Goal: Task Accomplishment & Management: Use online tool/utility

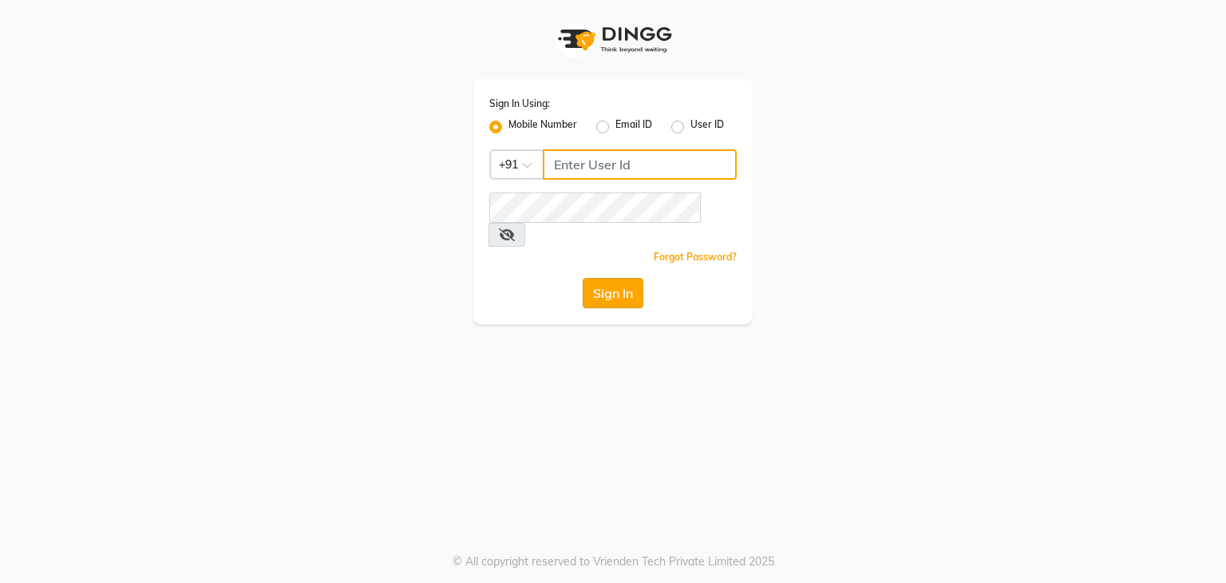
type input "9911685252"
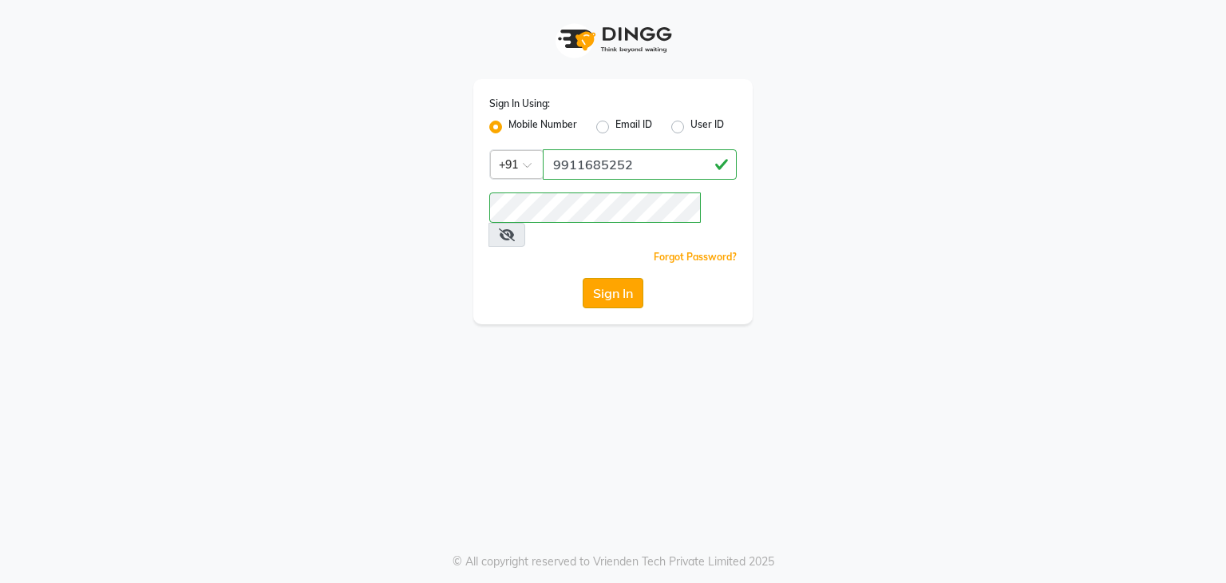
click at [640, 279] on button "Sign In" at bounding box center [613, 293] width 61 height 30
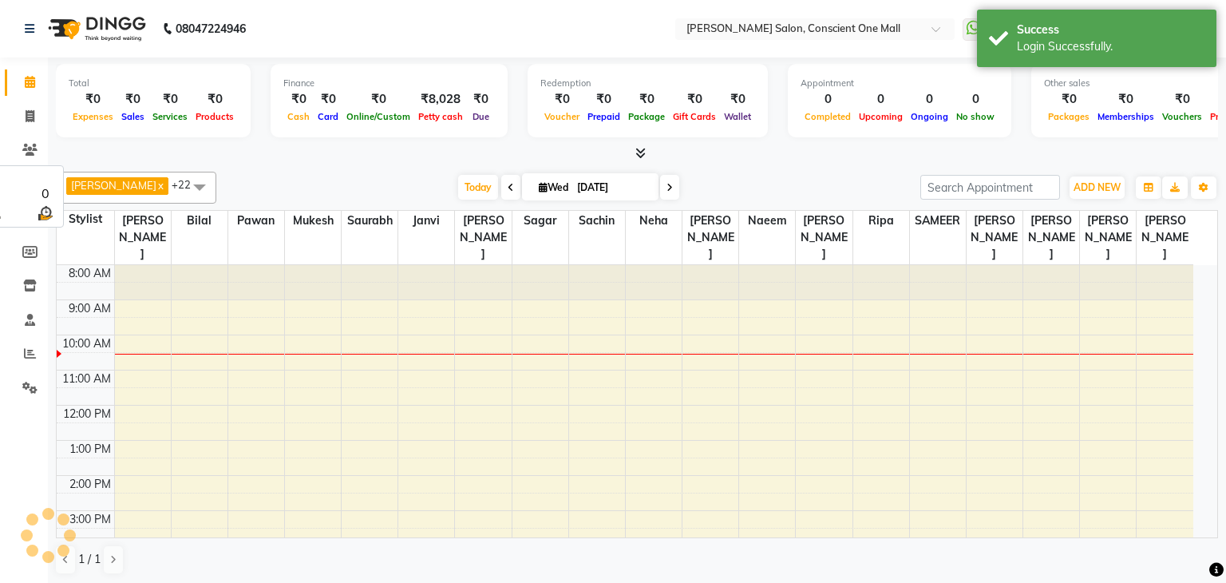
select select "en"
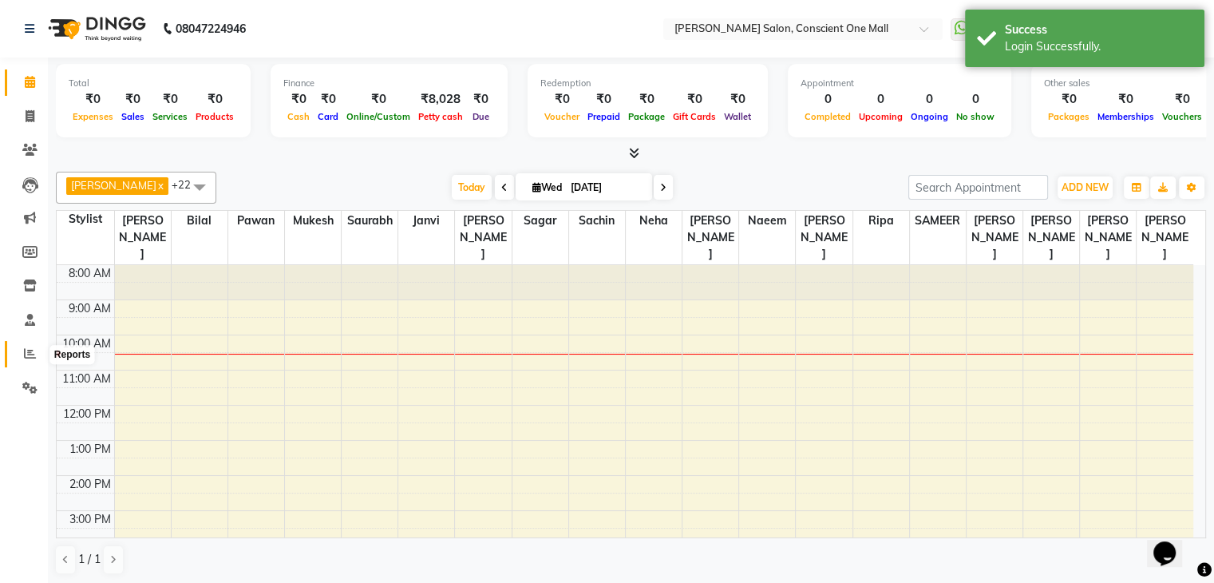
click at [26, 355] on icon at bounding box center [30, 353] width 12 height 12
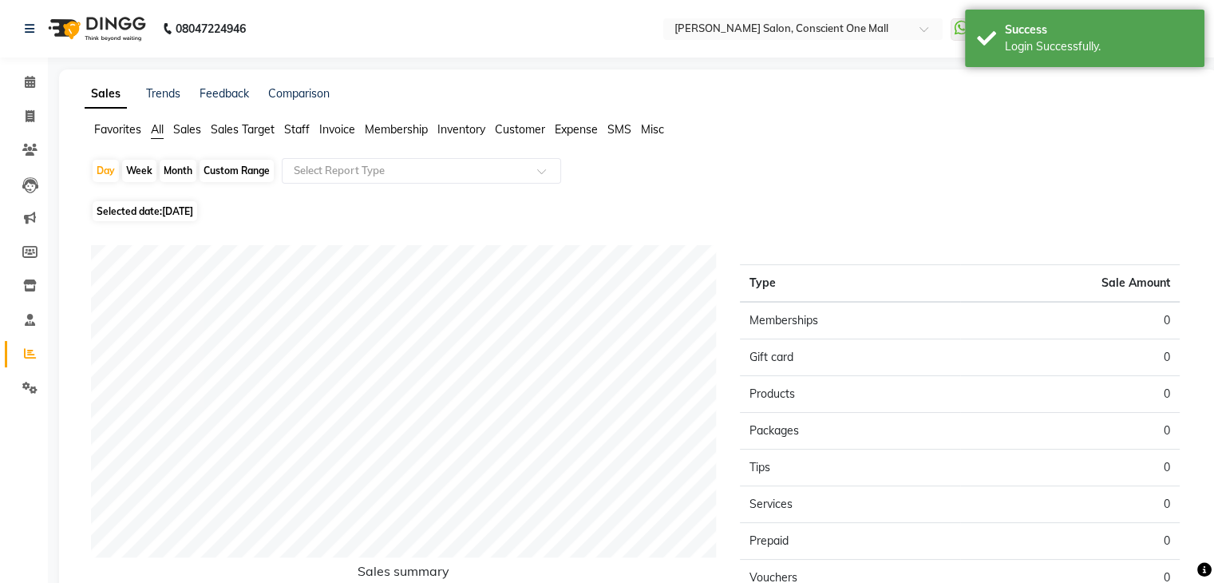
click at [306, 122] on span "Staff" at bounding box center [297, 129] width 26 height 14
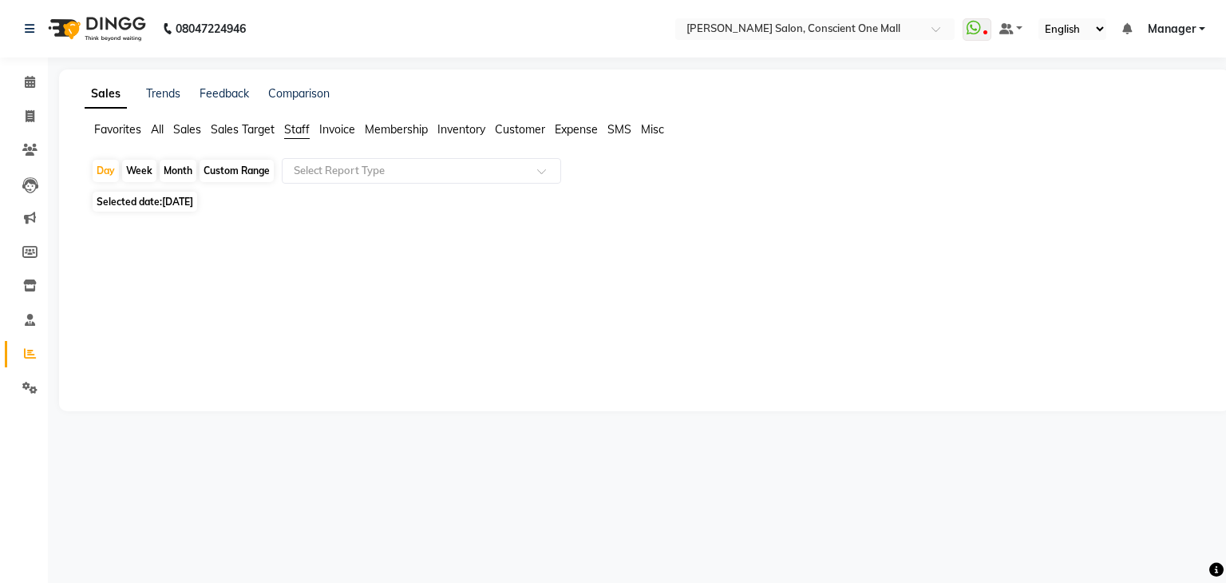
click at [193, 197] on span "[DATE]" at bounding box center [177, 202] width 31 height 12
select select "9"
select select "2025"
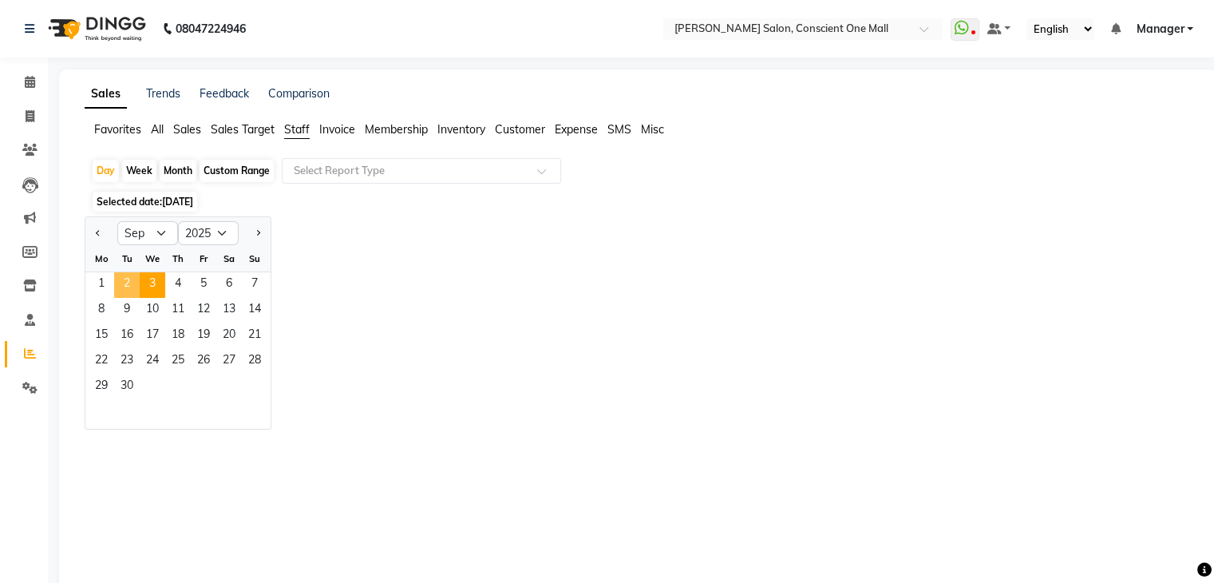
click at [125, 275] on span "2" at bounding box center [127, 285] width 26 height 26
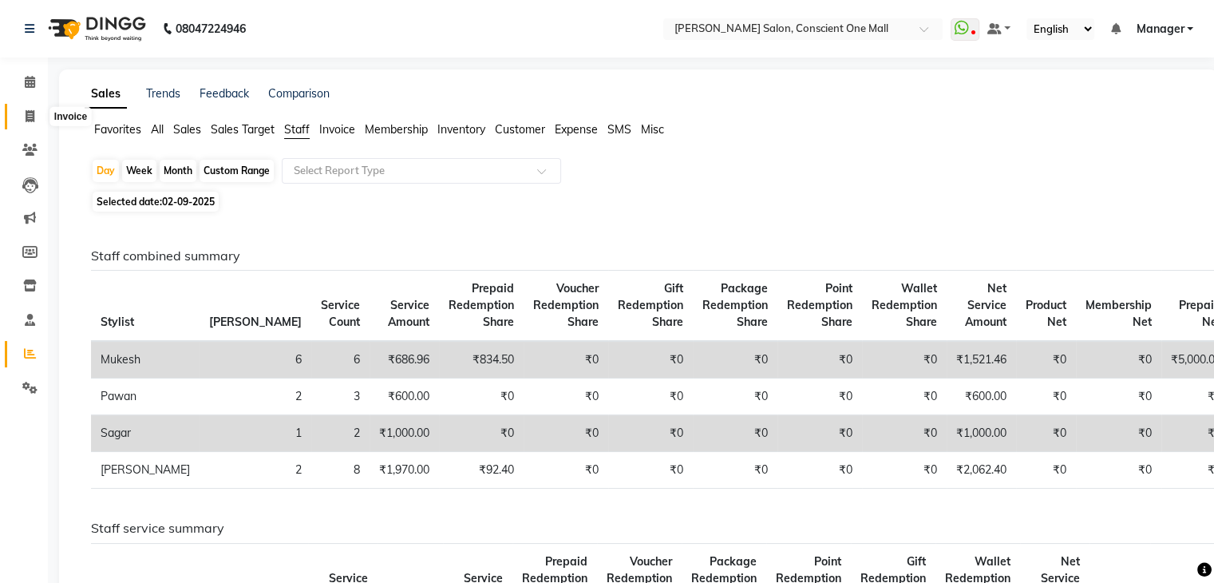
click at [26, 111] on icon at bounding box center [30, 116] width 9 height 12
select select "service"
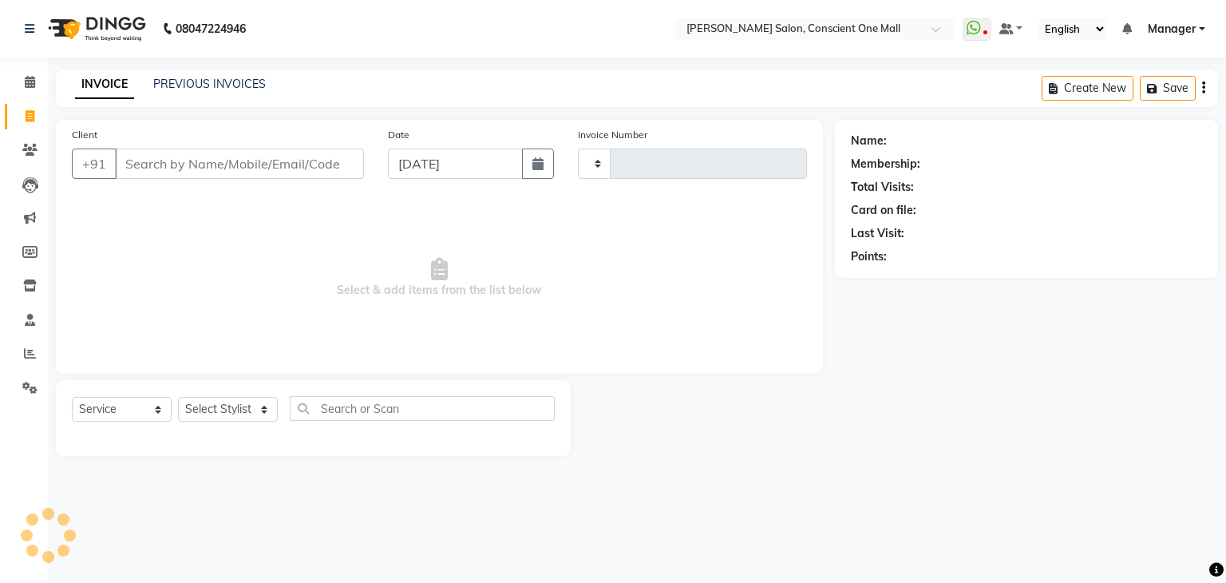
type input "2152"
select select "7575"
click at [22, 363] on link "Reports" at bounding box center [24, 354] width 38 height 26
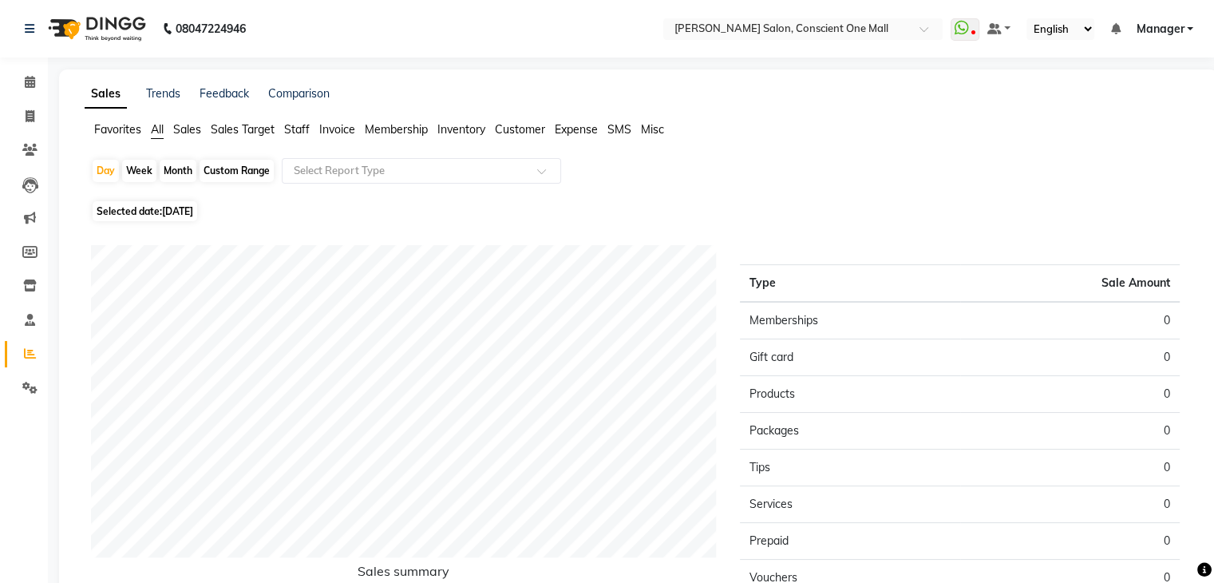
click at [300, 126] on span "Staff" at bounding box center [297, 129] width 26 height 14
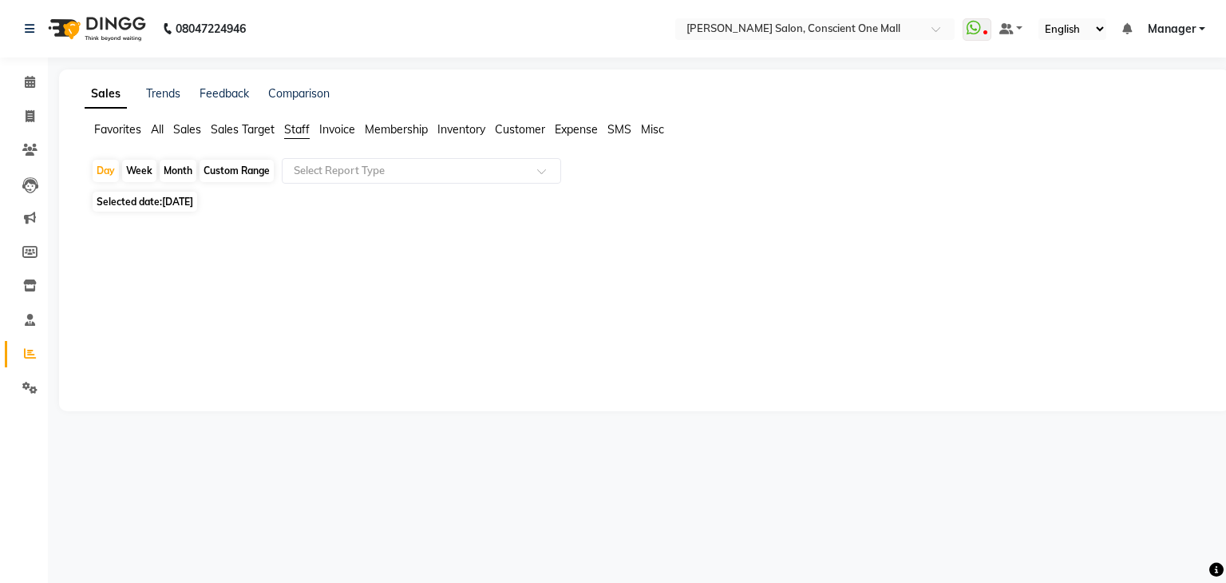
click at [179, 168] on div "Month" at bounding box center [178, 171] width 37 height 22
select select "9"
select select "2025"
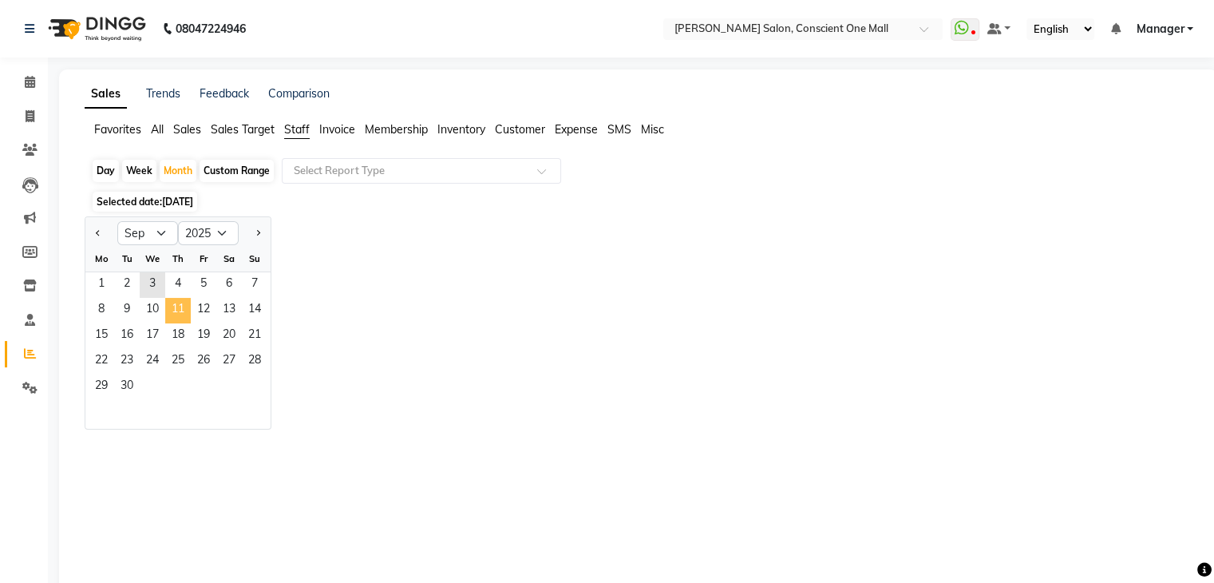
click at [185, 307] on span "11" at bounding box center [178, 311] width 26 height 26
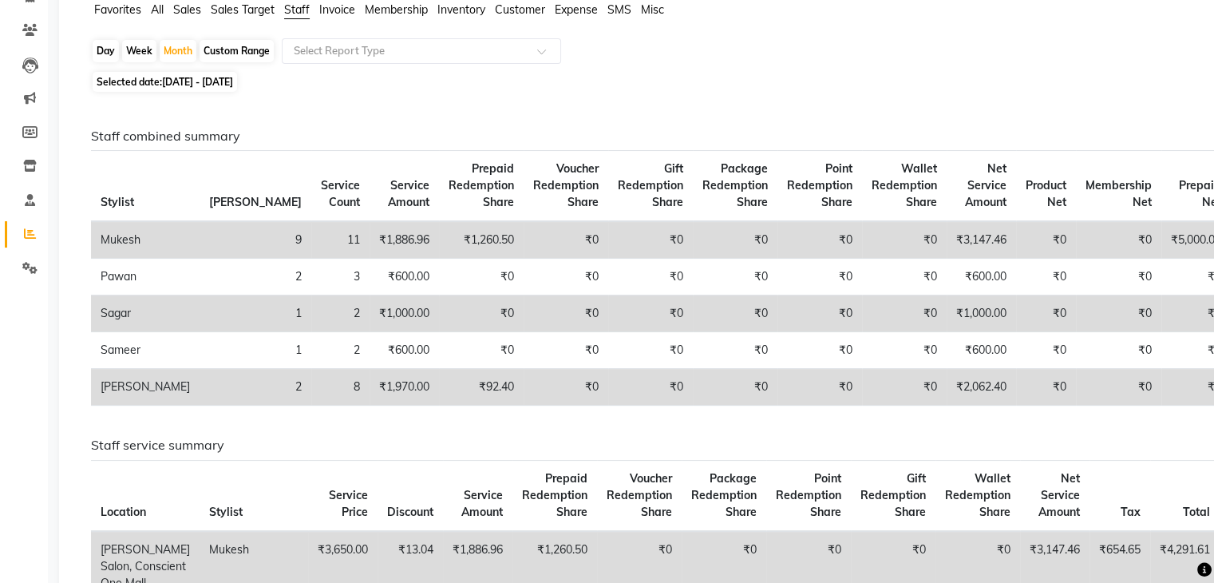
scroll to position [118, 0]
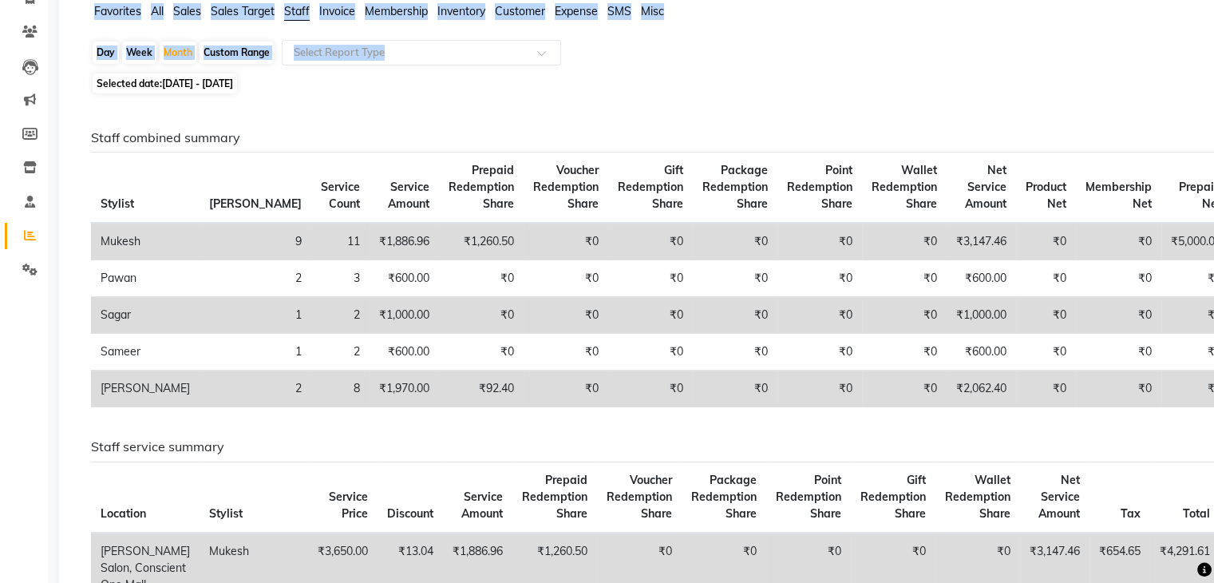
drag, startPoint x: 0, startPoint y: 103, endPoint x: 57, endPoint y: 87, distance: 59.7
click at [57, 87] on app-home "08047224946 Select Location × [PERSON_NAME] Salon, Conscient One Mall WhatsApp …" at bounding box center [607, 545] width 1214 height 1326
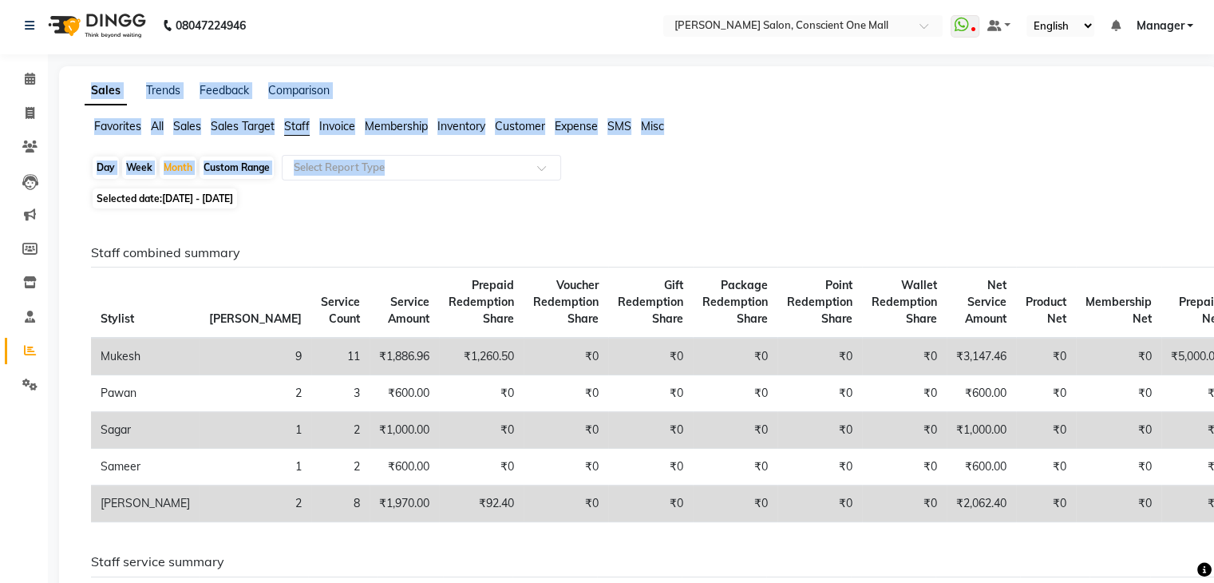
scroll to position [2, 0]
click at [26, 108] on icon at bounding box center [30, 114] width 9 height 12
select select "service"
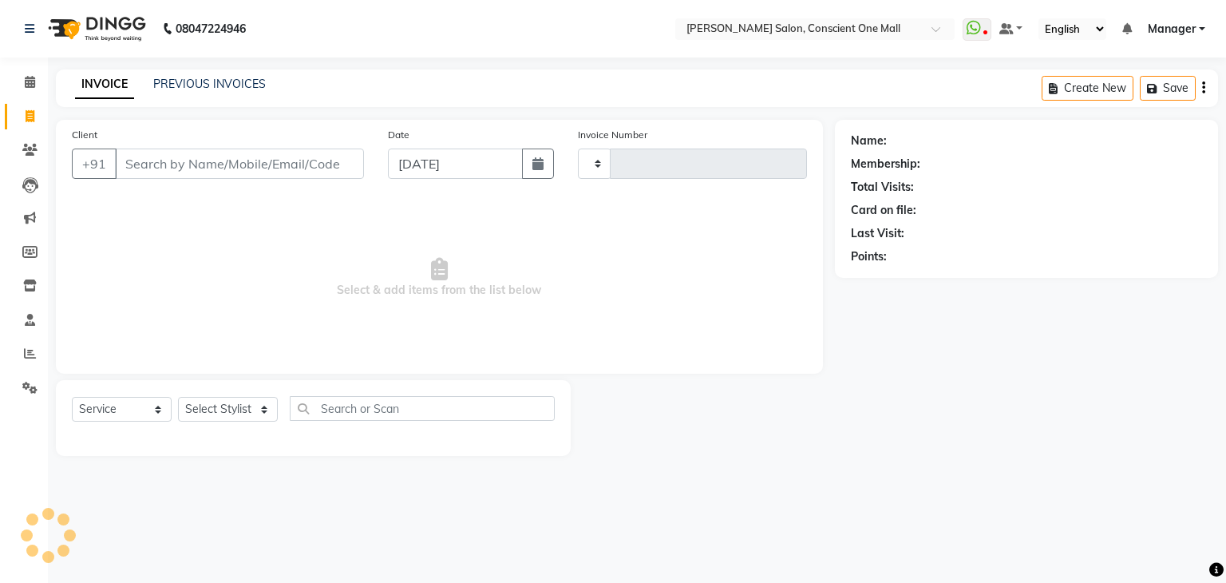
type input "2152"
select select "7575"
click at [29, 81] on icon at bounding box center [30, 82] width 10 height 12
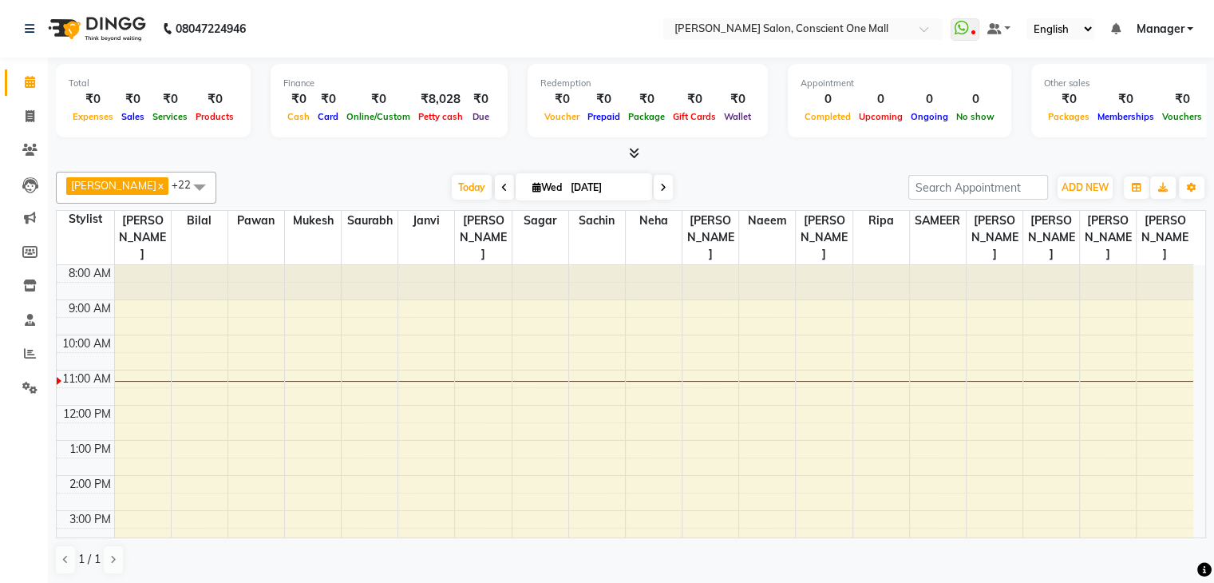
click at [632, 156] on icon at bounding box center [634, 153] width 10 height 12
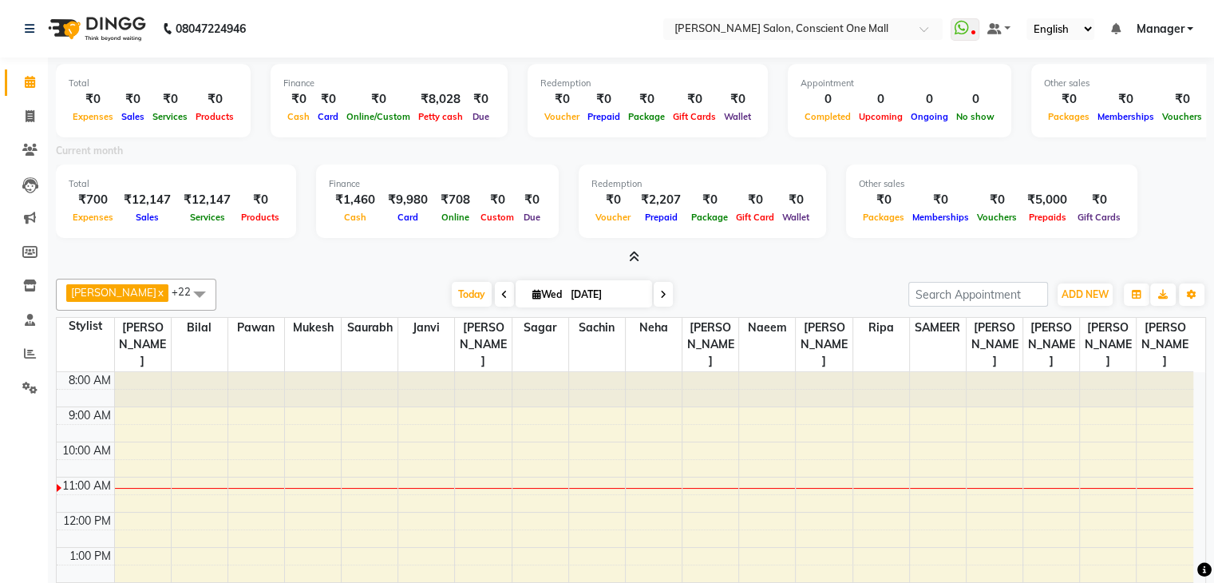
click at [632, 156] on div "Current month" at bounding box center [631, 153] width 1174 height 22
click at [26, 114] on icon at bounding box center [30, 116] width 9 height 12
select select "service"
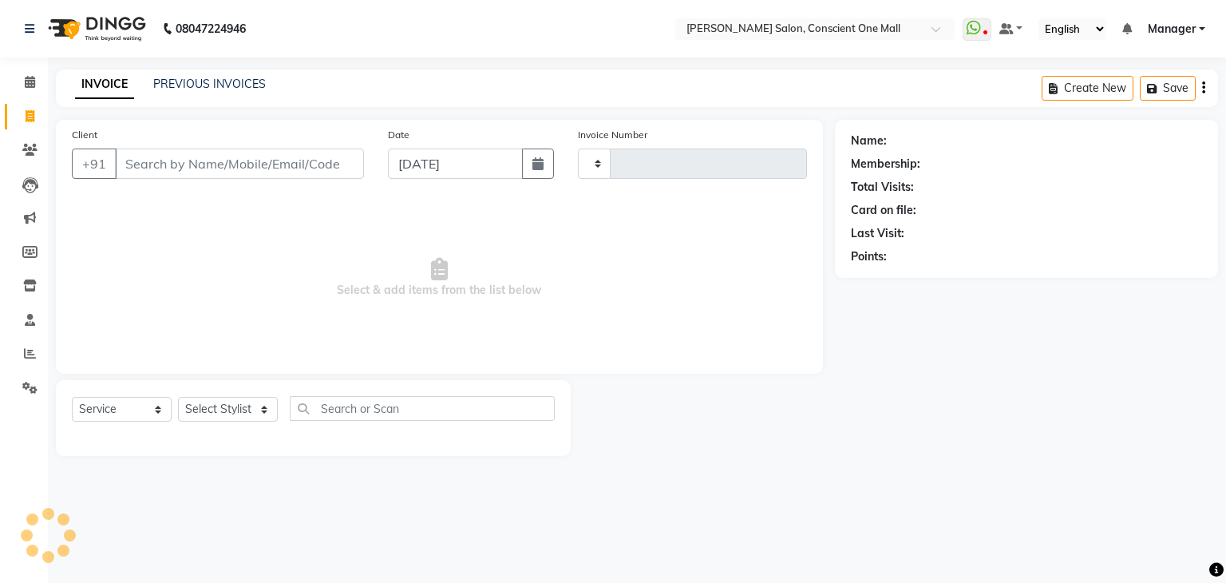
type input "2152"
select select "7575"
click at [218, 240] on span "Select & add items from the list below" at bounding box center [439, 278] width 735 height 160
click at [188, 145] on div "Client +91" at bounding box center [218, 158] width 316 height 65
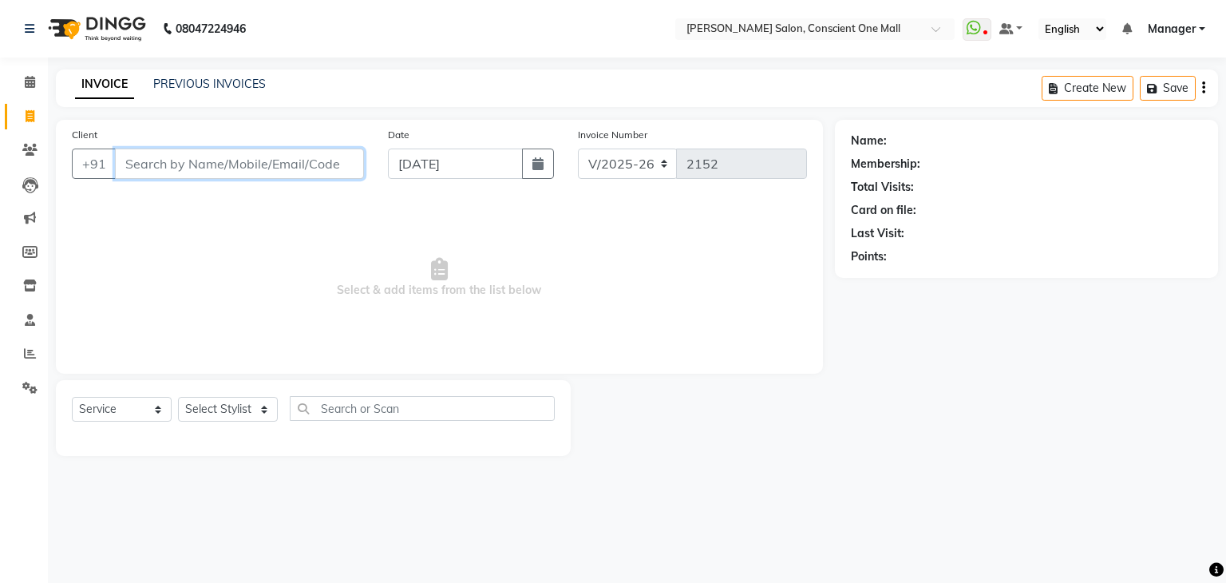
click at [192, 159] on input "Client" at bounding box center [239, 164] width 249 height 30
click at [227, 411] on select "Select Stylist [PERSON_NAME] AMIT [PERSON_NAME] [PERSON_NAME] [PERSON_NAME] [PE…" at bounding box center [228, 409] width 100 height 25
select select "69004"
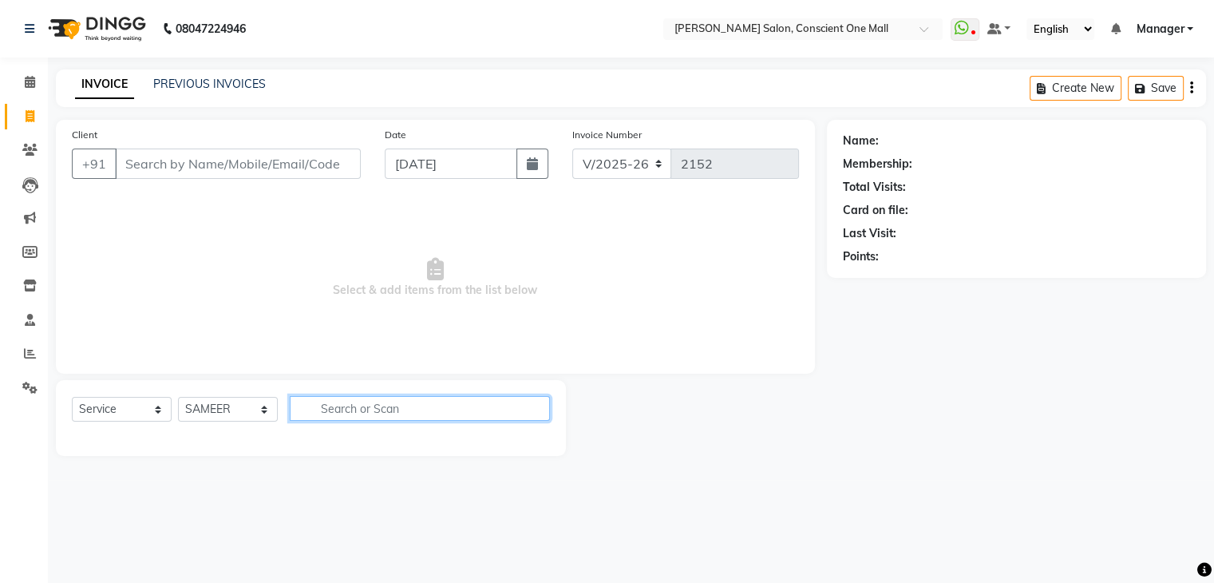
click at [435, 408] on input "text" at bounding box center [420, 408] width 260 height 25
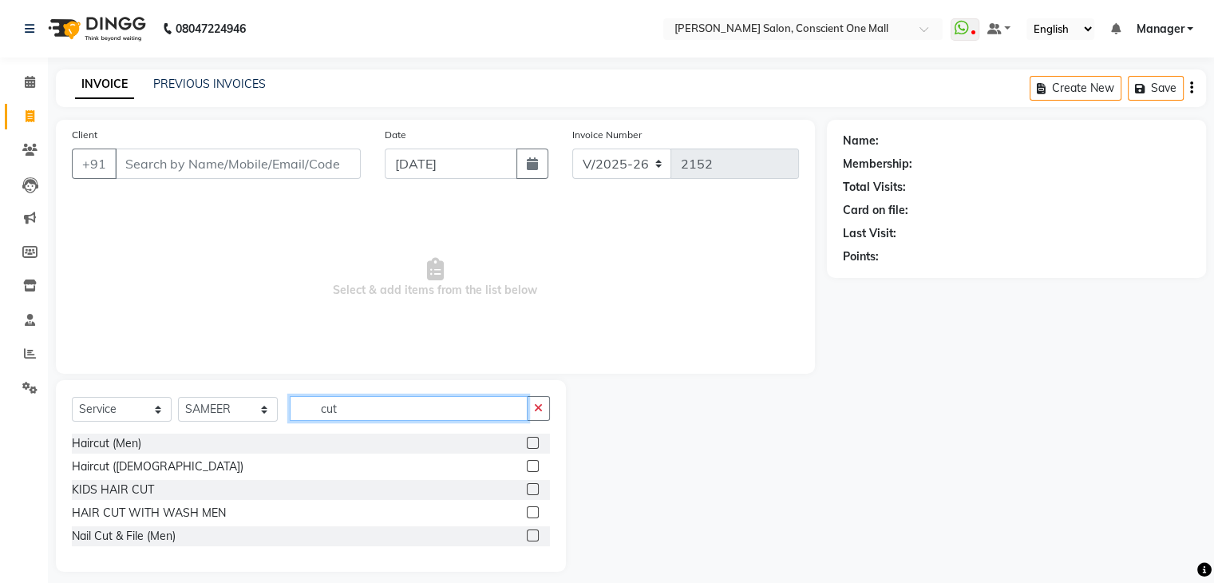
type input "cut"
click at [530, 439] on label at bounding box center [533, 443] width 12 height 12
click at [530, 439] on input "checkbox" at bounding box center [532, 443] width 10 height 10
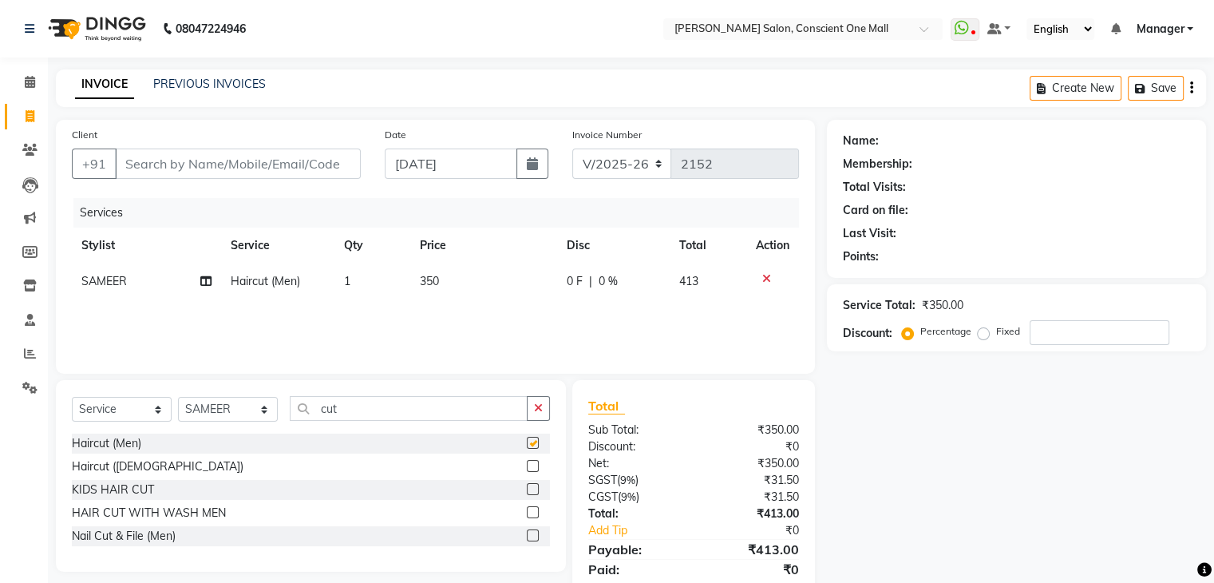
checkbox input "false"
click at [441, 405] on input "cut" at bounding box center [409, 408] width 238 height 25
type input "c"
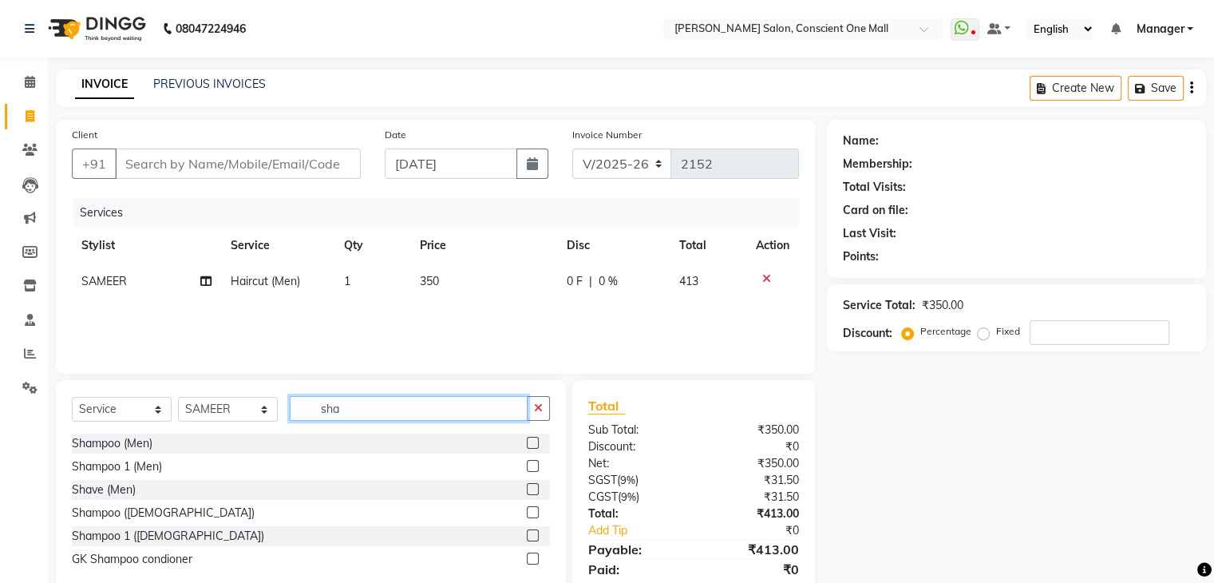
type input "sha"
click at [533, 438] on label at bounding box center [533, 443] width 12 height 12
click at [533, 438] on input "checkbox" at bounding box center [532, 443] width 10 height 10
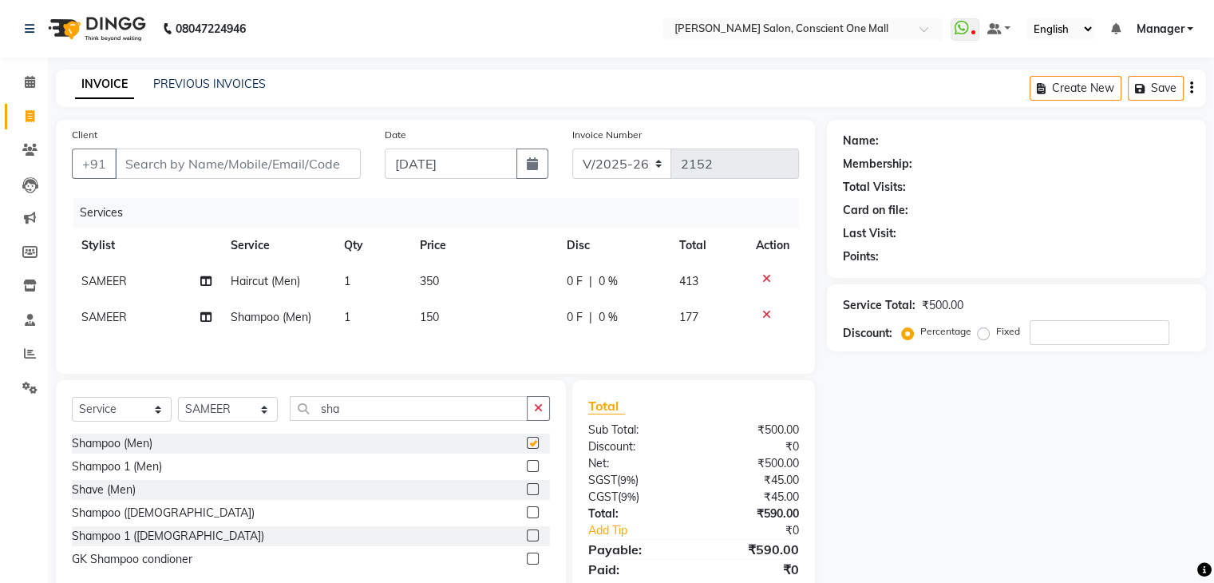
checkbox input "false"
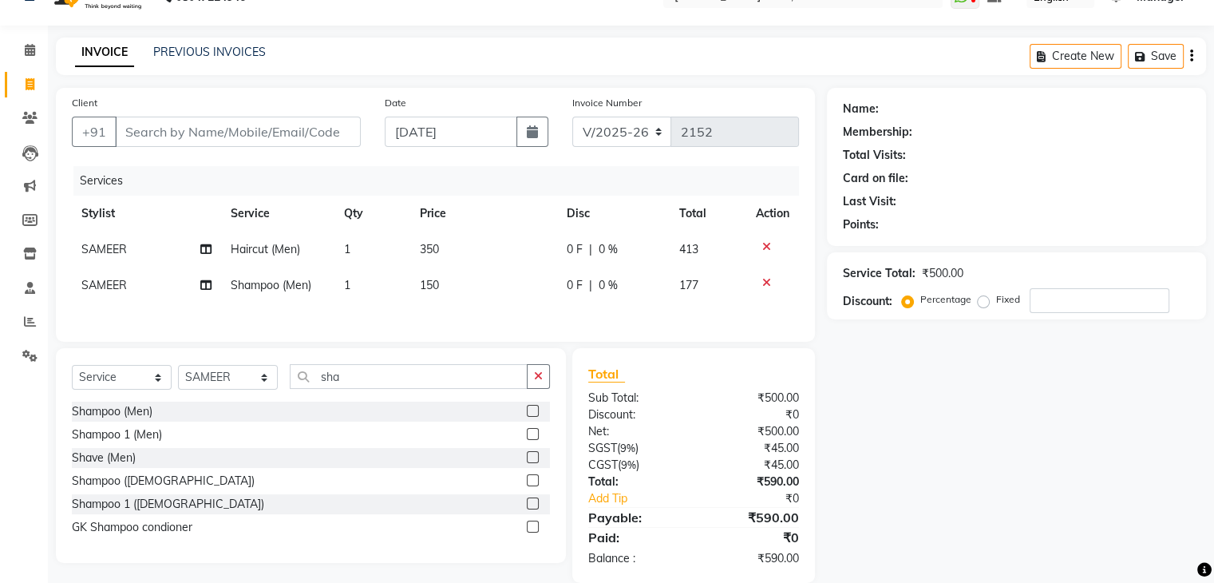
scroll to position [59, 0]
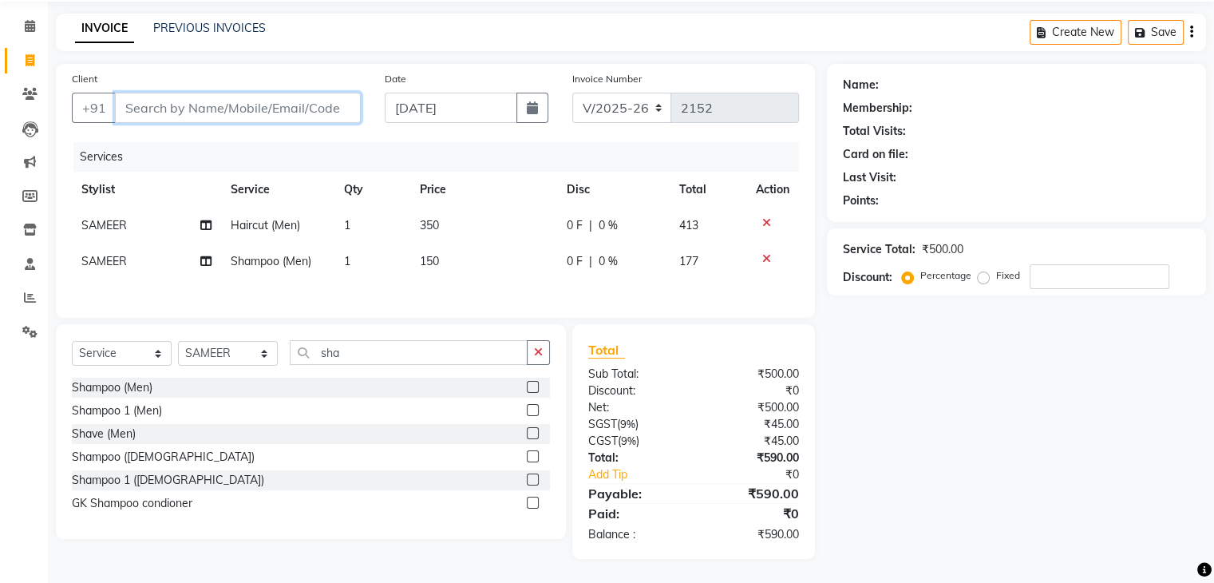
click at [245, 107] on input "Client" at bounding box center [238, 108] width 246 height 30
type input "9"
type input "0"
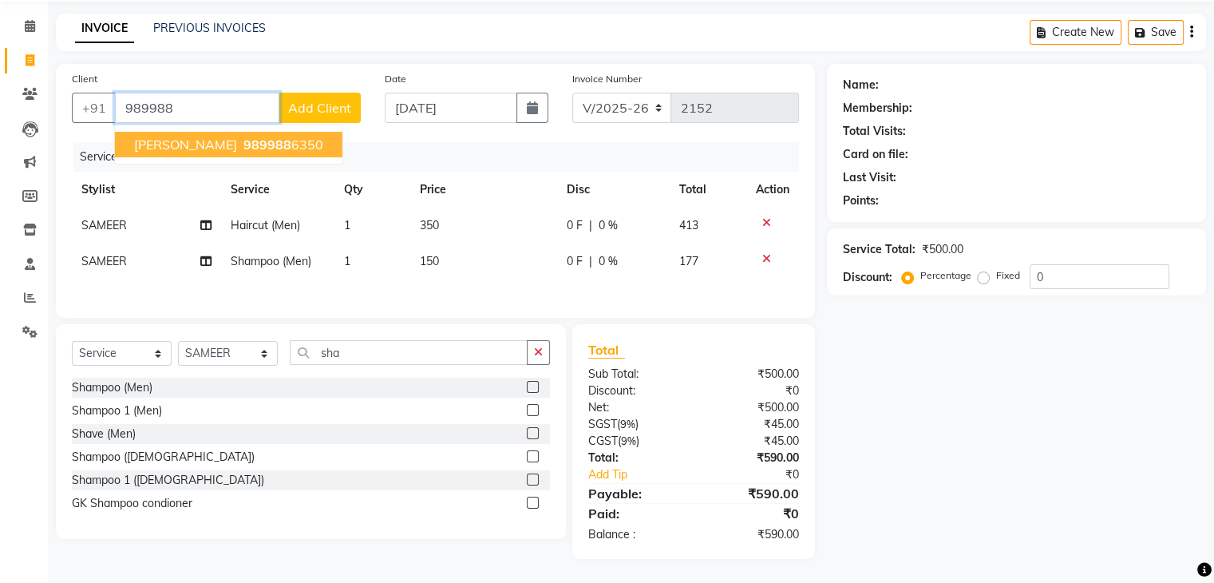
click at [266, 142] on span "989988" at bounding box center [268, 145] width 48 height 16
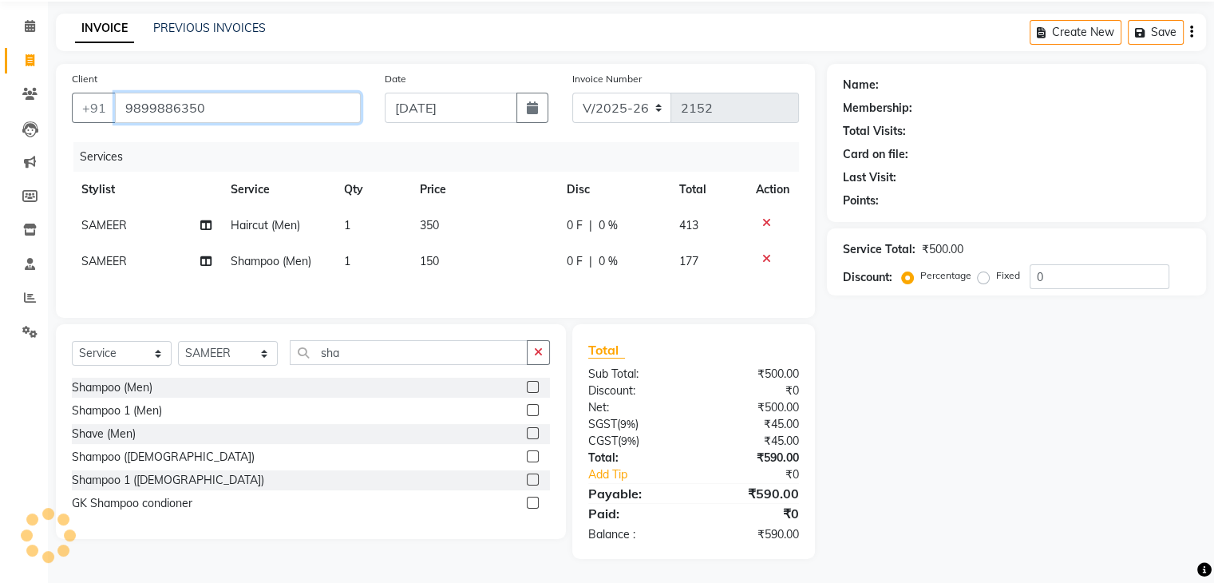
type input "9899886350"
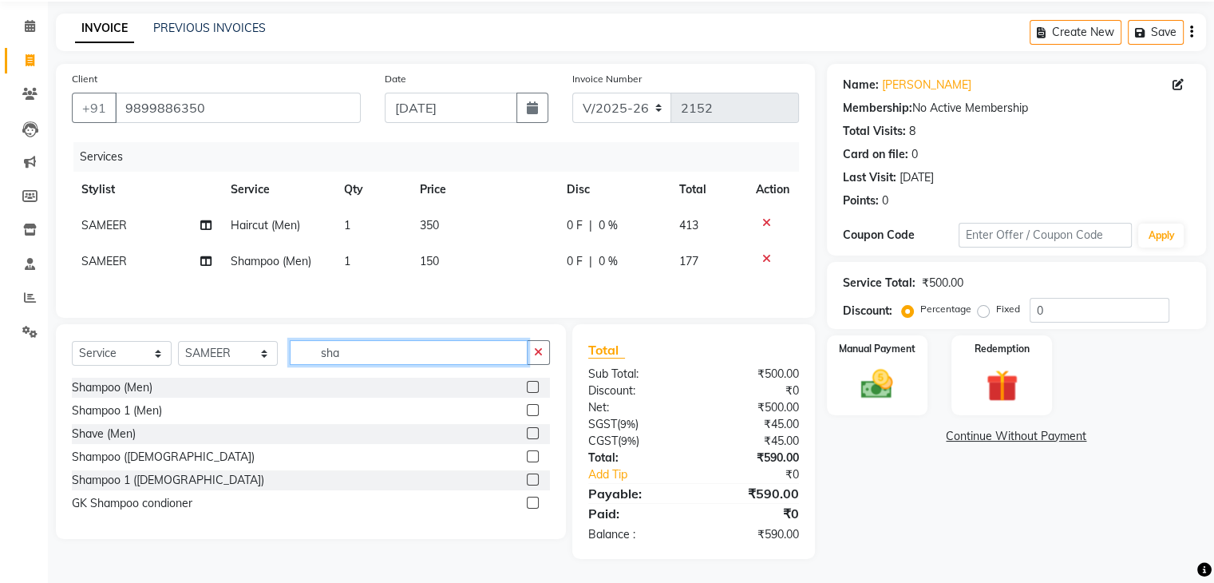
click at [371, 356] on input "sha" at bounding box center [409, 352] width 238 height 25
type input "s"
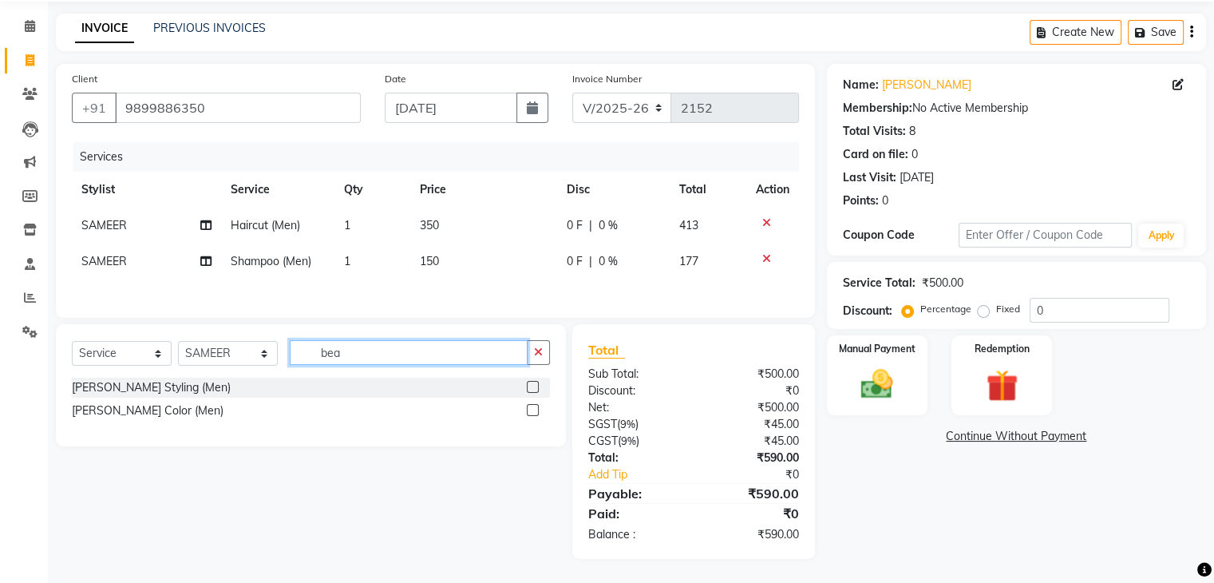
type input "bea"
click at [532, 385] on label at bounding box center [533, 387] width 12 height 12
click at [532, 385] on input "checkbox" at bounding box center [532, 387] width 10 height 10
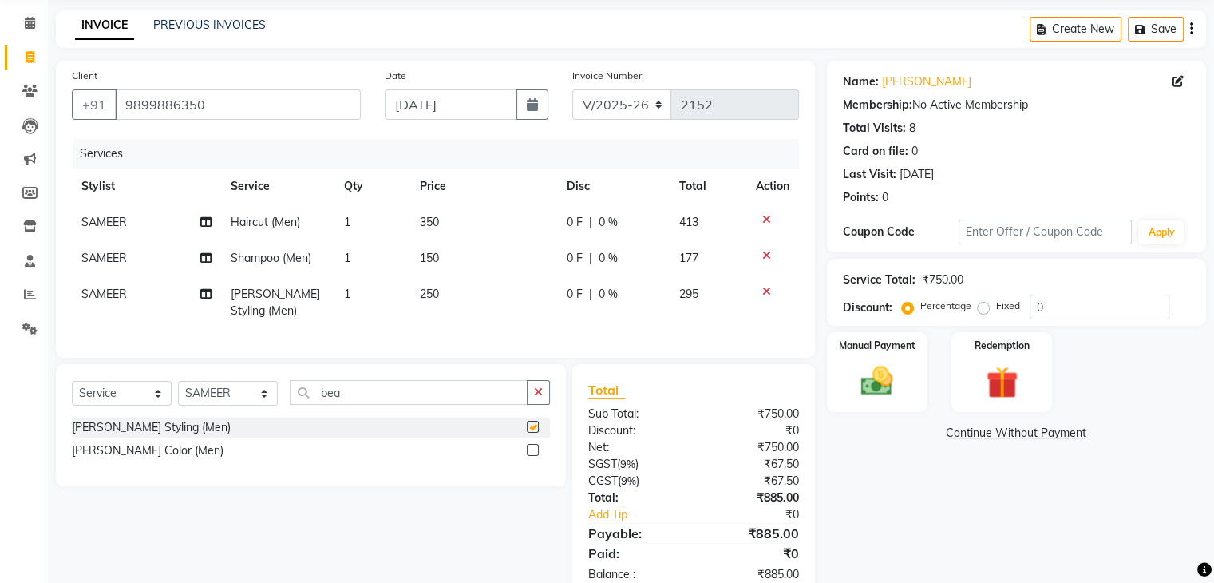
checkbox input "false"
click at [416, 403] on input "bea" at bounding box center [409, 392] width 238 height 25
type input "b"
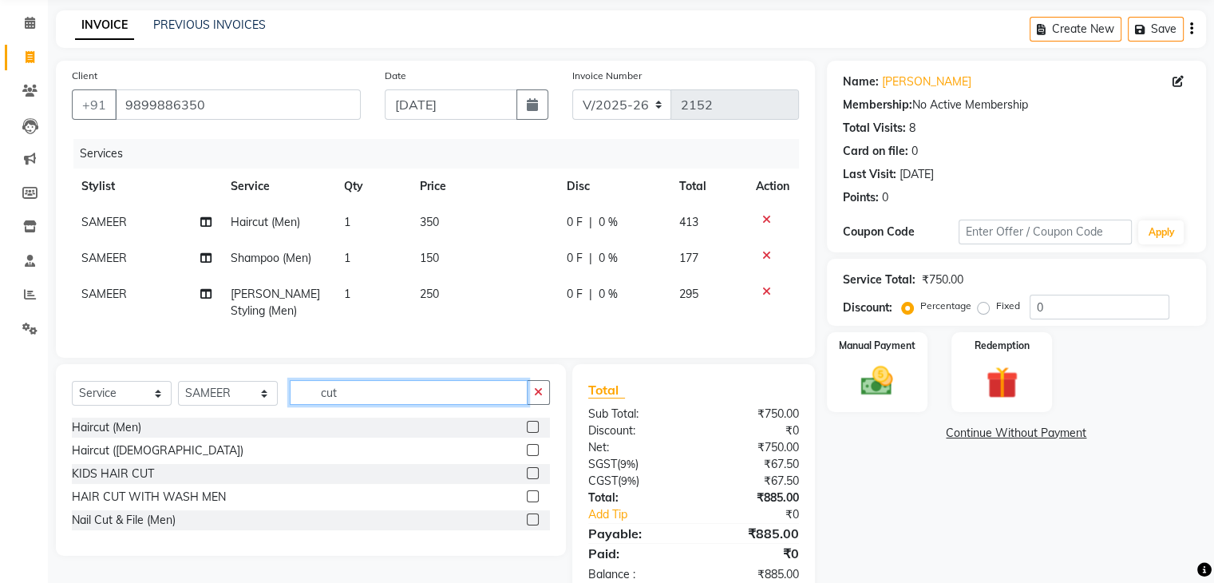
type input "cut"
click at [534, 502] on label at bounding box center [533, 496] width 12 height 12
click at [534, 502] on input "checkbox" at bounding box center [532, 497] width 10 height 10
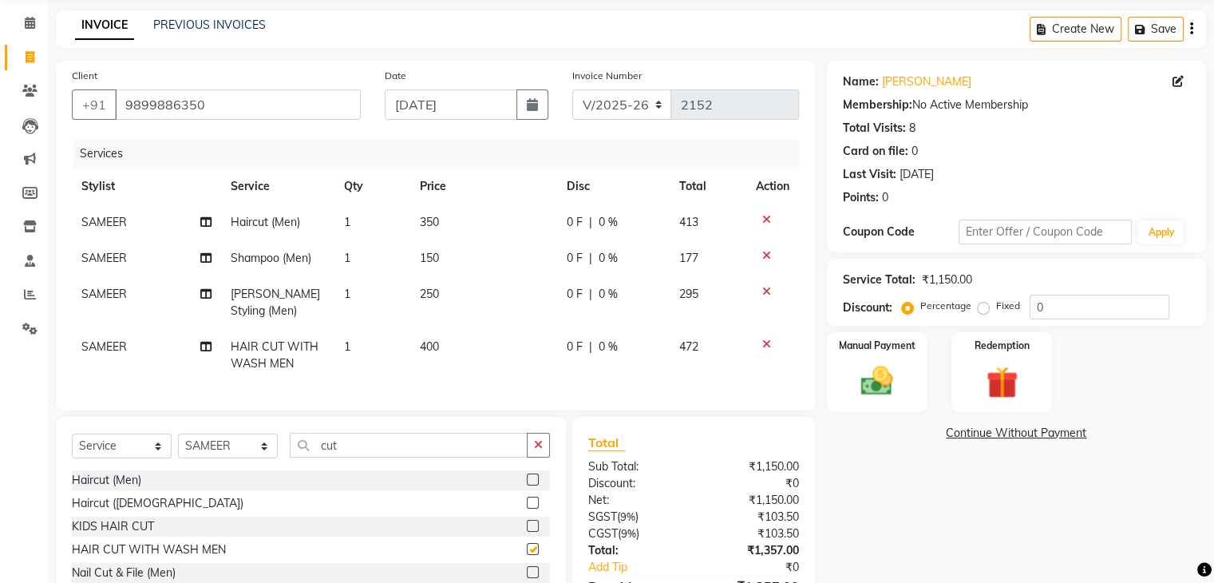
checkbox input "false"
click at [765, 218] on icon at bounding box center [766, 219] width 9 height 11
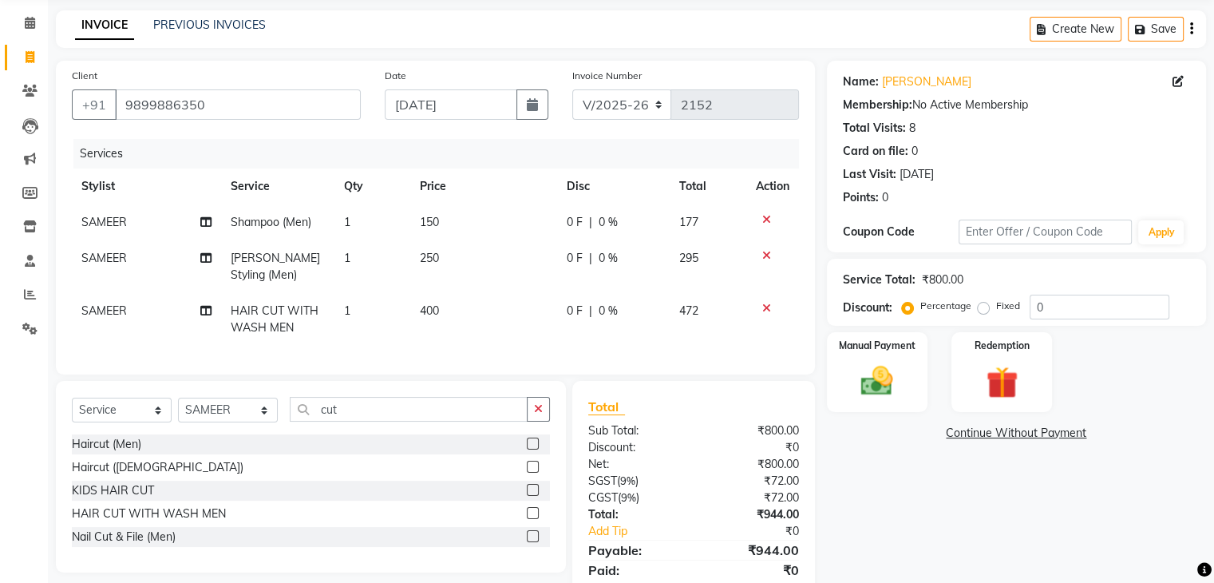
click at [765, 216] on icon at bounding box center [766, 219] width 9 height 11
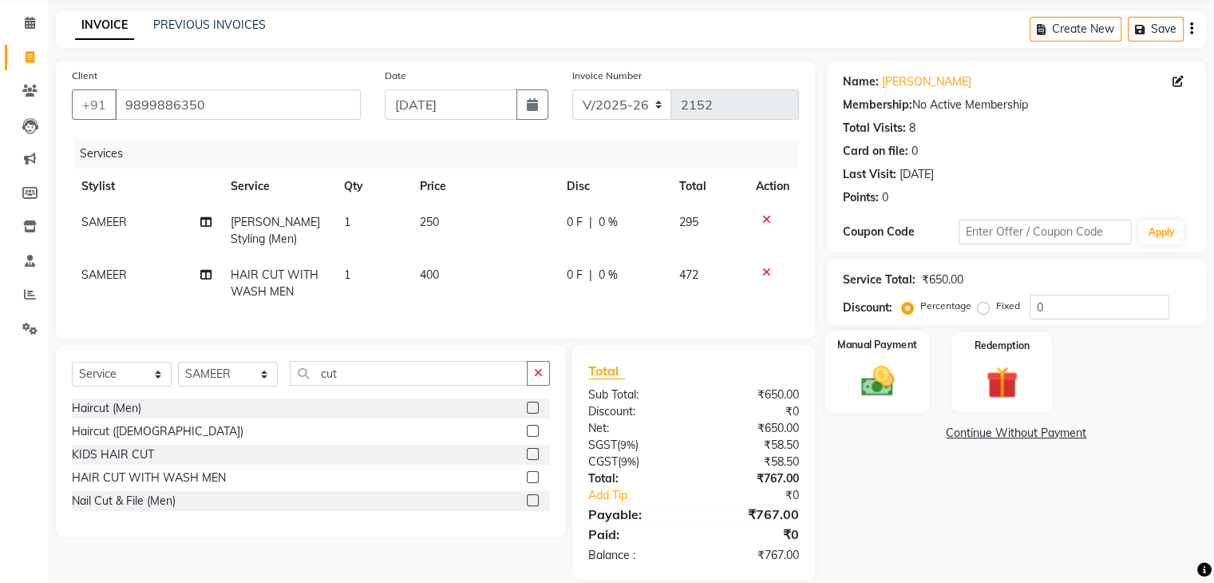
click at [866, 360] on div "Manual Payment" at bounding box center [877, 372] width 105 height 82
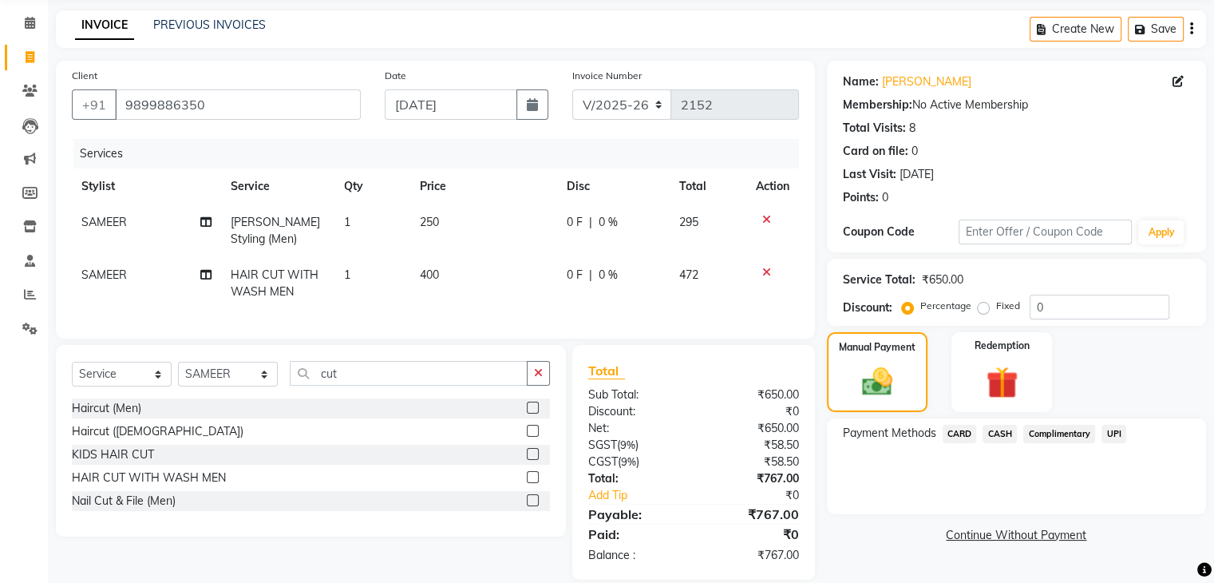
click at [960, 432] on span "CARD" at bounding box center [960, 434] width 34 height 18
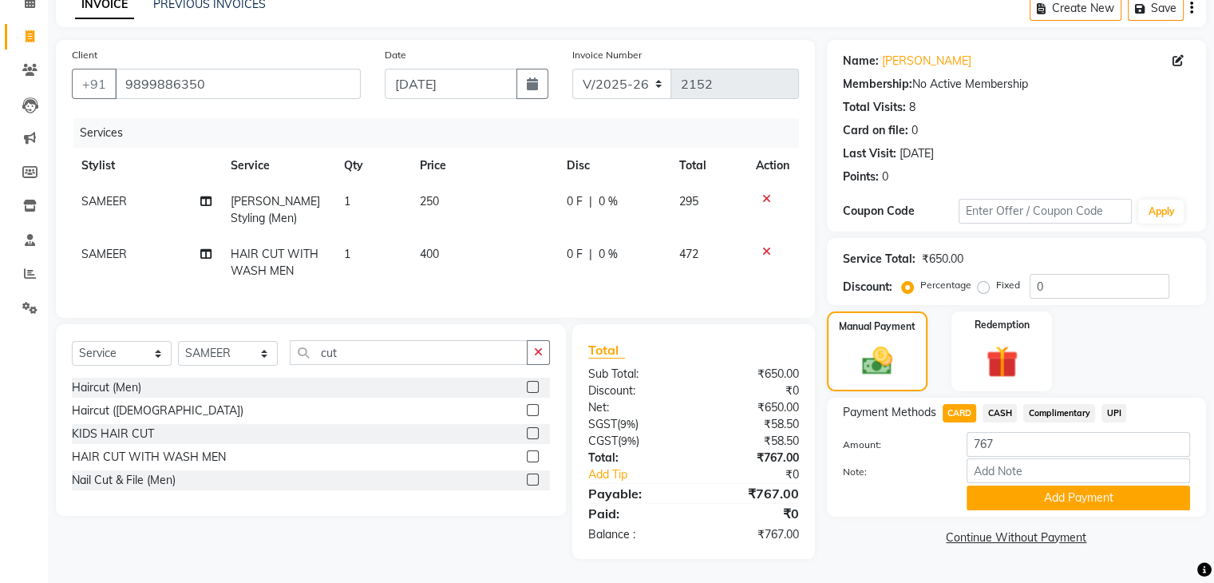
scroll to position [93, 0]
click at [1105, 489] on button "Add Payment" at bounding box center [1079, 497] width 224 height 25
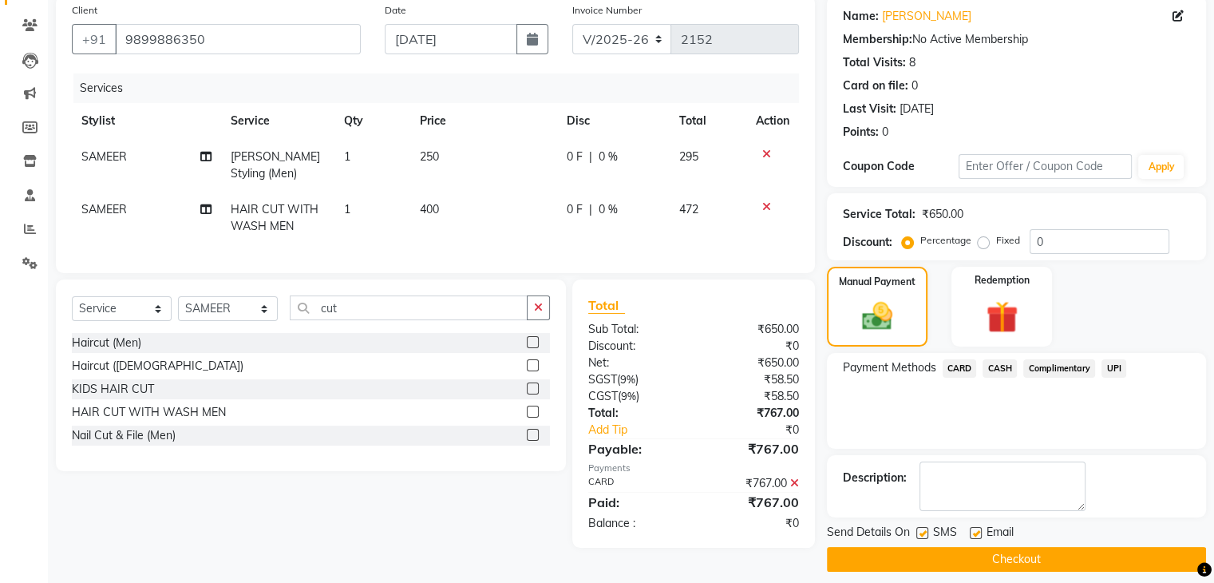
scroll to position [137, 0]
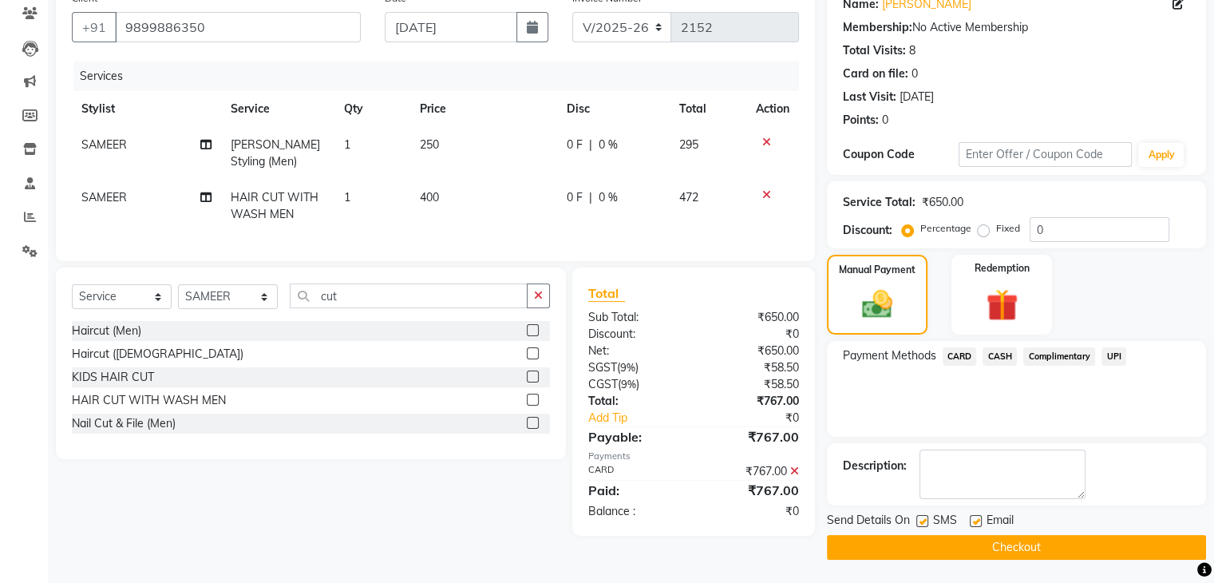
click at [1009, 543] on button "Checkout" at bounding box center [1016, 547] width 379 height 25
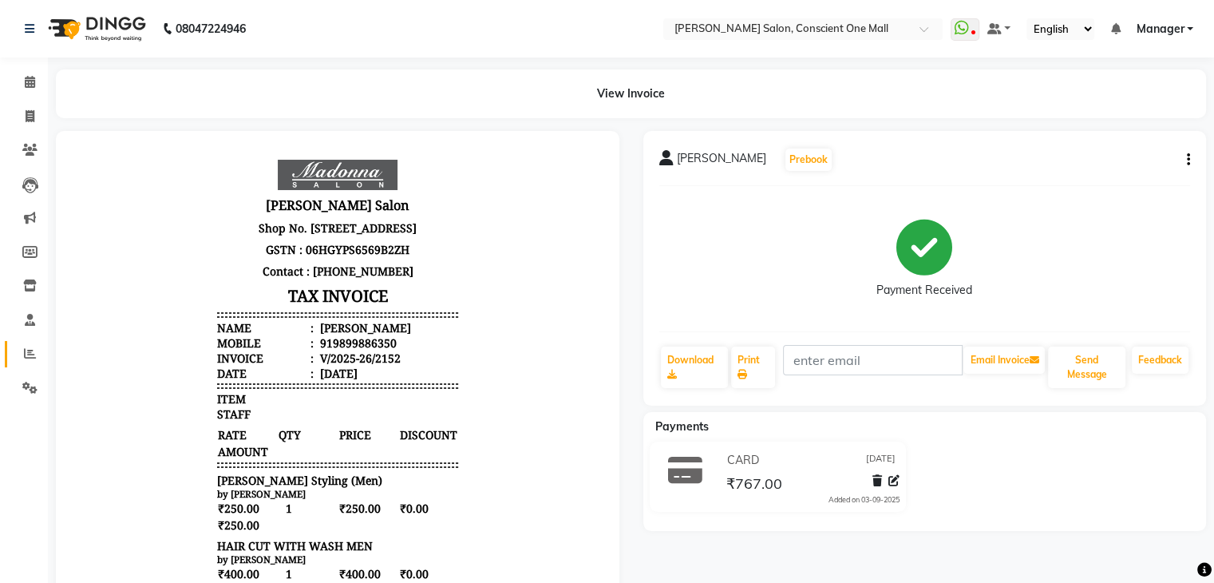
click at [15, 344] on link "Reports" at bounding box center [24, 354] width 38 height 26
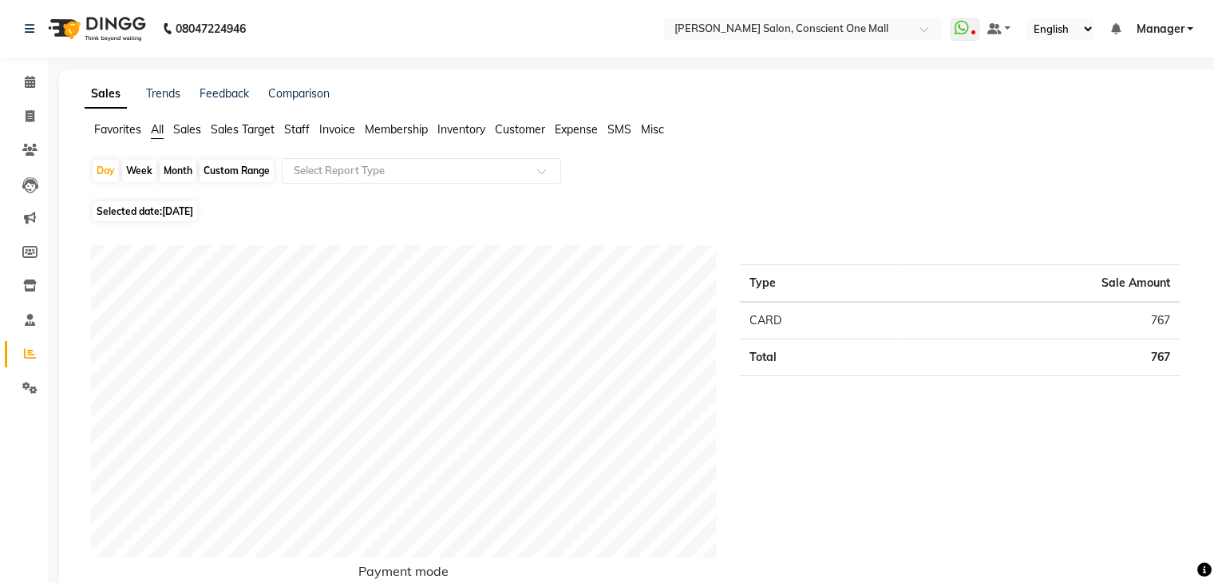
click at [297, 130] on span "Staff" at bounding box center [297, 129] width 26 height 14
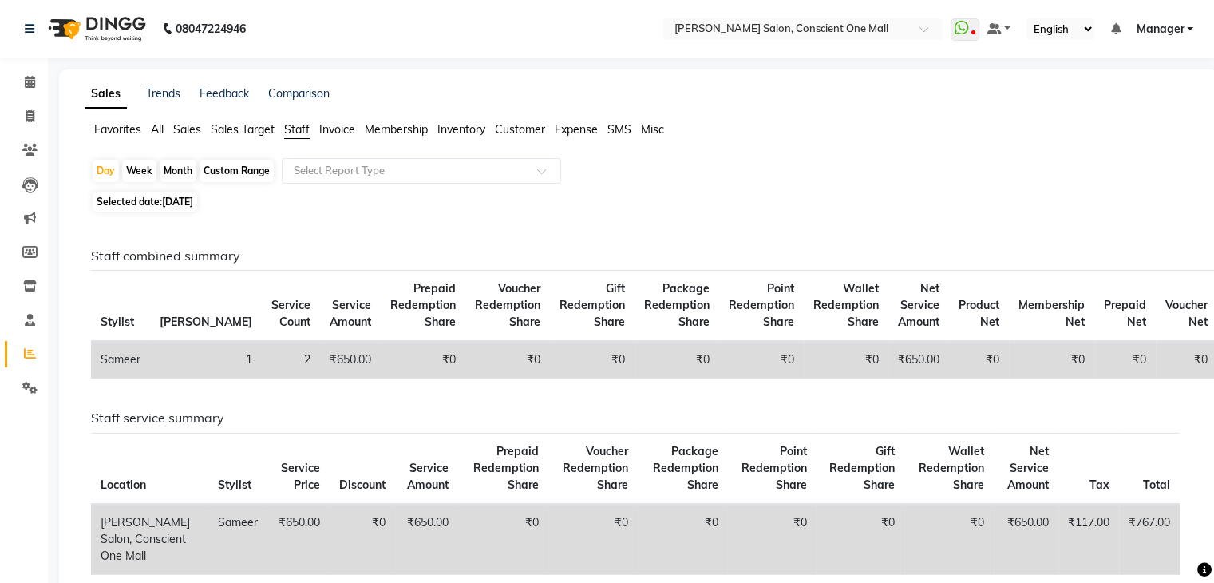
click at [179, 171] on div "Month" at bounding box center [178, 171] width 37 height 22
select select "9"
select select "2025"
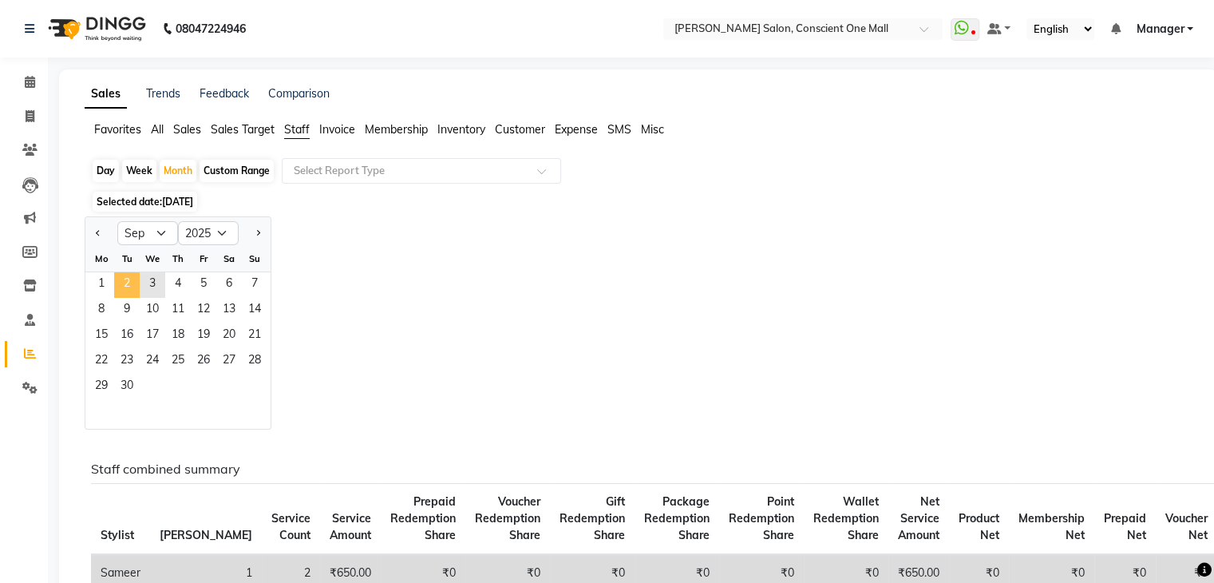
click at [117, 292] on span "2" at bounding box center [127, 285] width 26 height 26
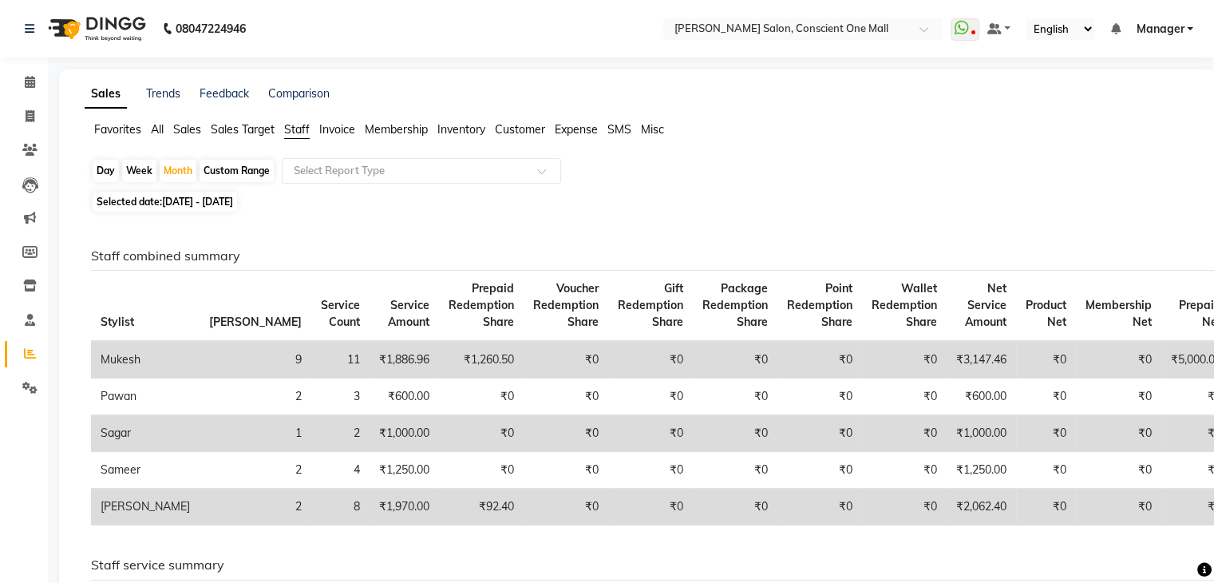
click at [190, 125] on span "Sales" at bounding box center [187, 129] width 28 height 14
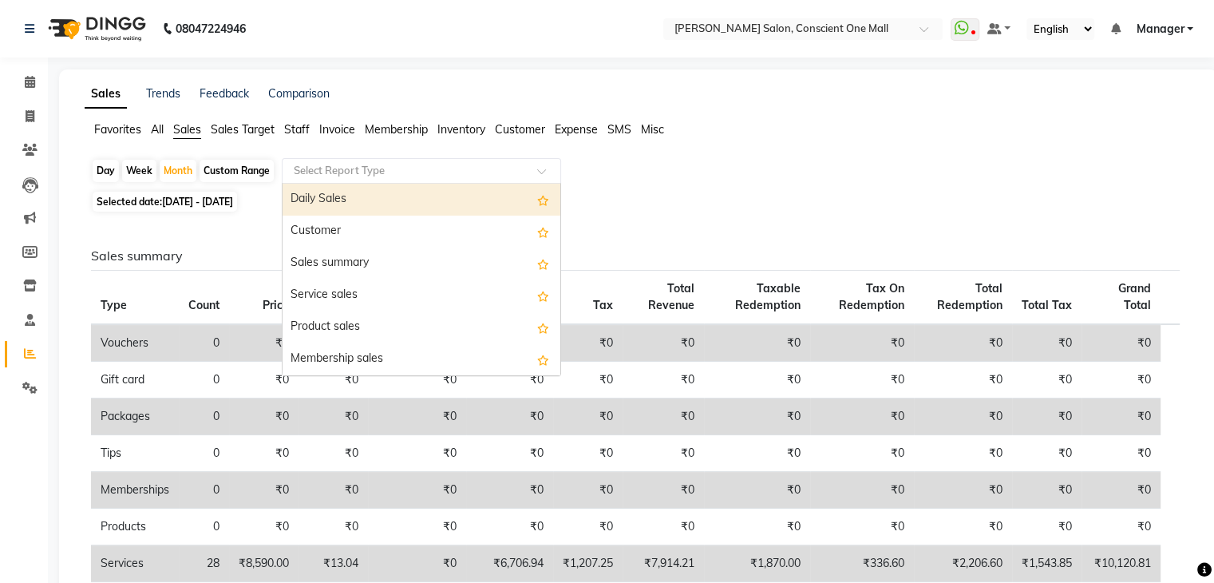
click at [324, 165] on input "text" at bounding box center [406, 171] width 230 height 16
click at [363, 205] on div "Daily Sales" at bounding box center [422, 200] width 278 height 32
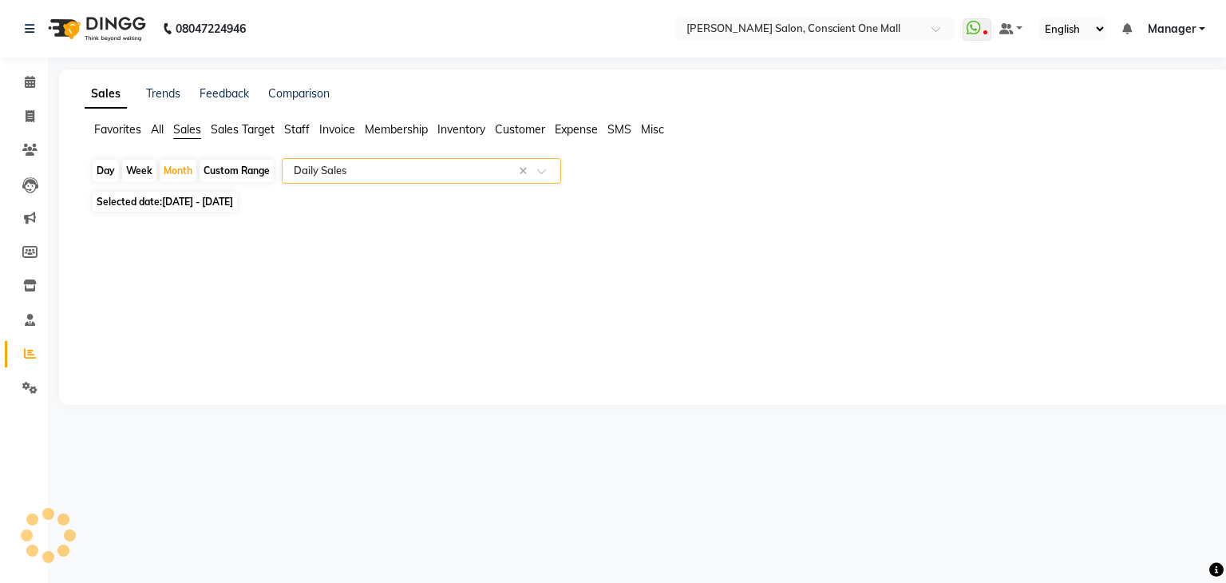
select select "csv"
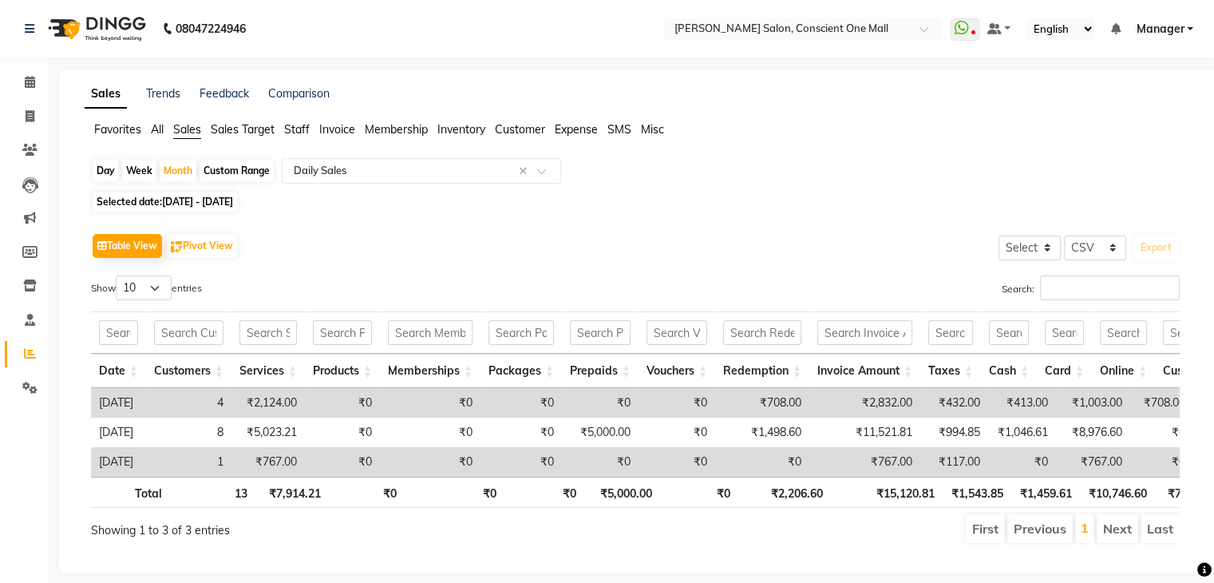
click at [103, 168] on div "Day" at bounding box center [106, 171] width 26 height 22
select select "9"
select select "2025"
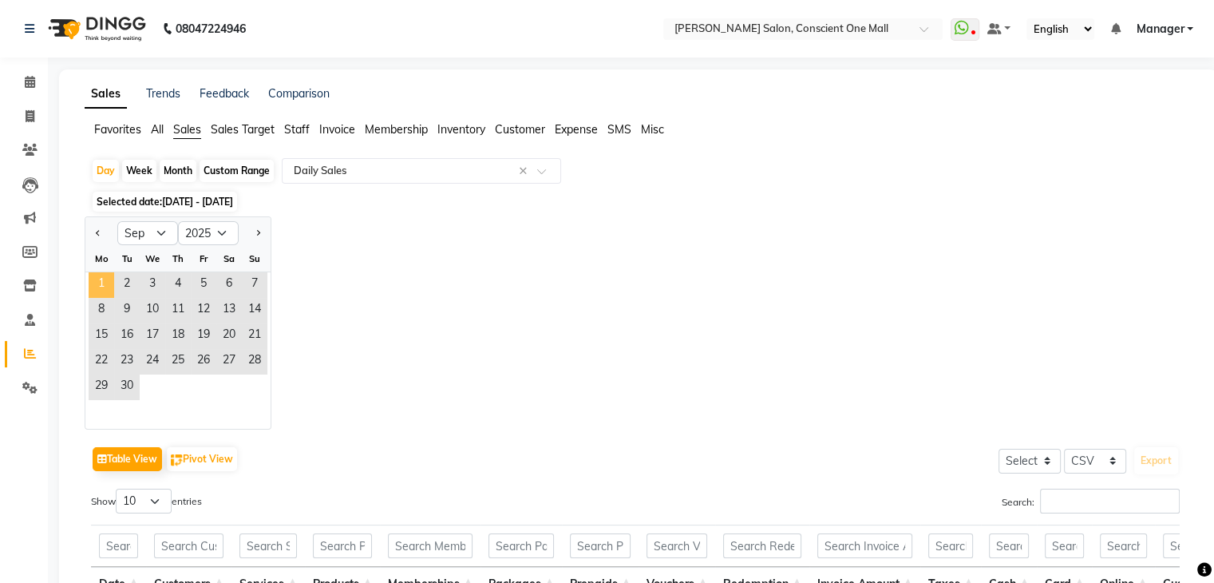
click at [96, 281] on span "1" at bounding box center [102, 285] width 26 height 26
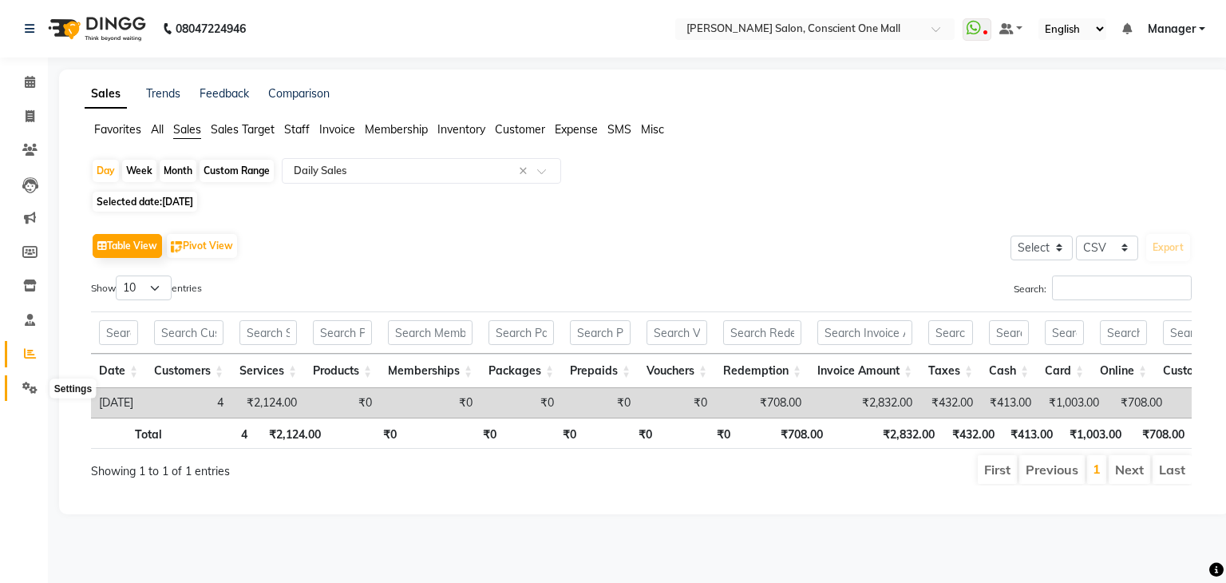
click at [26, 382] on icon at bounding box center [29, 388] width 15 height 12
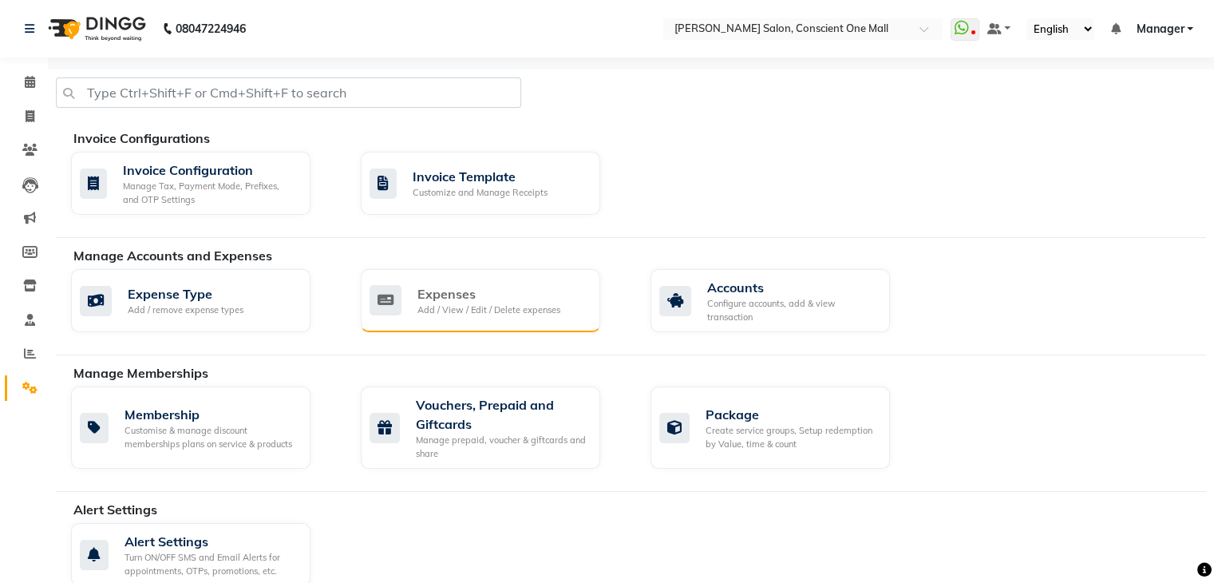
click at [482, 303] on div "Add / View / Edit / Delete expenses" at bounding box center [489, 310] width 143 height 14
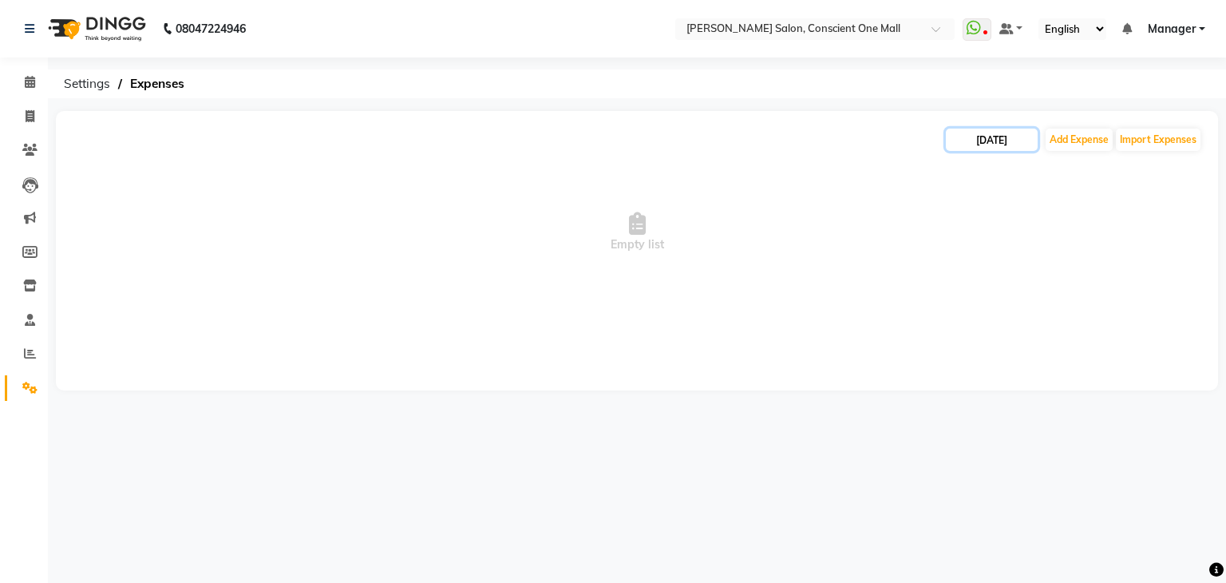
click at [977, 145] on input "[DATE]" at bounding box center [992, 140] width 92 height 22
select select "9"
select select "2025"
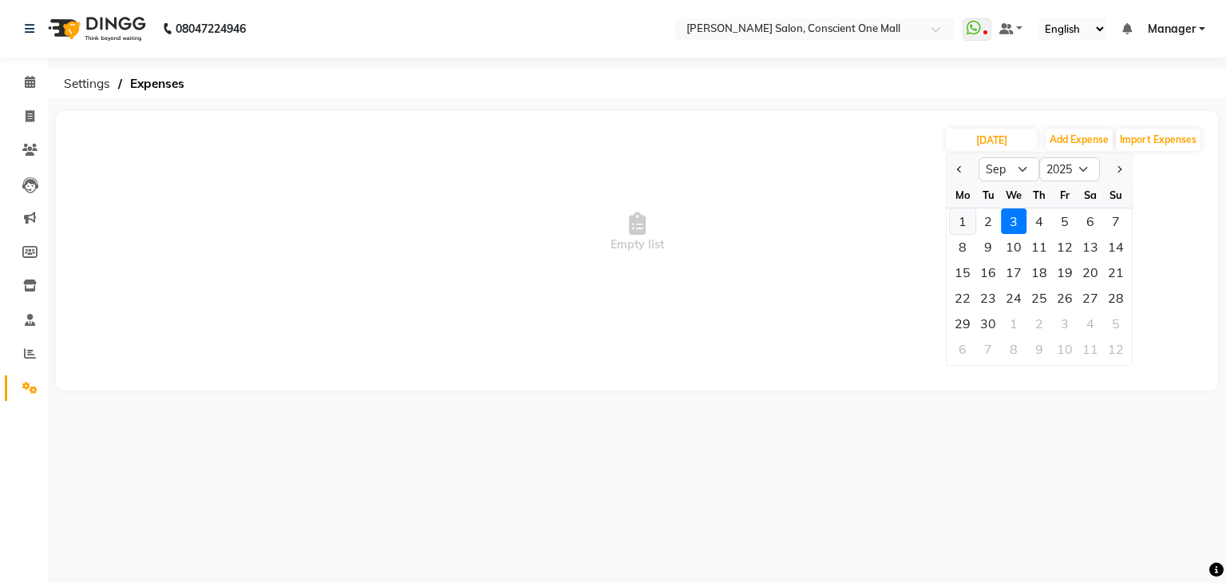
click at [966, 224] on div "1" at bounding box center [963, 221] width 26 height 26
type input "[DATE]"
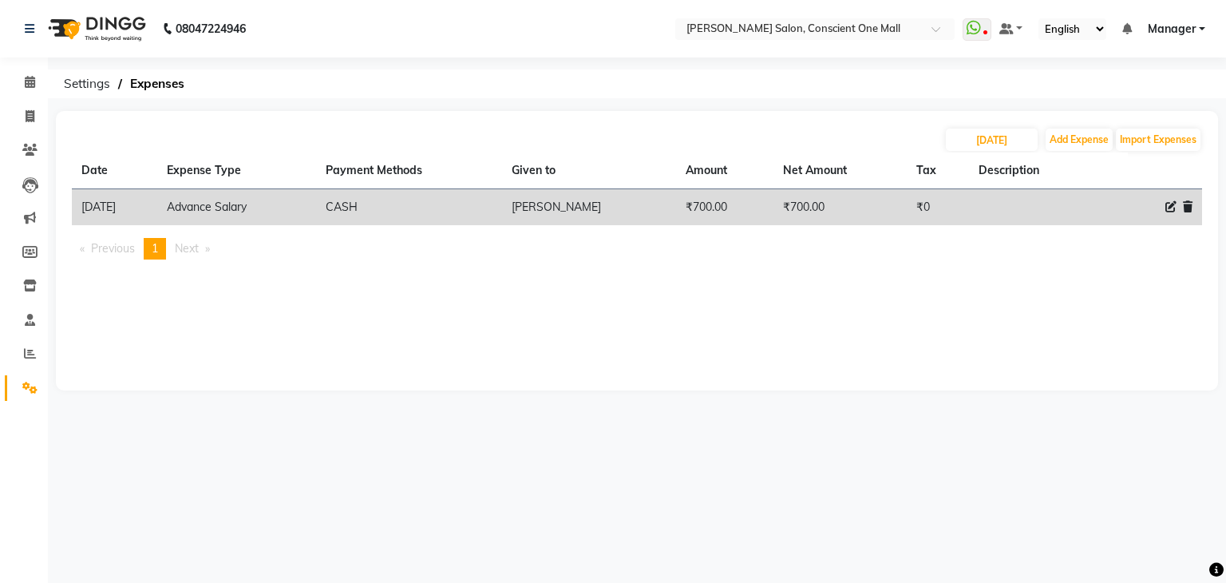
click at [969, 224] on td at bounding box center [1033, 207] width 128 height 37
click at [1003, 142] on input "[DATE]" at bounding box center [992, 140] width 92 height 22
select select "9"
select select "2025"
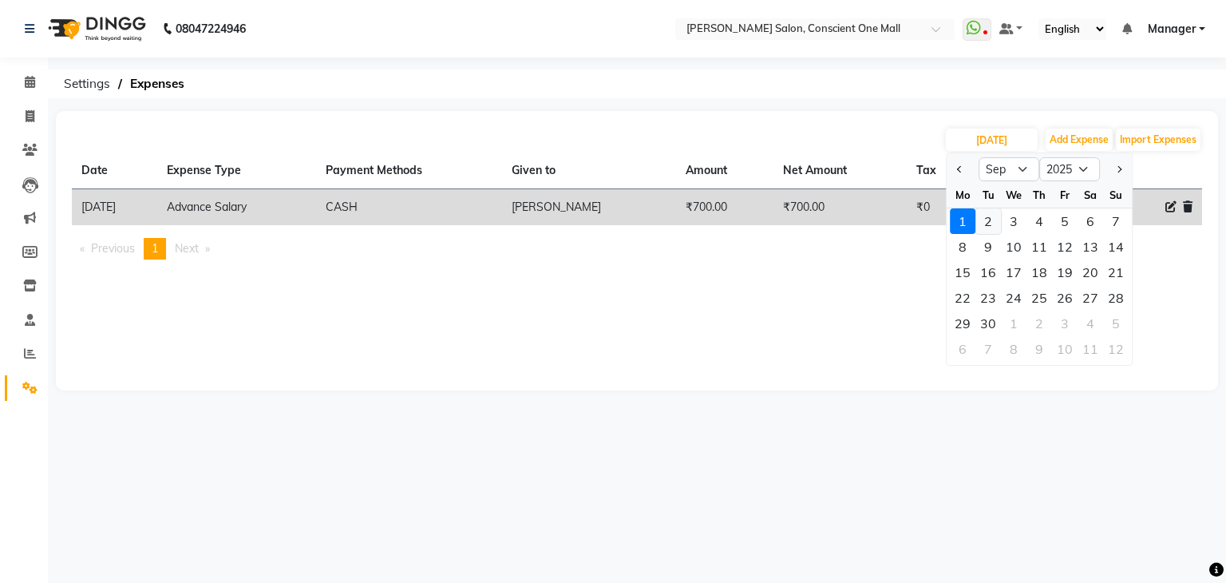
click at [990, 220] on div "2" at bounding box center [989, 221] width 26 height 26
type input "02-09-2025"
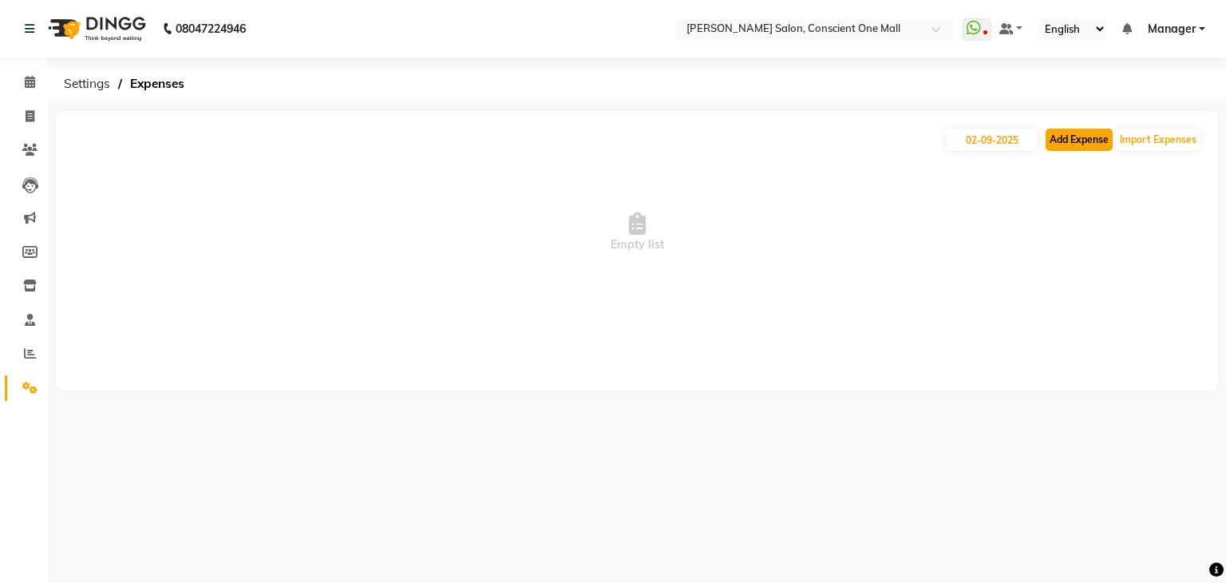
click at [1095, 138] on button "Add Expense" at bounding box center [1079, 140] width 67 height 22
select select "1"
select select "6705"
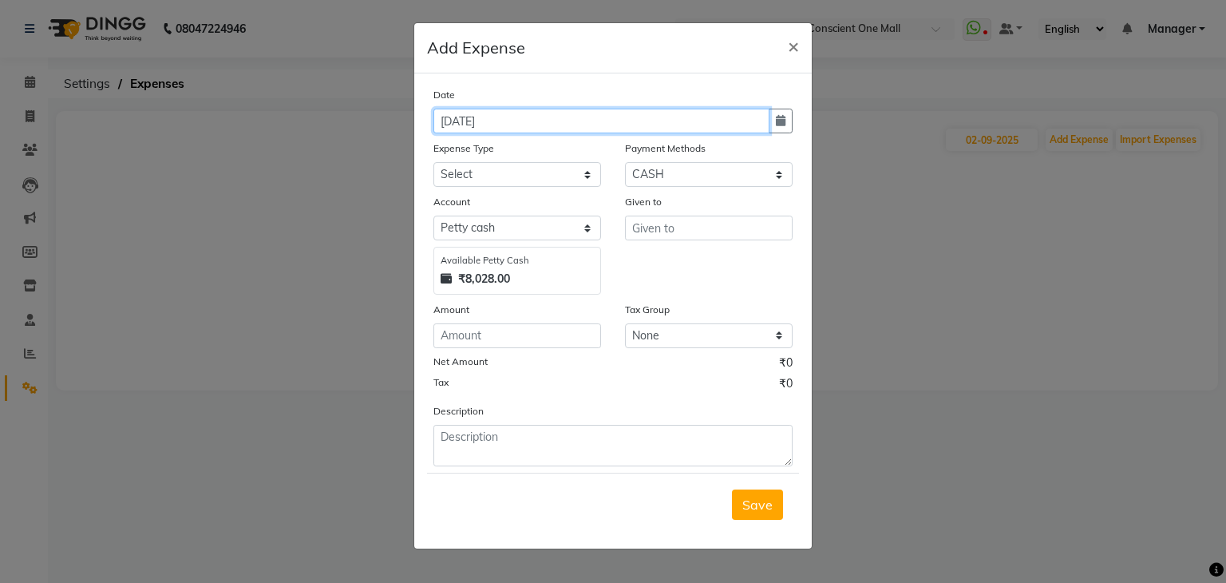
click at [449, 125] on input "[DATE]" at bounding box center [602, 121] width 336 height 25
click at [454, 124] on input "[DATE]" at bounding box center [602, 121] width 336 height 25
type input "02-09-2025"
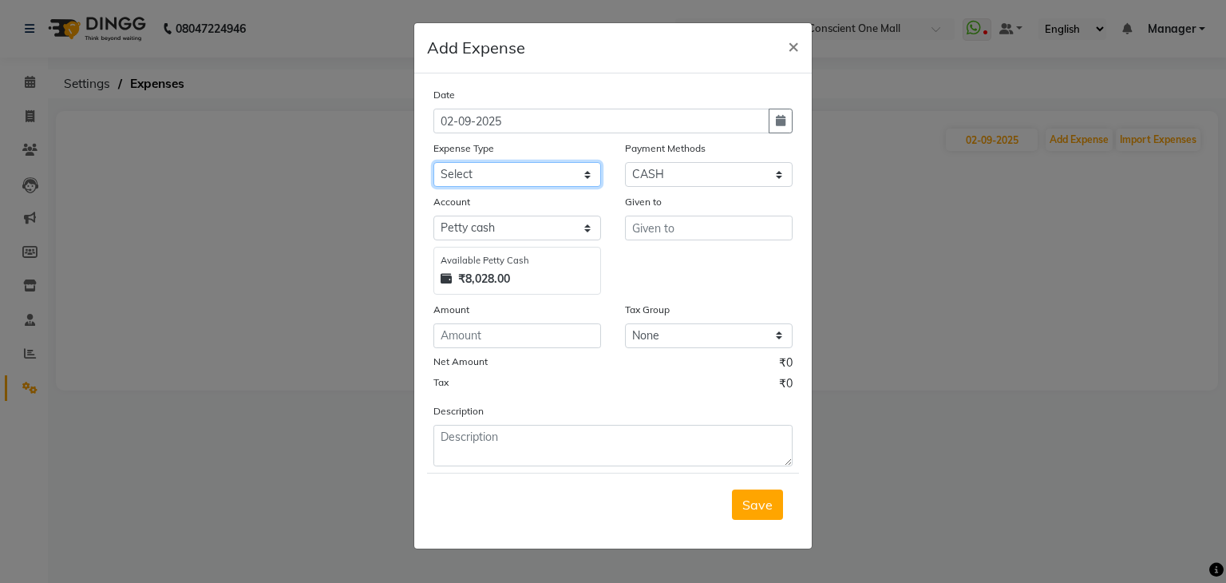
click at [484, 180] on select "Select Advance Salary BILLS client change paytm Client Snacks Coffee CONVEYANCE…" at bounding box center [518, 174] width 168 height 25
click at [489, 164] on select "Select Advance Salary BILLS client change paytm Client Snacks Coffee CONVEYANCE…" at bounding box center [518, 174] width 168 height 25
click at [489, 172] on select "Select Advance Salary BILLS client change paytm Client Snacks Coffee CONVEYANCE…" at bounding box center [518, 174] width 168 height 25
select select "15193"
click at [489, 172] on select "Select Advance Salary BILLS client change paytm Client Snacks Coffee CONVEYANCE…" at bounding box center [518, 174] width 168 height 25
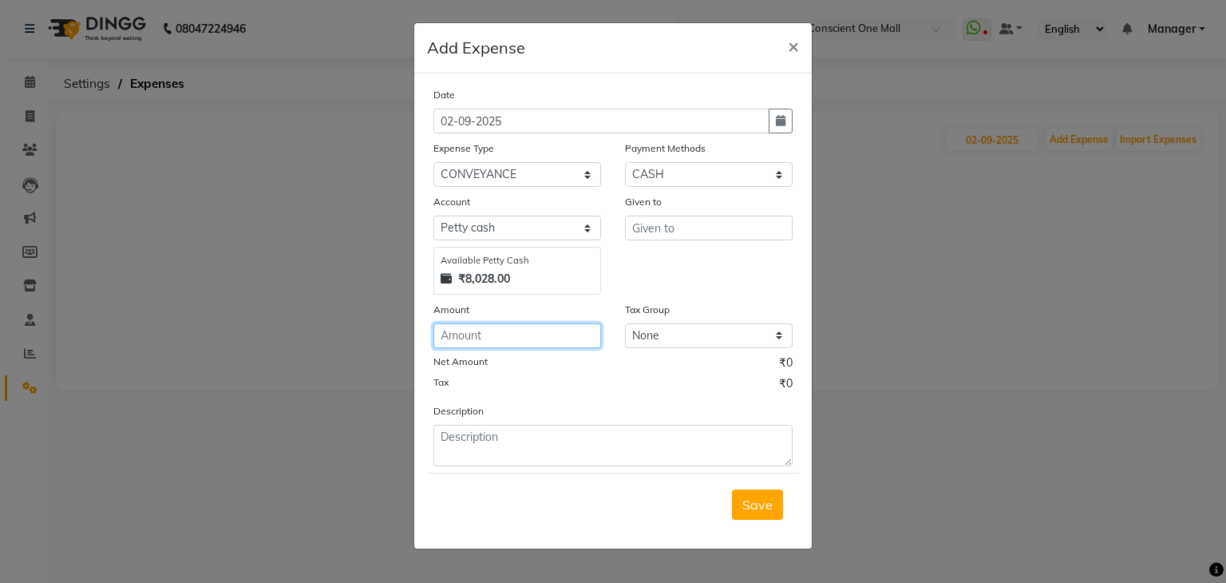
click at [493, 347] on input "number" at bounding box center [518, 335] width 168 height 25
type input "200"
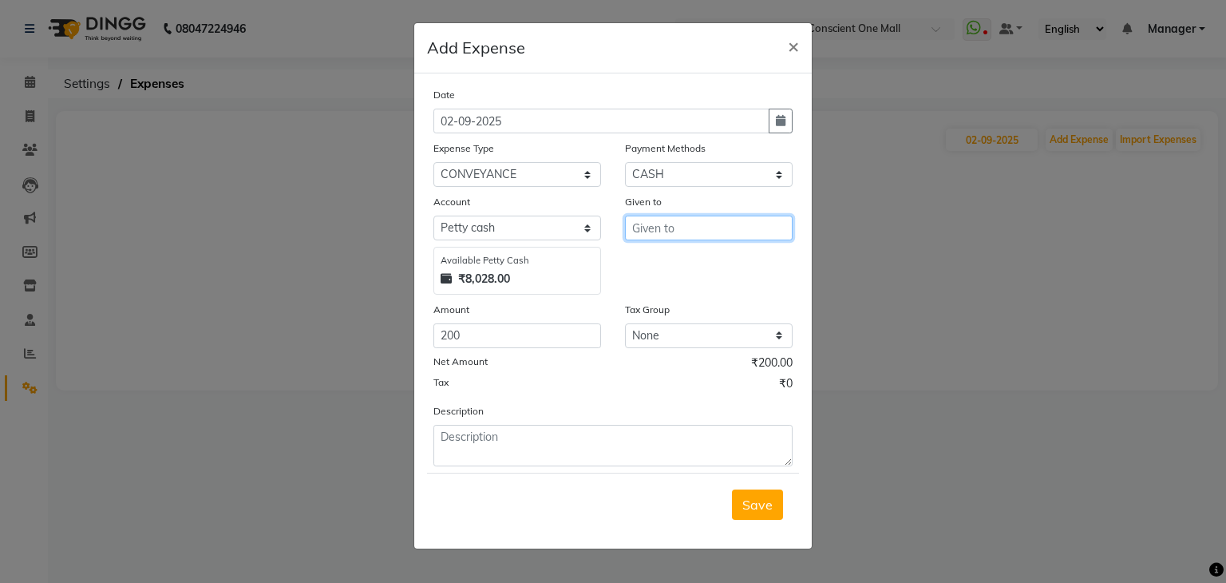
click at [697, 233] on input "text" at bounding box center [709, 228] width 168 height 25
type input "sameer"
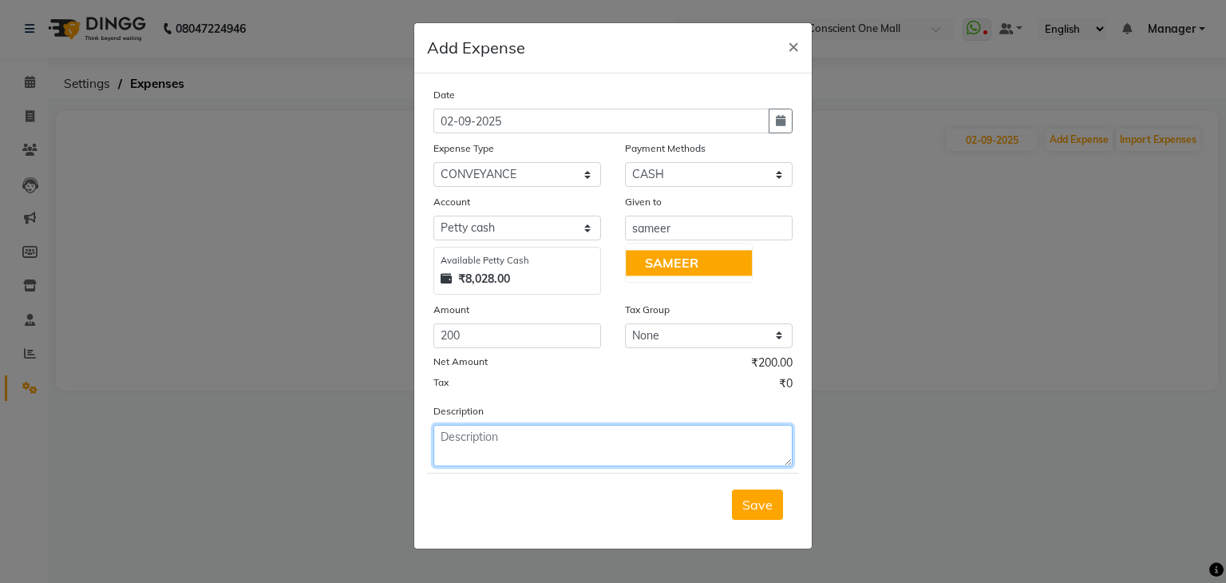
click at [515, 438] on textarea at bounding box center [613, 446] width 359 height 42
type textarea "joybille"
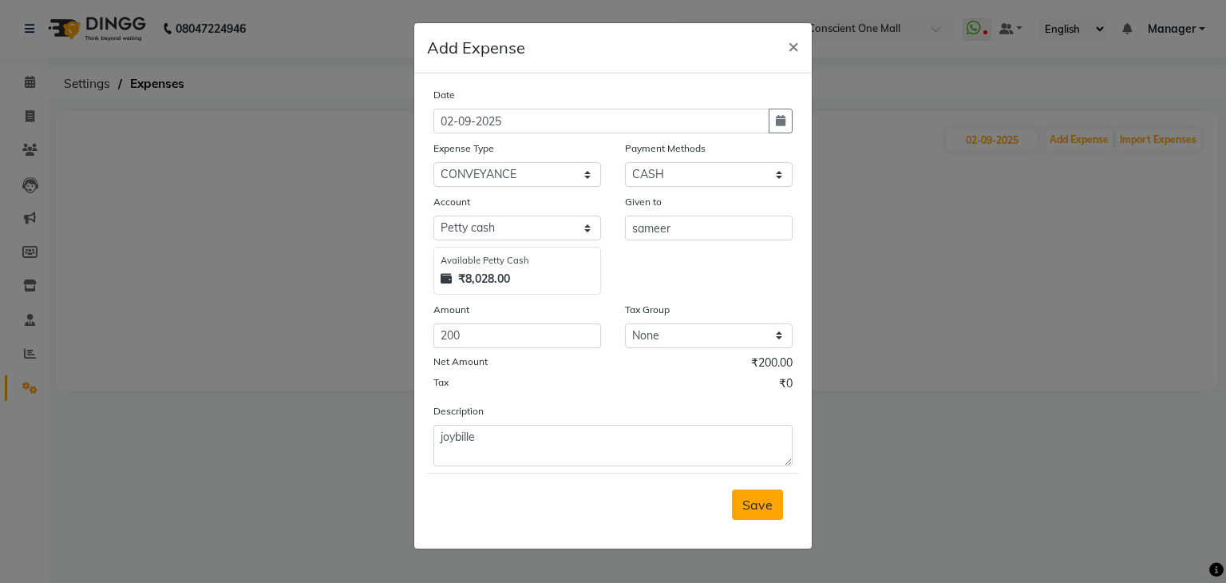
click at [754, 500] on span "Save" at bounding box center [758, 505] width 30 height 16
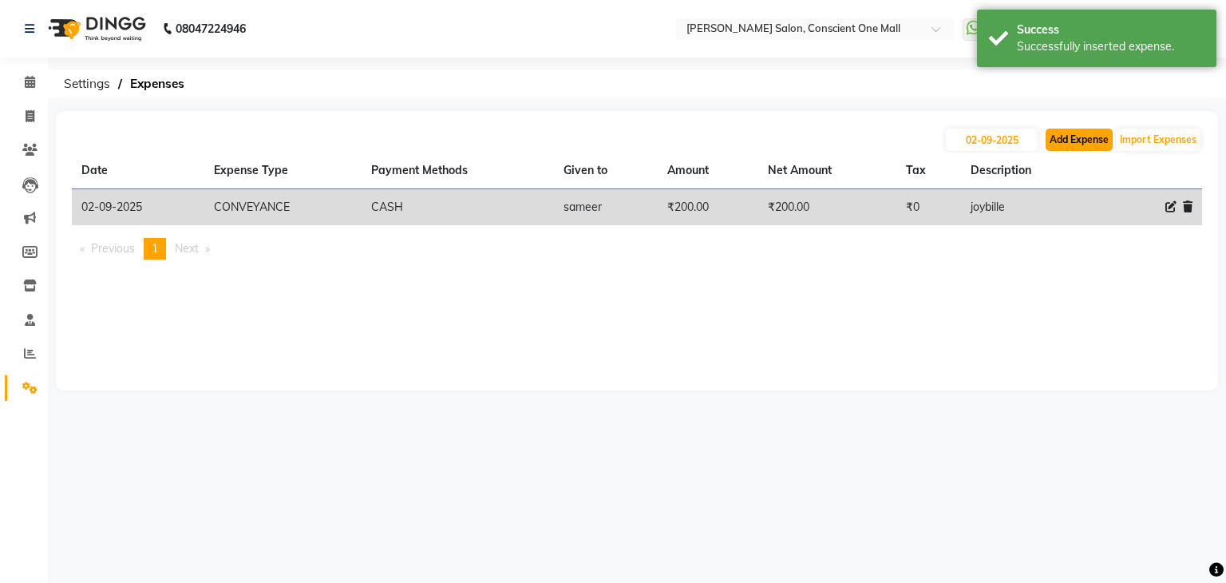
click at [1059, 135] on button "Add Expense" at bounding box center [1079, 140] width 67 height 22
select select "1"
select select "6705"
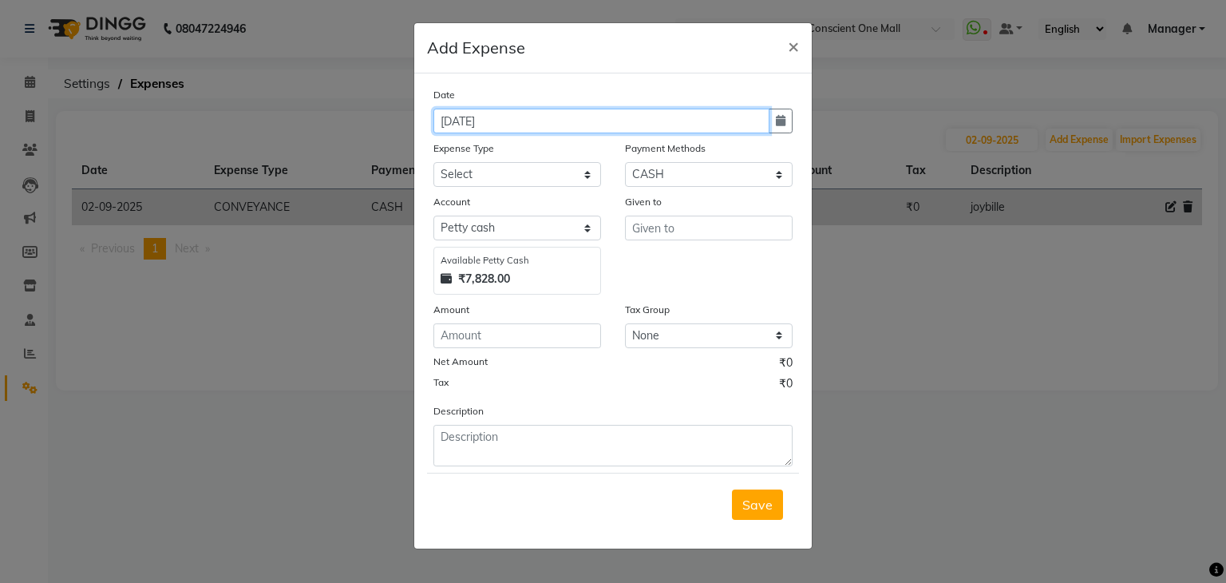
click at [454, 123] on input "[DATE]" at bounding box center [602, 121] width 336 height 25
type input "02-09-2025"
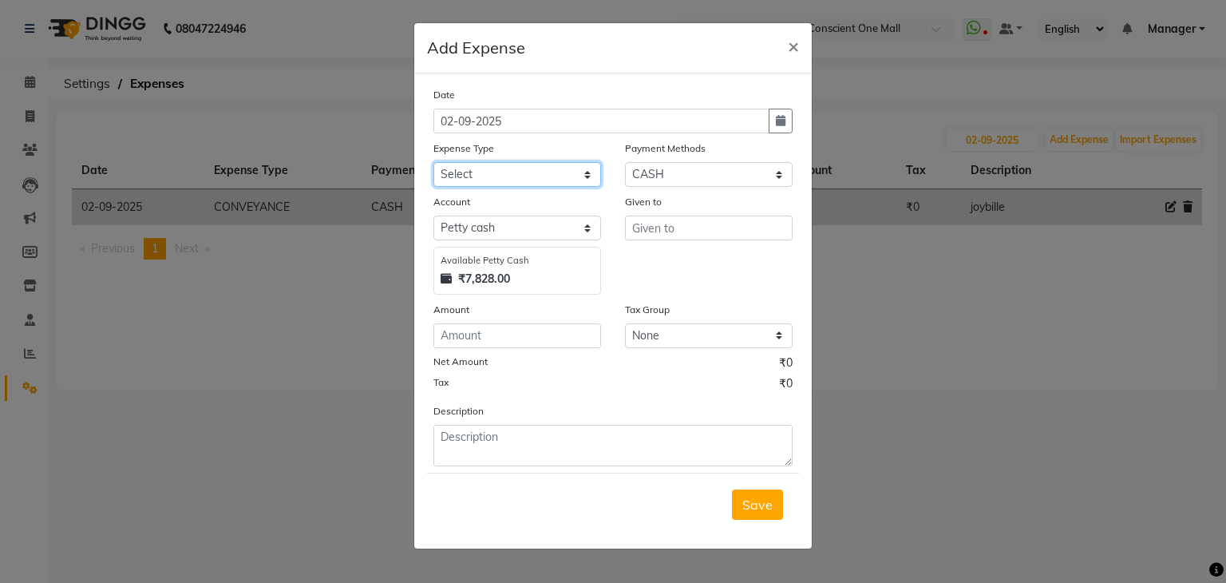
click at [481, 180] on select "Select Advance Salary BILLS client change paytm Client Snacks Coffee CONVEYANCE…" at bounding box center [518, 174] width 168 height 25
select select "20198"
click at [481, 180] on select "Select Advance Salary BILLS client change paytm Client Snacks Coffee CONVEYANCE…" at bounding box center [518, 174] width 168 height 25
click at [492, 346] on input "number" at bounding box center [518, 335] width 168 height 25
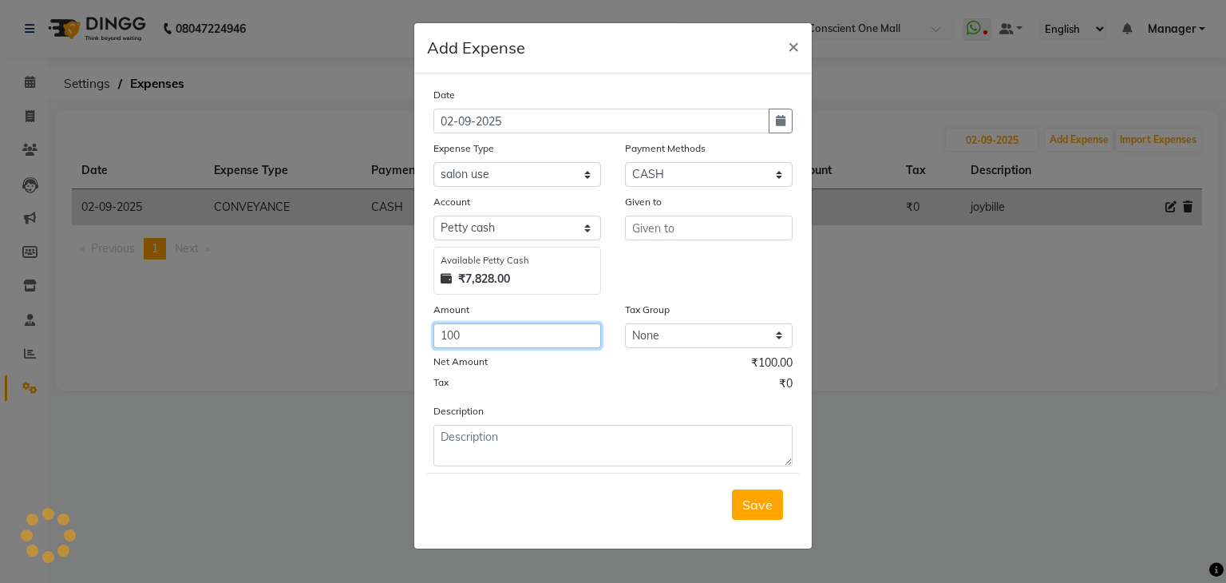
click at [492, 346] on input "100" at bounding box center [518, 335] width 168 height 25
type input "100"
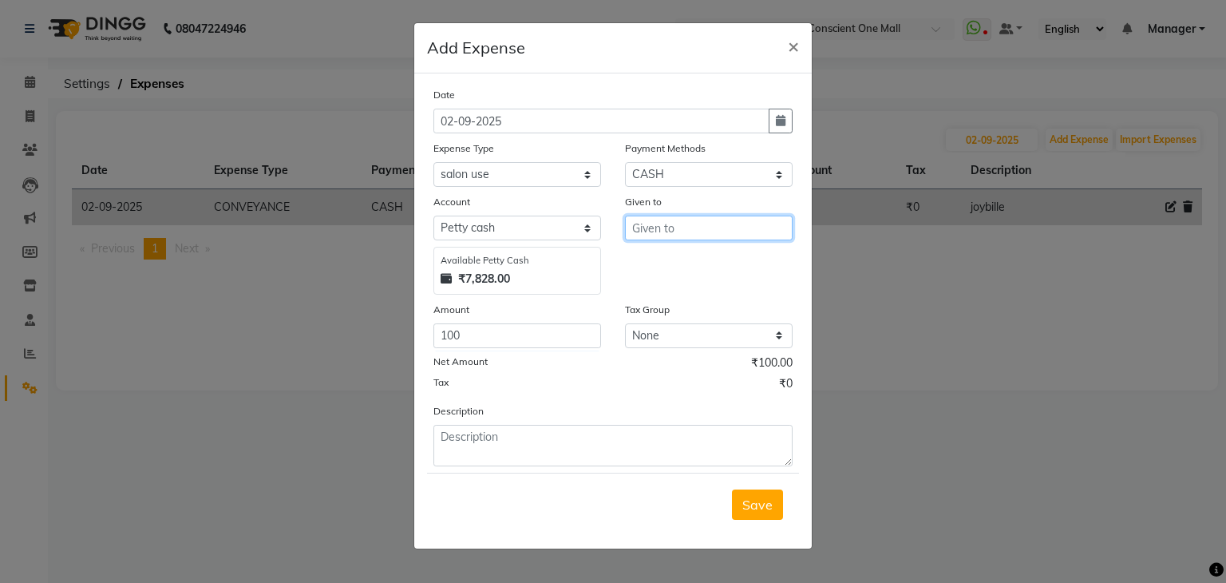
click at [664, 237] on input "text" at bounding box center [709, 228] width 168 height 25
type input "."
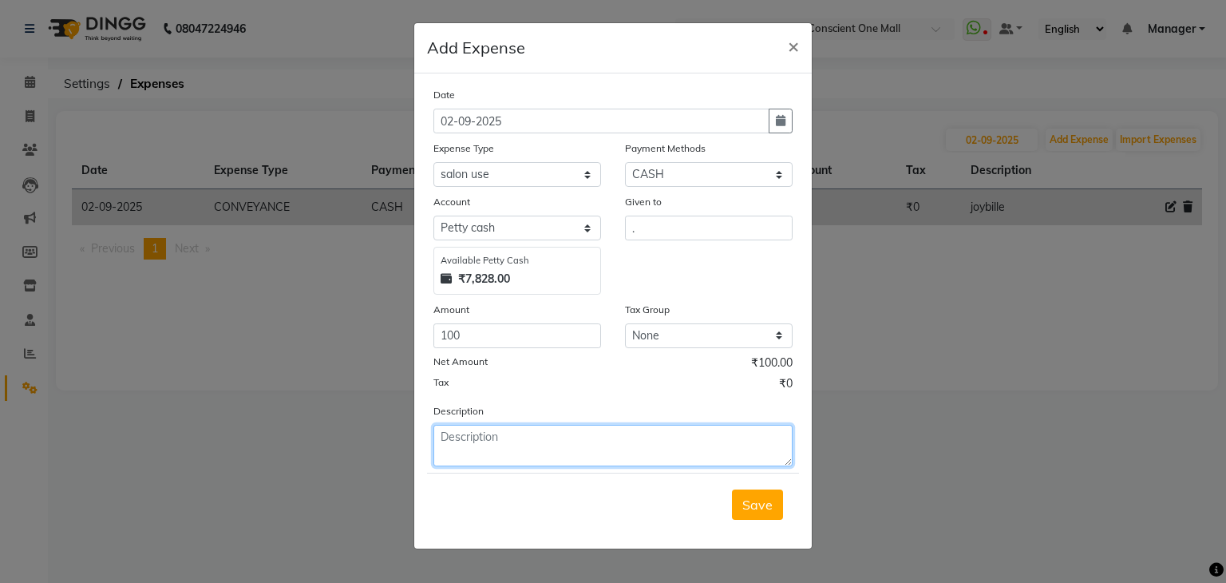
click at [568, 457] on textarea at bounding box center [613, 446] width 359 height 42
type textarea "nibu mirchi"
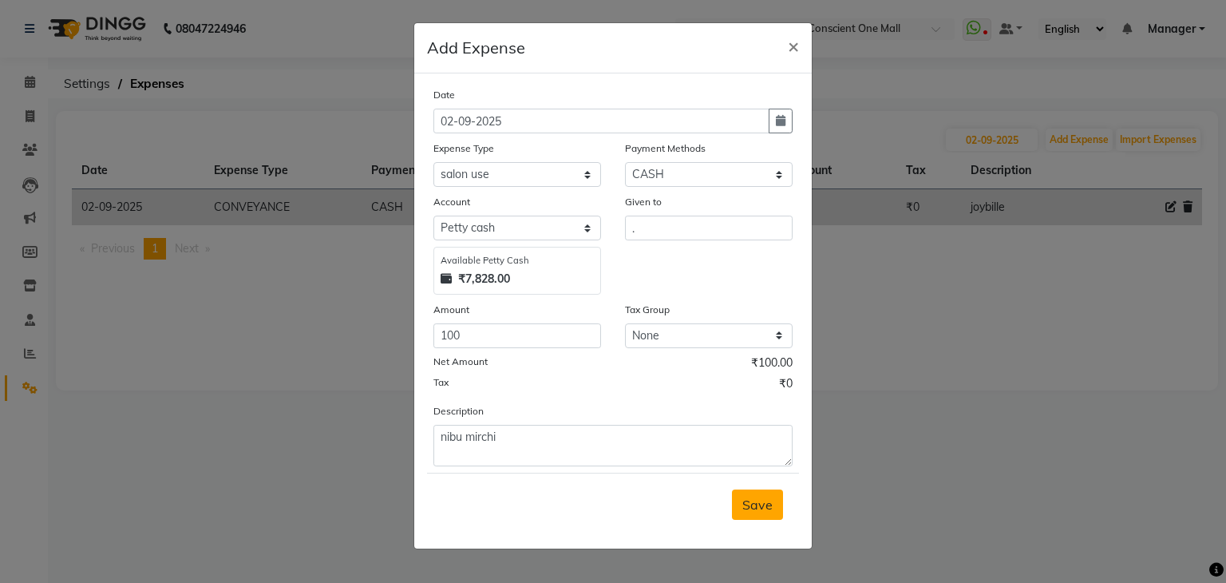
click at [752, 516] on button "Save" at bounding box center [757, 504] width 51 height 30
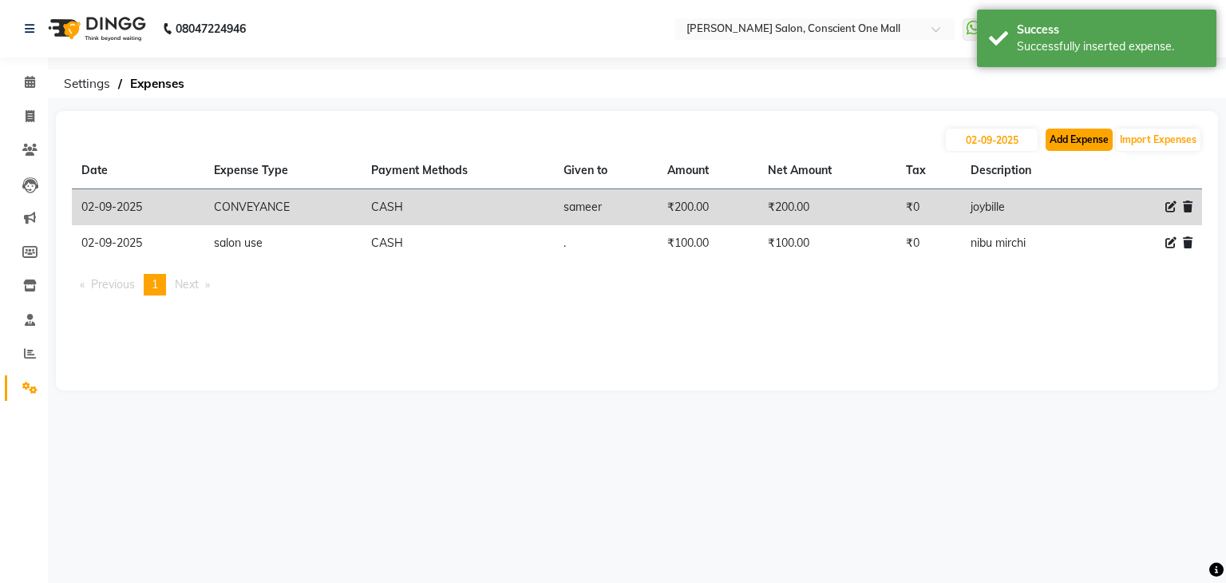
click at [1076, 141] on button "Add Expense" at bounding box center [1079, 140] width 67 height 22
select select "1"
select select "6705"
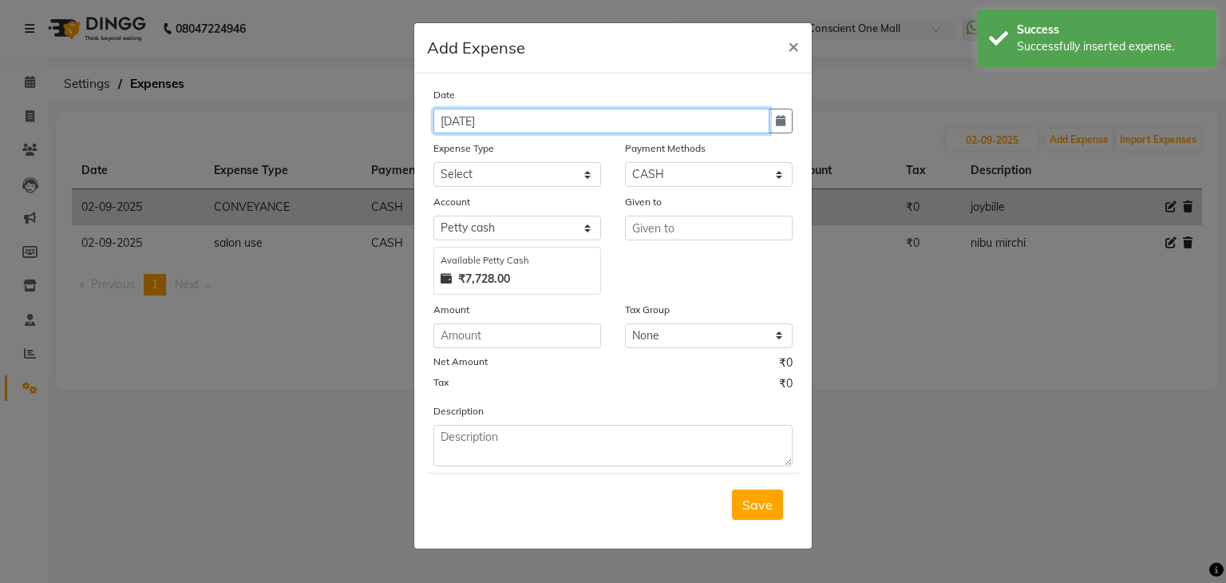
click at [454, 122] on input "[DATE]" at bounding box center [602, 121] width 336 height 25
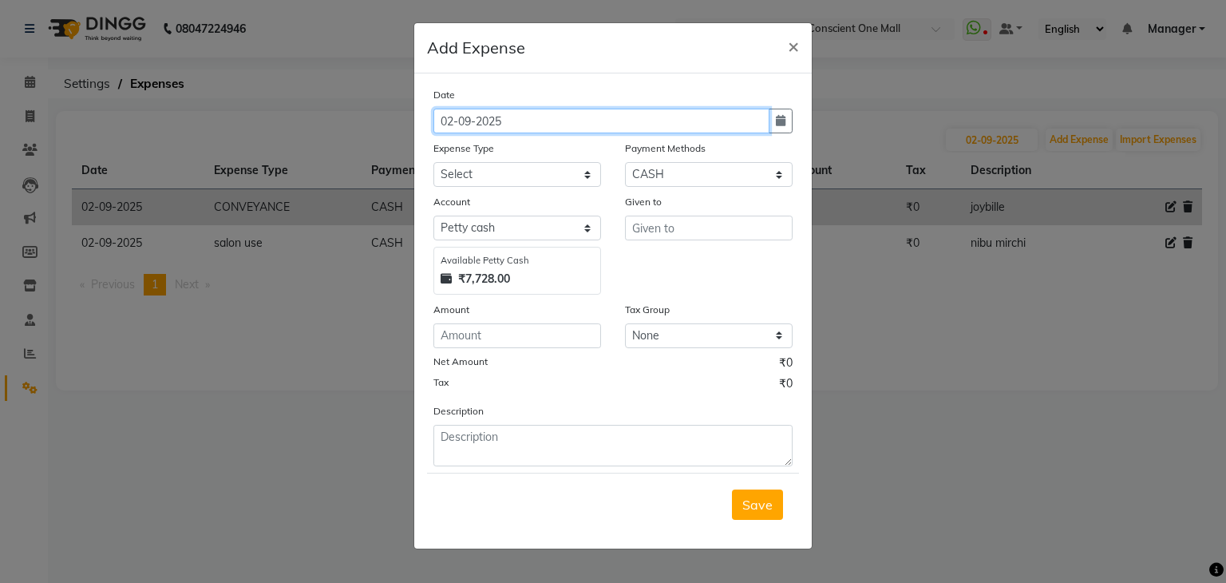
type input "02-09-2025"
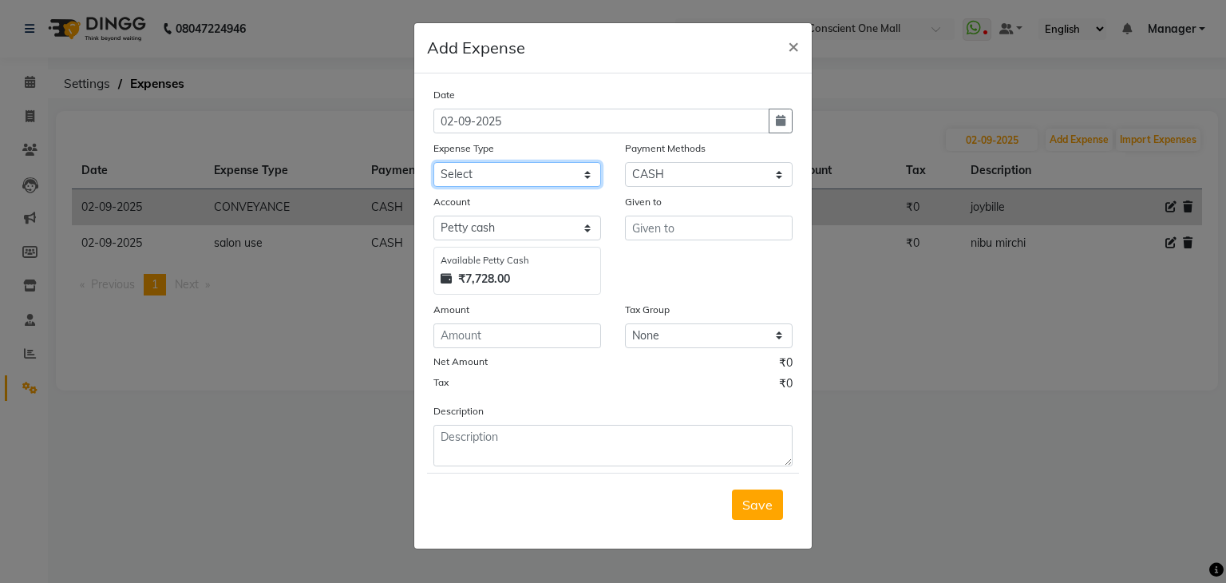
click at [507, 181] on select "Select Advance Salary BILLS client change paytm Client Snacks Coffee CONVEYANCE…" at bounding box center [518, 174] width 168 height 25
select select "12178"
click at [507, 181] on select "Select Advance Salary BILLS client change paytm Client Snacks Coffee CONVEYANCE…" at bounding box center [518, 174] width 168 height 25
click at [473, 348] on input "number" at bounding box center [518, 335] width 168 height 25
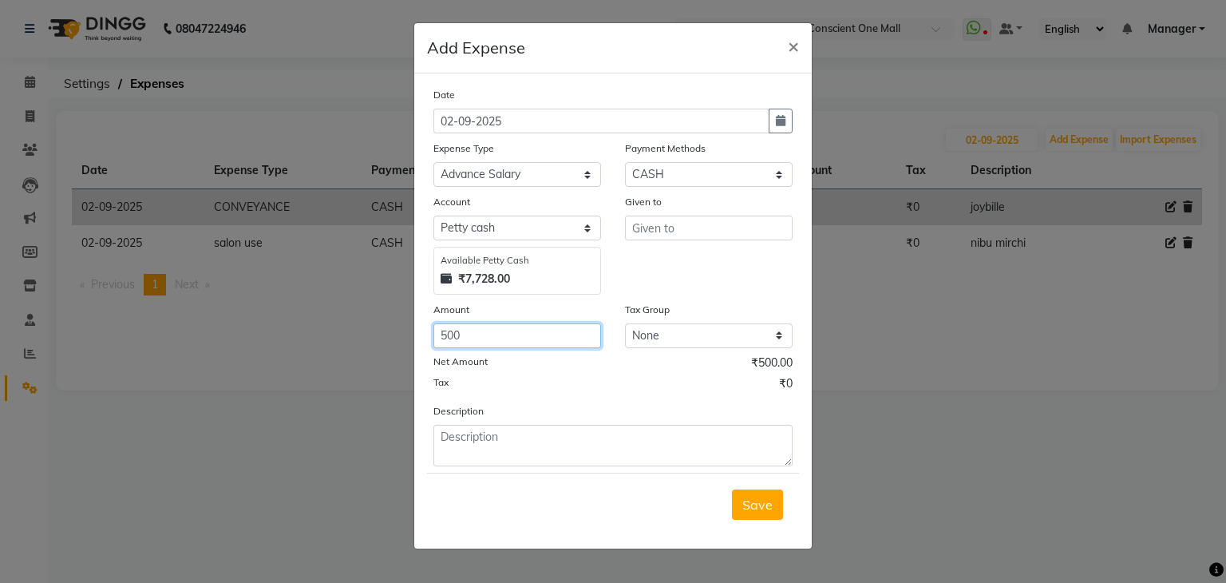
type input "500"
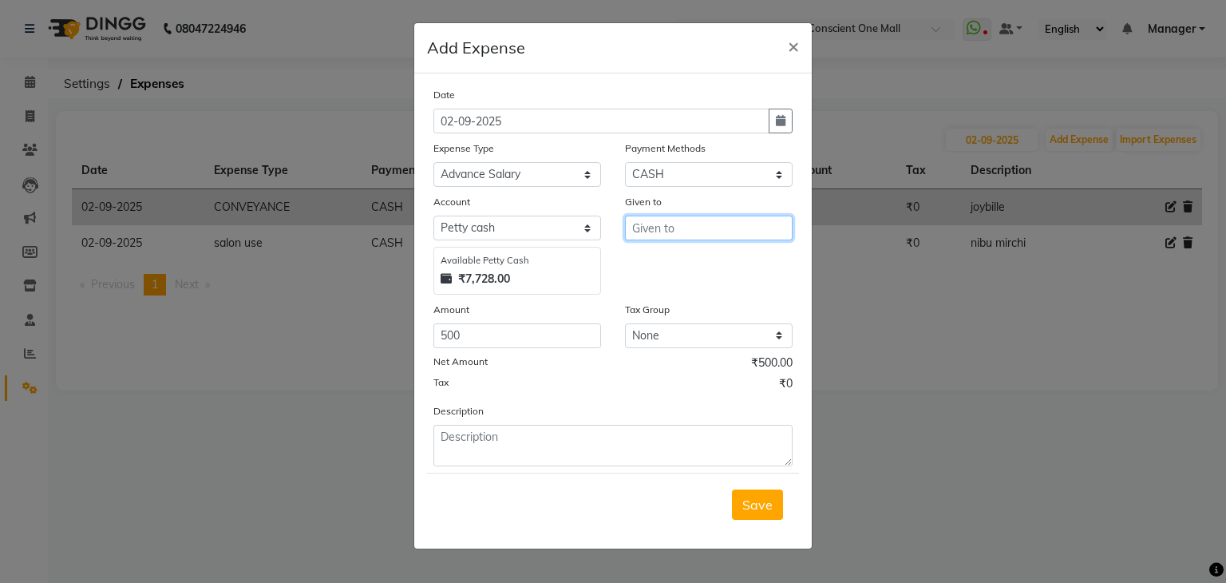
click at [702, 225] on input "text" at bounding box center [709, 228] width 168 height 25
click at [703, 267] on button "Pawan" at bounding box center [689, 263] width 126 height 26
type input "Pawan"
click at [747, 516] on button "Save" at bounding box center [757, 504] width 51 height 30
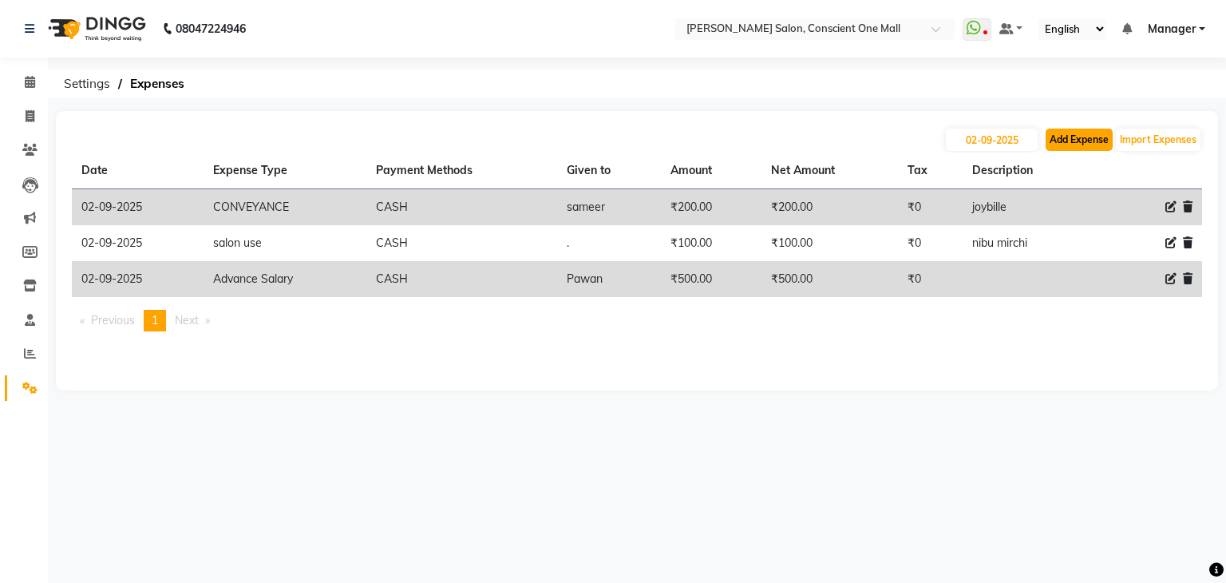
click at [1096, 133] on button "Add Expense" at bounding box center [1079, 140] width 67 height 22
select select "1"
select select "6705"
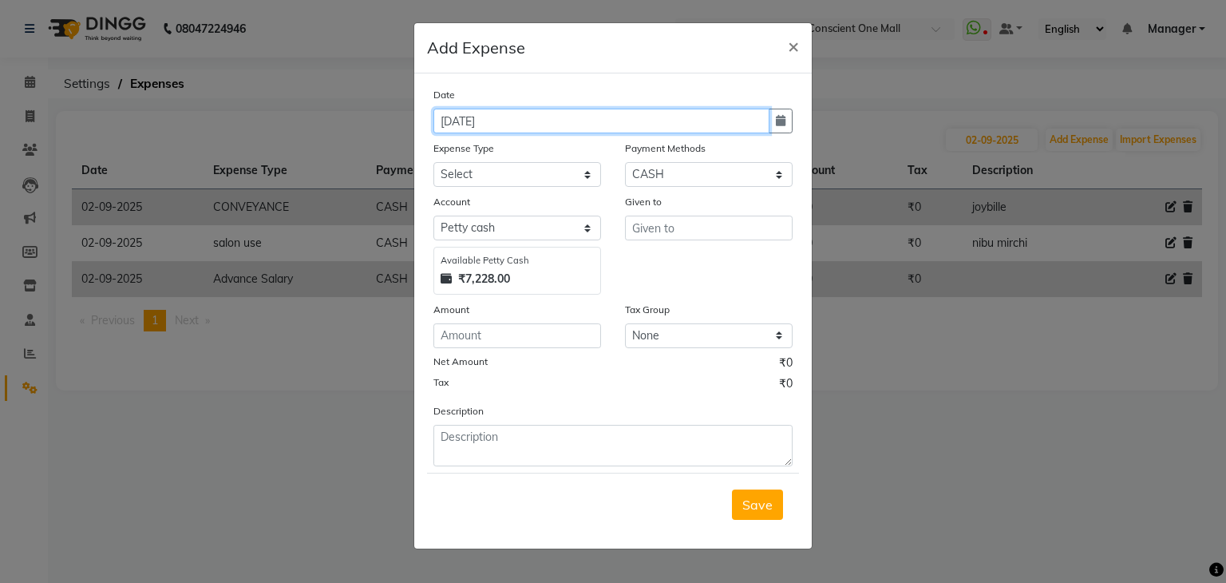
click at [454, 120] on input "[DATE]" at bounding box center [602, 121] width 336 height 25
type input "02-09-2025"
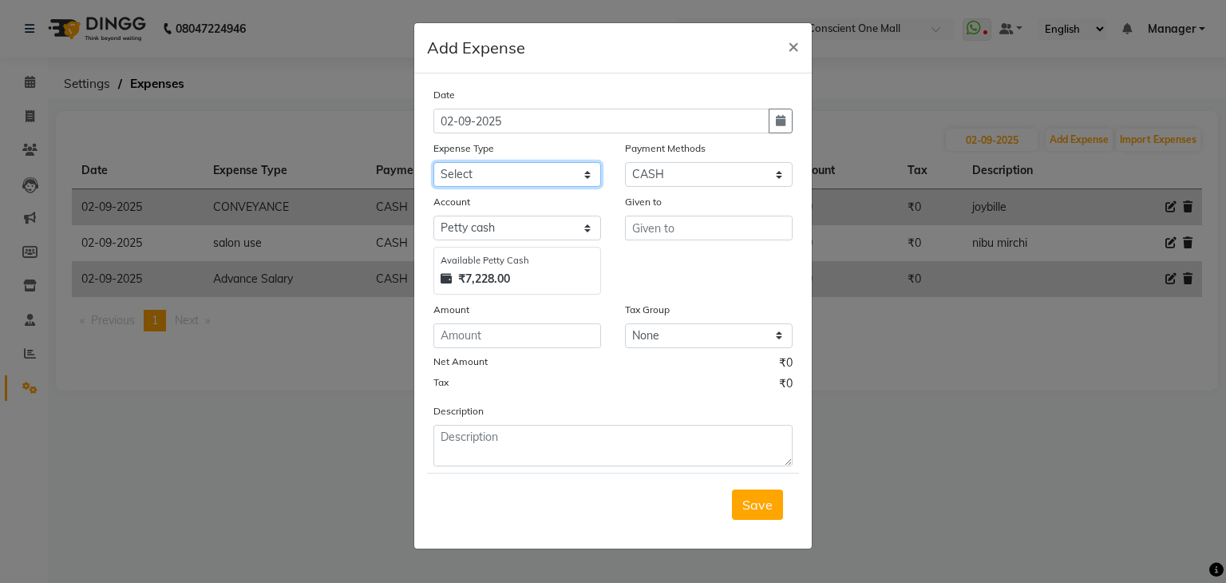
click at [481, 178] on select "Select Advance Salary BILLS client change paytm Client Snacks Coffee CONVEYANCE…" at bounding box center [518, 174] width 168 height 25
select select "15193"
click at [481, 178] on select "Select Advance Salary BILLS client change paytm Client Snacks Coffee CONVEYANCE…" at bounding box center [518, 174] width 168 height 25
click at [481, 342] on input "number" at bounding box center [518, 335] width 168 height 25
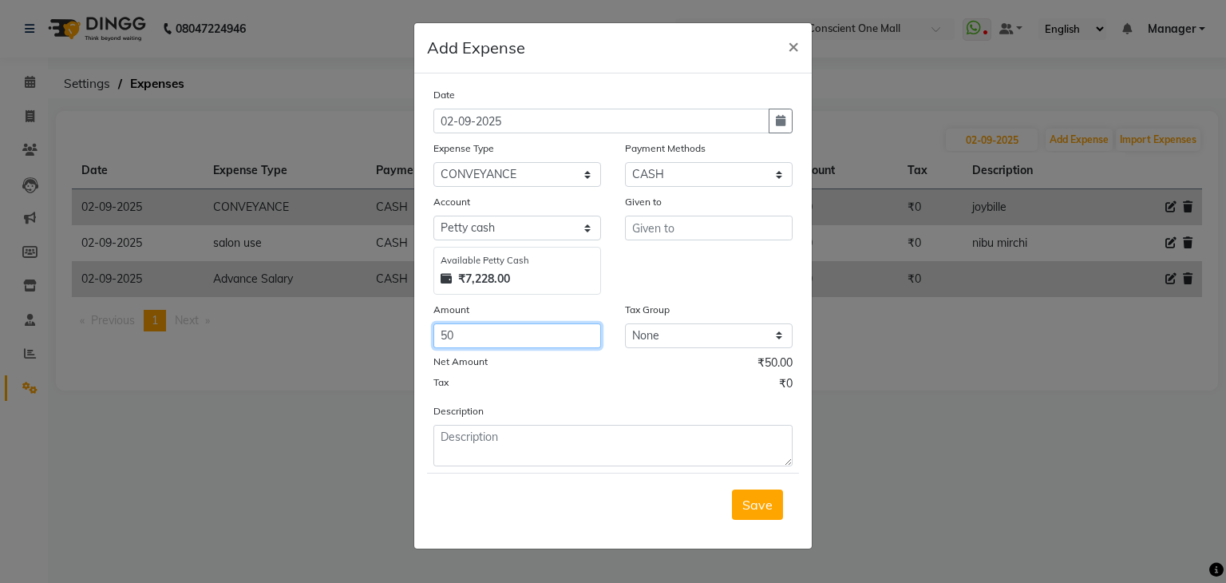
type input "50"
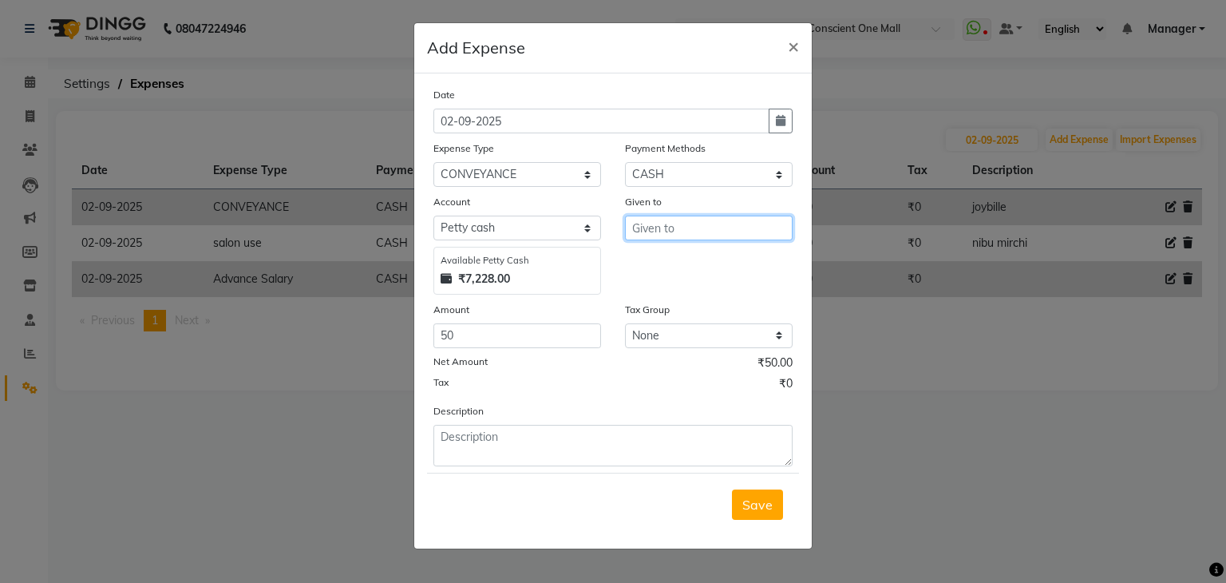
click at [709, 228] on input "text" at bounding box center [709, 228] width 168 height 25
type input "."
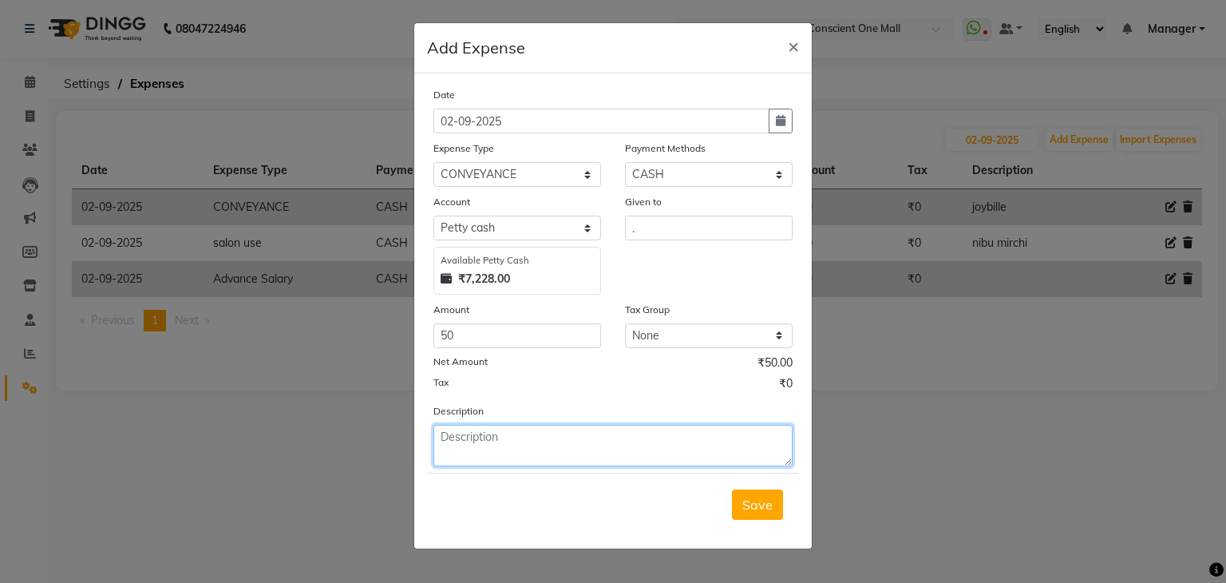
click at [548, 447] on textarea at bounding box center [613, 446] width 359 height 42
type textarea "sachin"
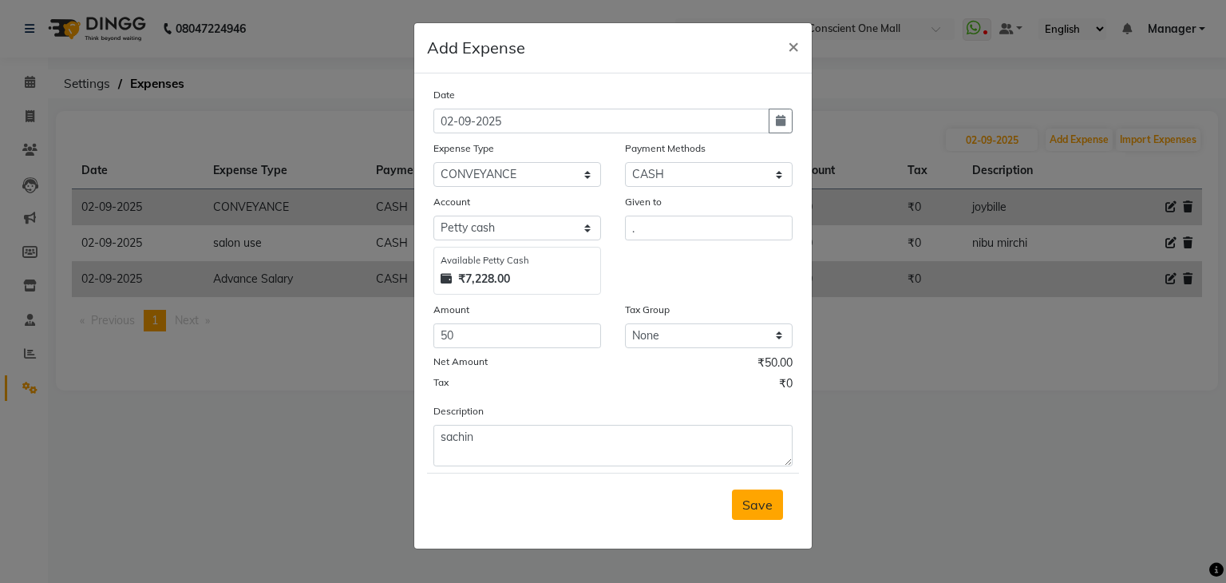
click at [755, 509] on span "Save" at bounding box center [758, 505] width 30 height 16
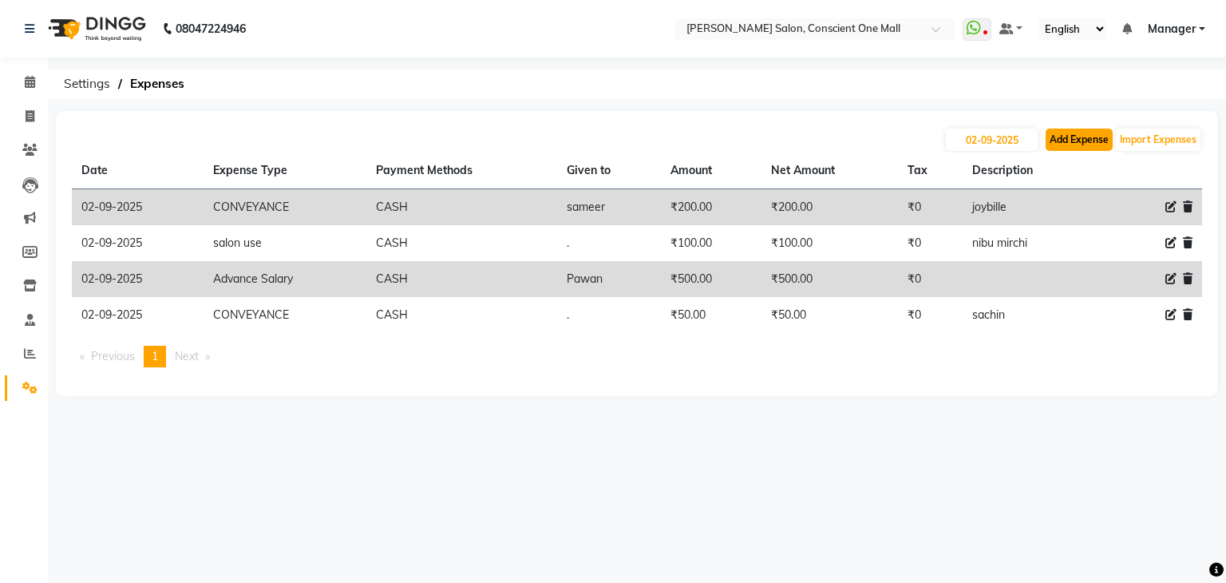
click at [1055, 135] on button "Add Expense" at bounding box center [1079, 140] width 67 height 22
select select "1"
select select "6705"
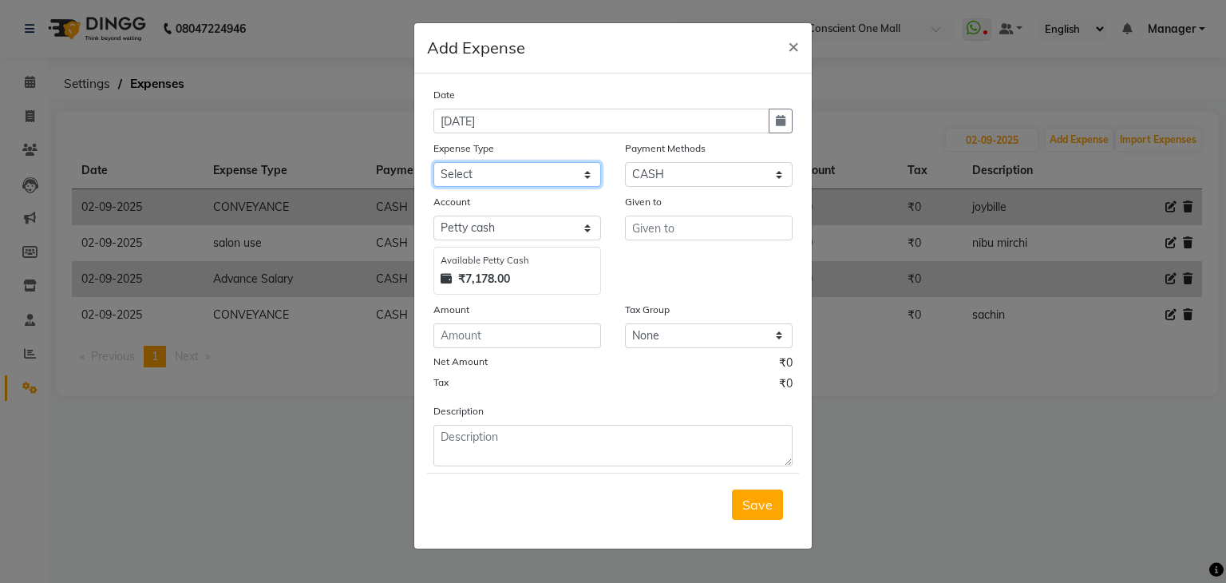
click at [477, 176] on select "Select Advance Salary BILLS client change paytm Client Snacks Coffee CONVEYANCE…" at bounding box center [518, 174] width 168 height 25
select select "19062"
click at [477, 176] on select "Select Advance Salary BILLS client change paytm Client Snacks Coffee CONVEYANCE…" at bounding box center [518, 174] width 168 height 25
click at [505, 346] on input "number" at bounding box center [518, 335] width 168 height 25
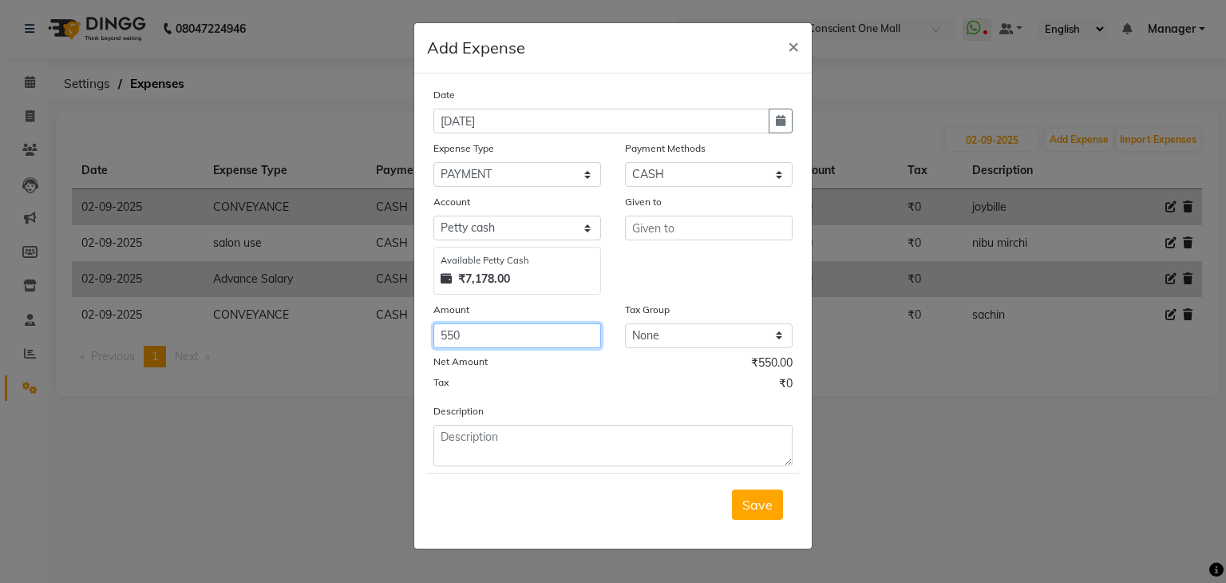
type input "550"
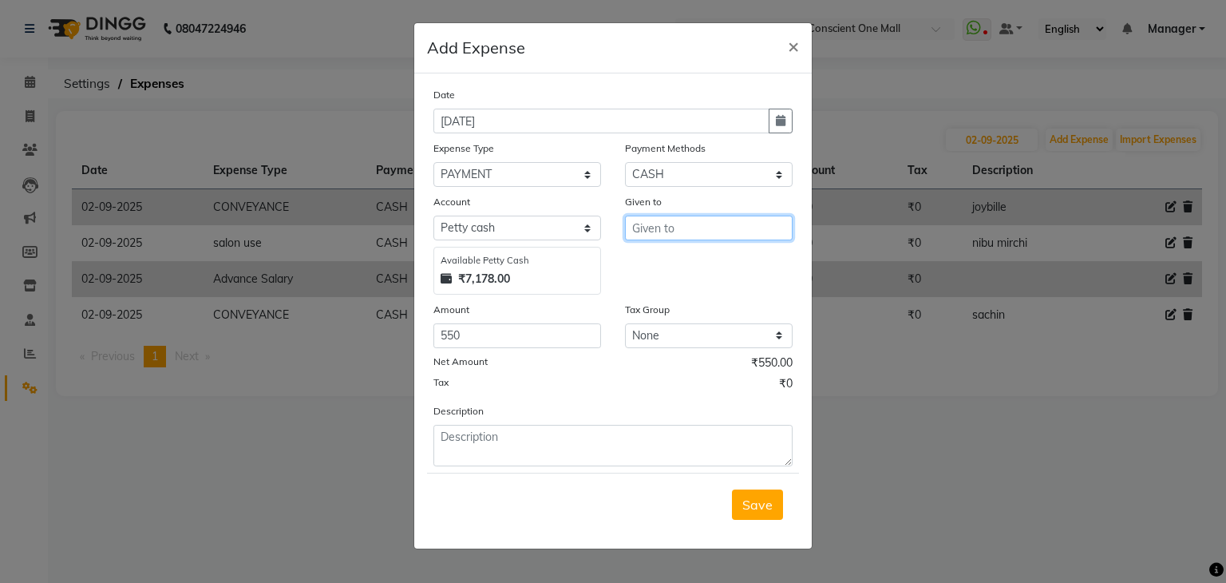
click at [683, 224] on input "text" at bounding box center [709, 228] width 168 height 25
type input "."
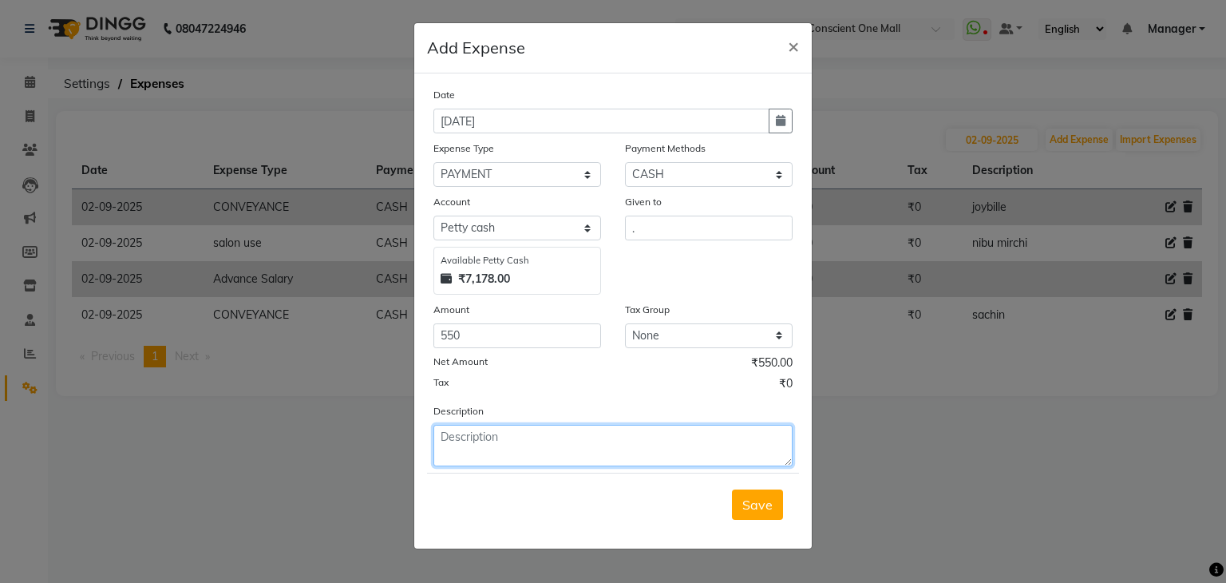
click at [539, 454] on textarea at bounding box center [613, 446] width 359 height 42
type textarea "geet mam"
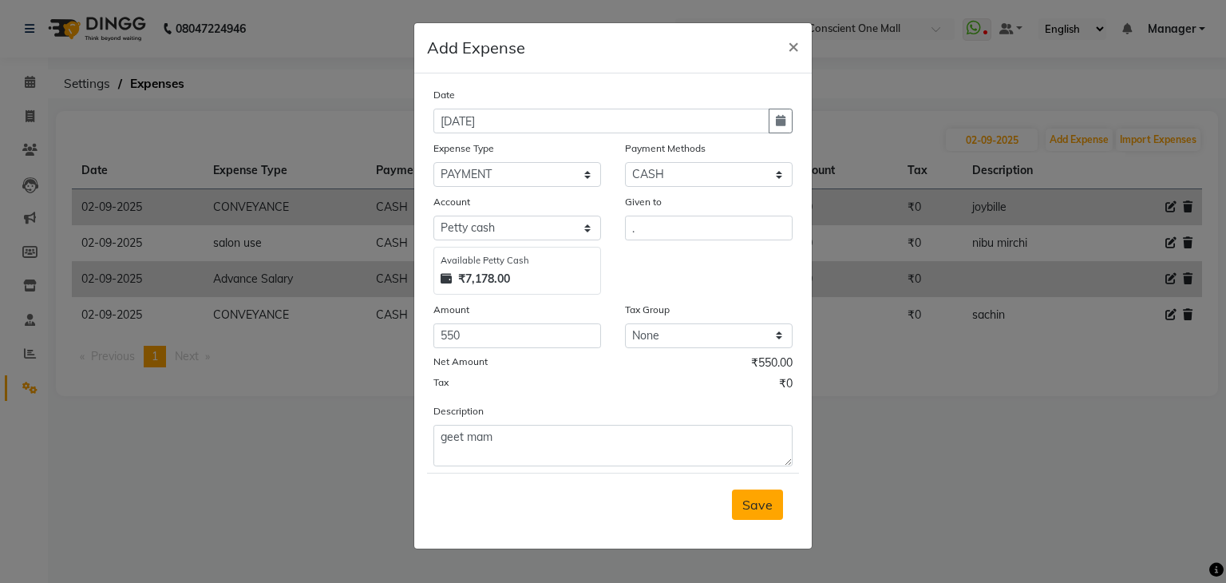
click at [763, 499] on span "Save" at bounding box center [758, 505] width 30 height 16
click at [763, 499] on div "Saving" at bounding box center [613, 504] width 372 height 63
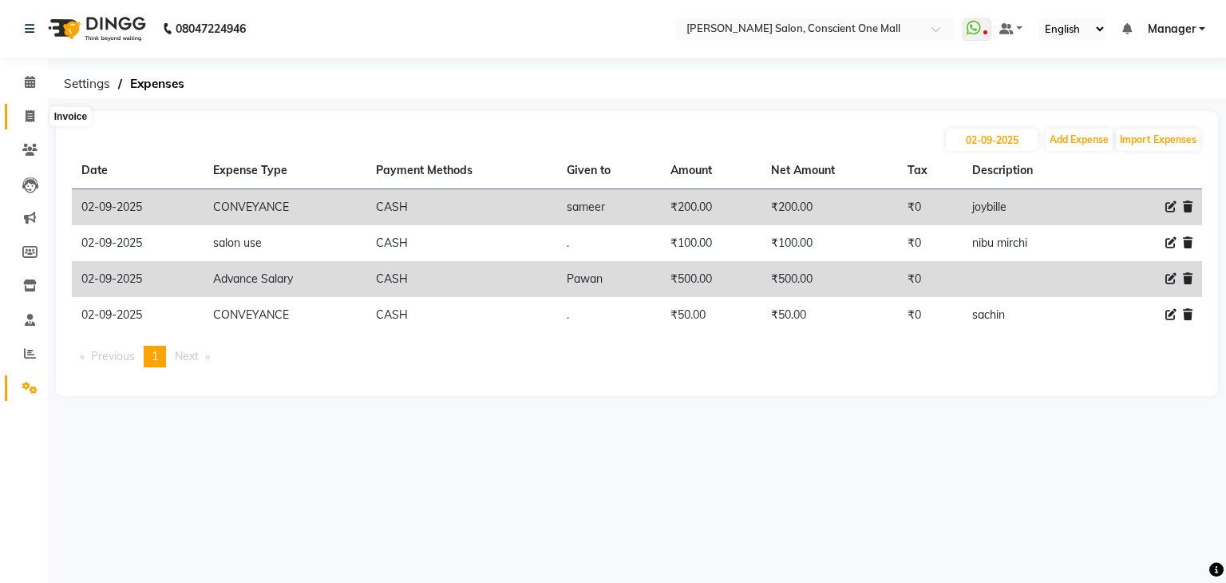
click at [27, 117] on icon at bounding box center [30, 116] width 9 height 12
select select "service"
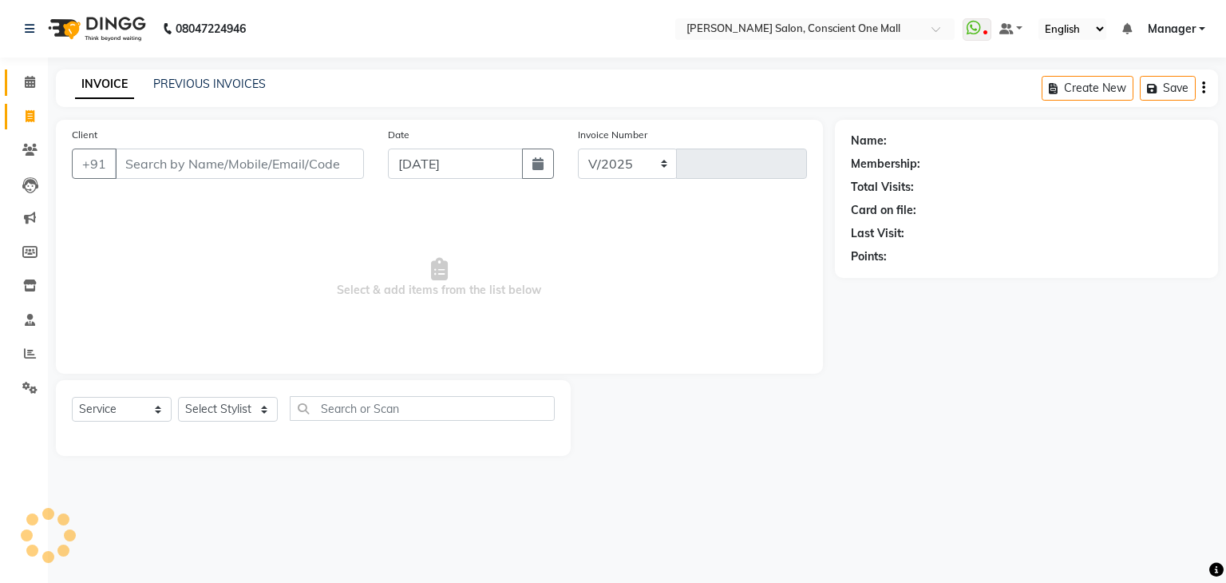
select select "7575"
type input "2153"
click at [29, 76] on icon at bounding box center [30, 82] width 10 height 12
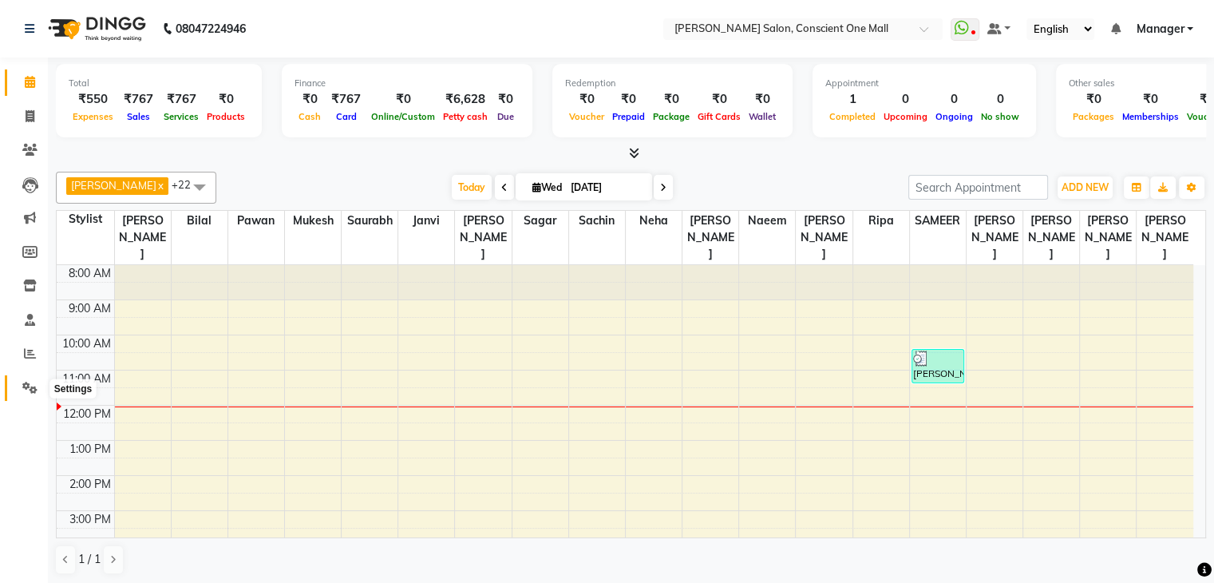
click at [29, 385] on icon at bounding box center [29, 388] width 15 height 12
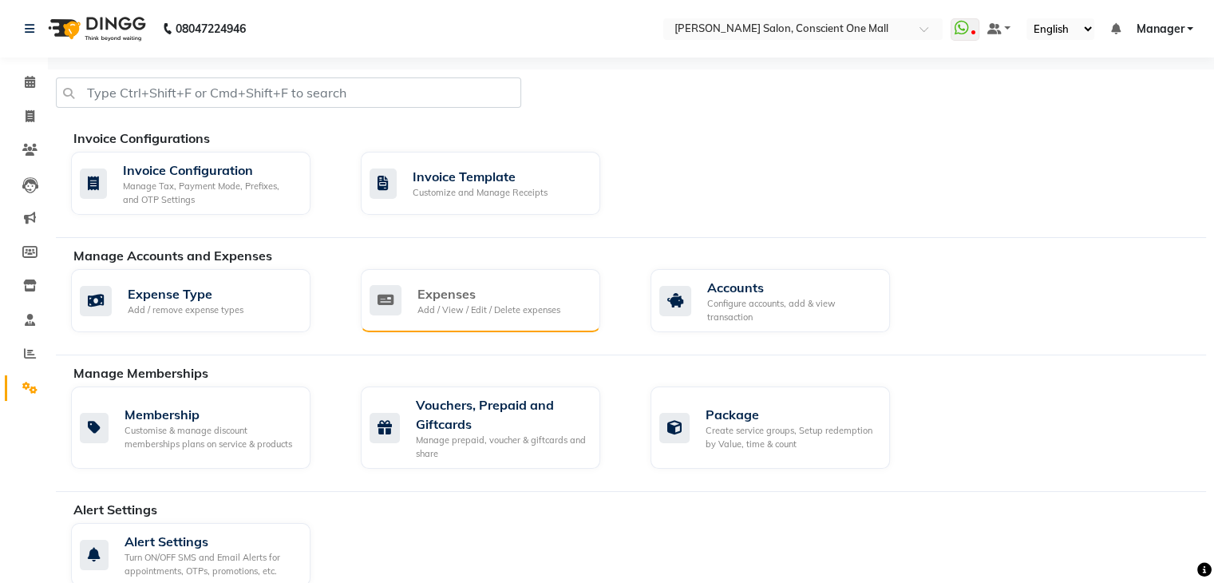
click at [464, 301] on div "Expenses" at bounding box center [489, 293] width 143 height 19
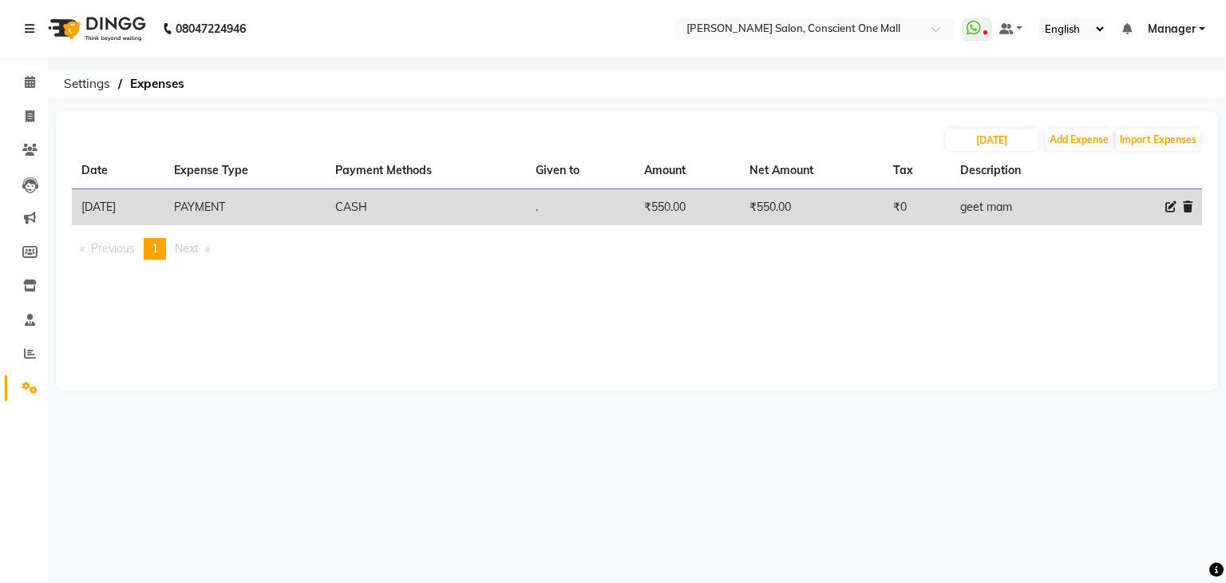
click at [1171, 205] on icon at bounding box center [1171, 206] width 11 height 11
select select "19062"
select select "1"
select select "6705"
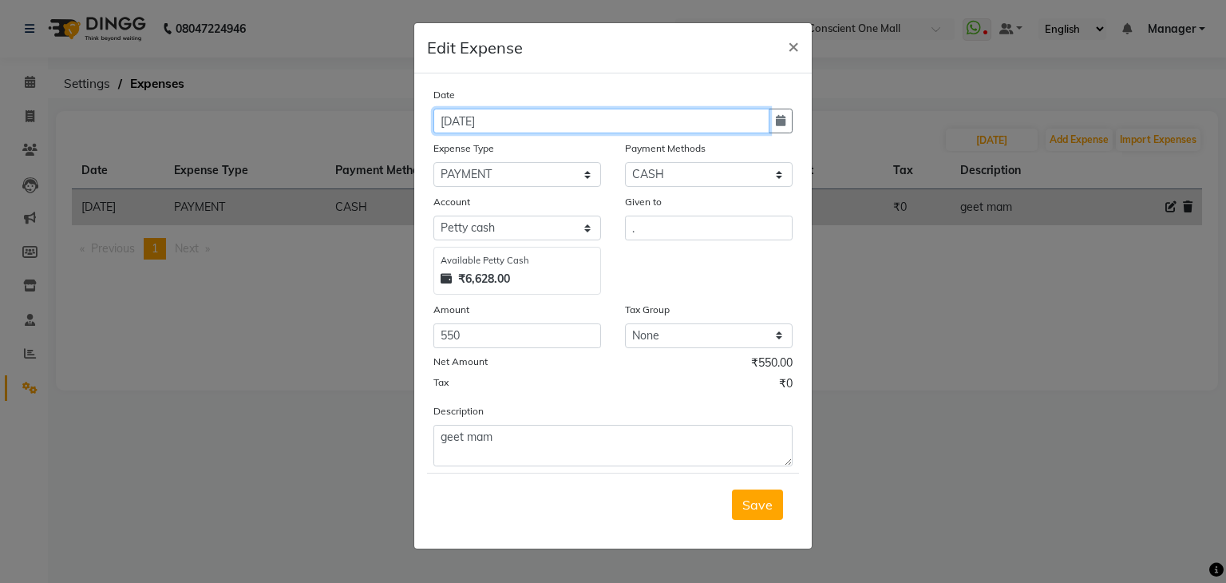
click at [453, 124] on input "[DATE]" at bounding box center [602, 121] width 336 height 25
type input "02-09-2025"
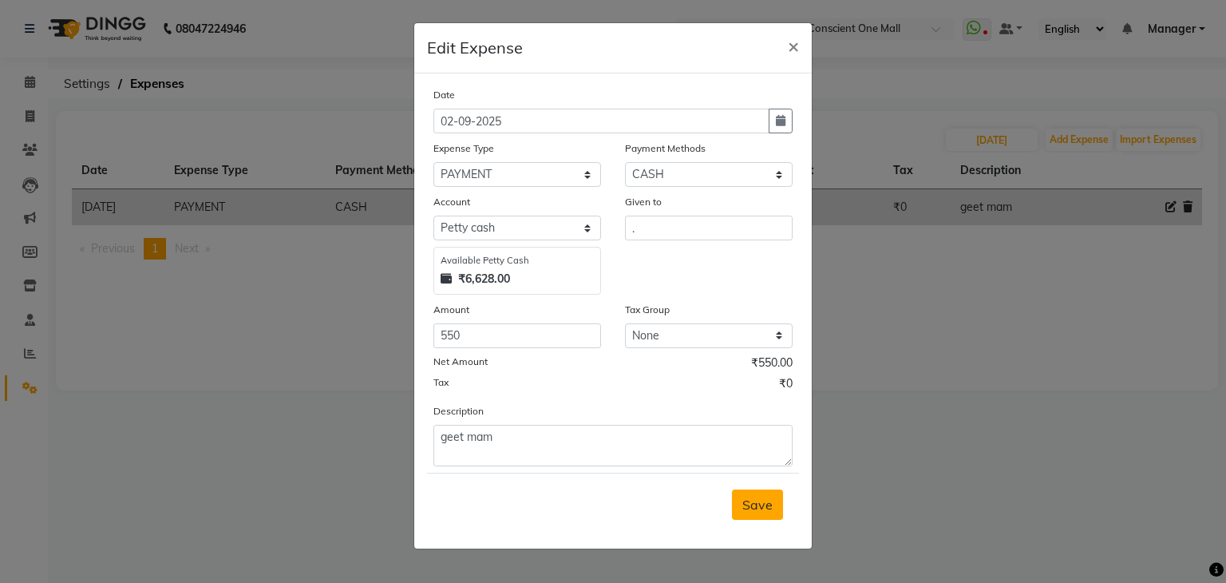
click at [757, 513] on span "Save" at bounding box center [758, 505] width 30 height 16
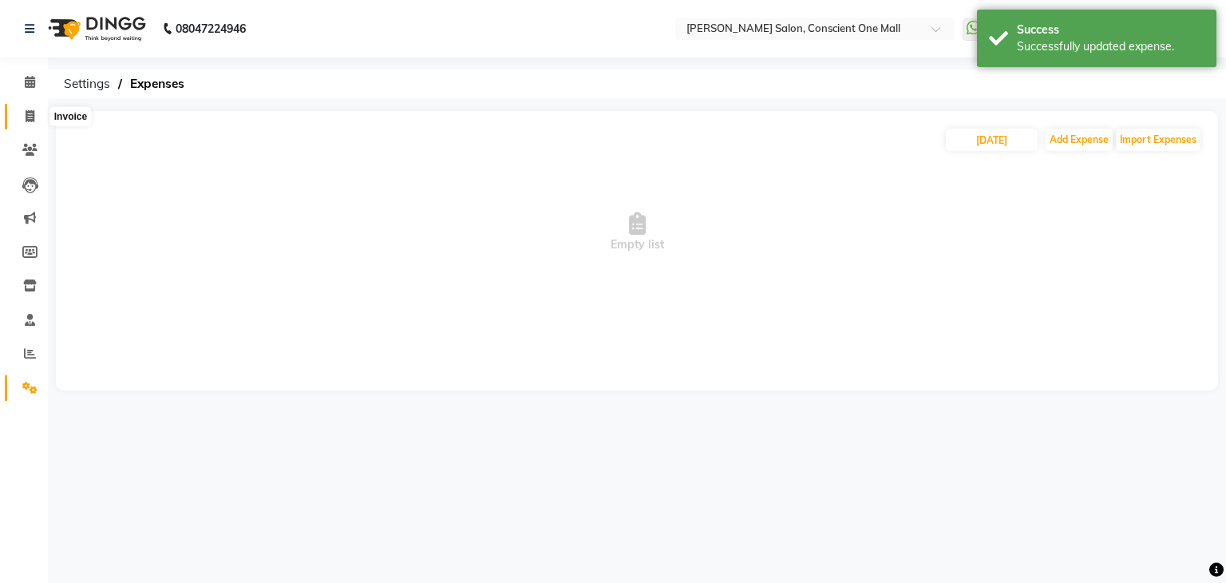
click at [31, 108] on span at bounding box center [30, 117] width 28 height 18
select select "service"
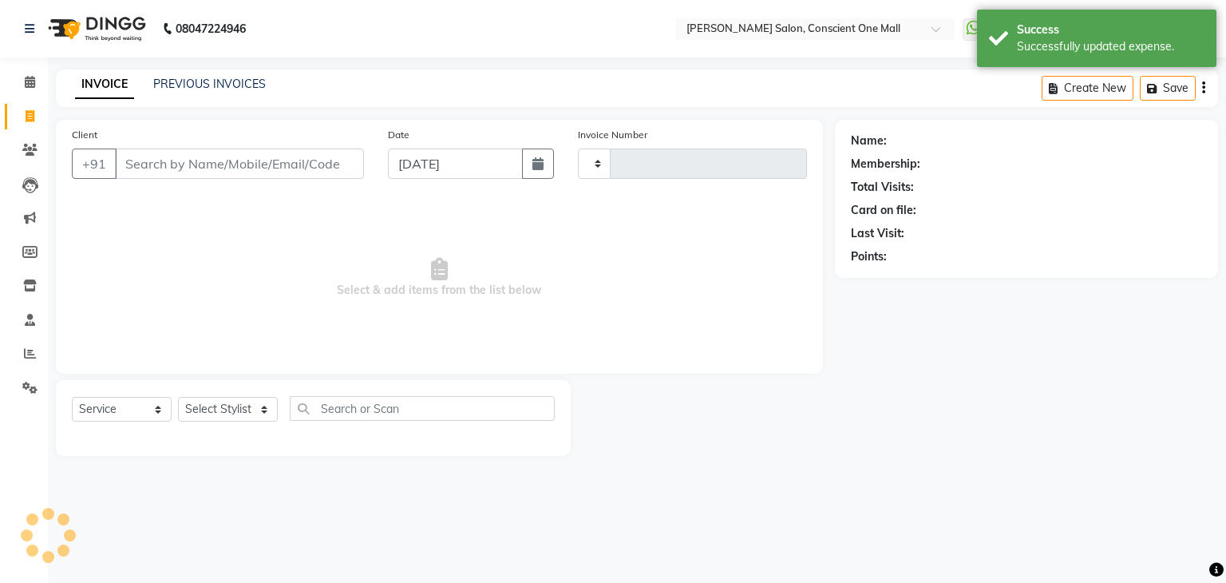
type input "2153"
select select "7575"
click at [30, 78] on icon at bounding box center [30, 82] width 10 height 12
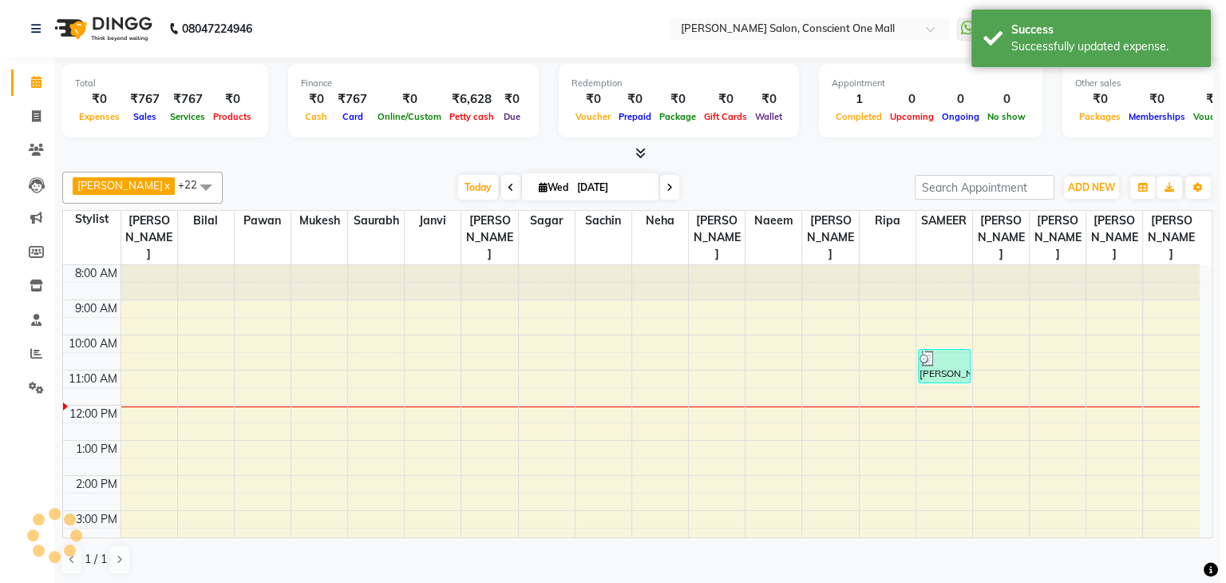
scroll to position [132, 0]
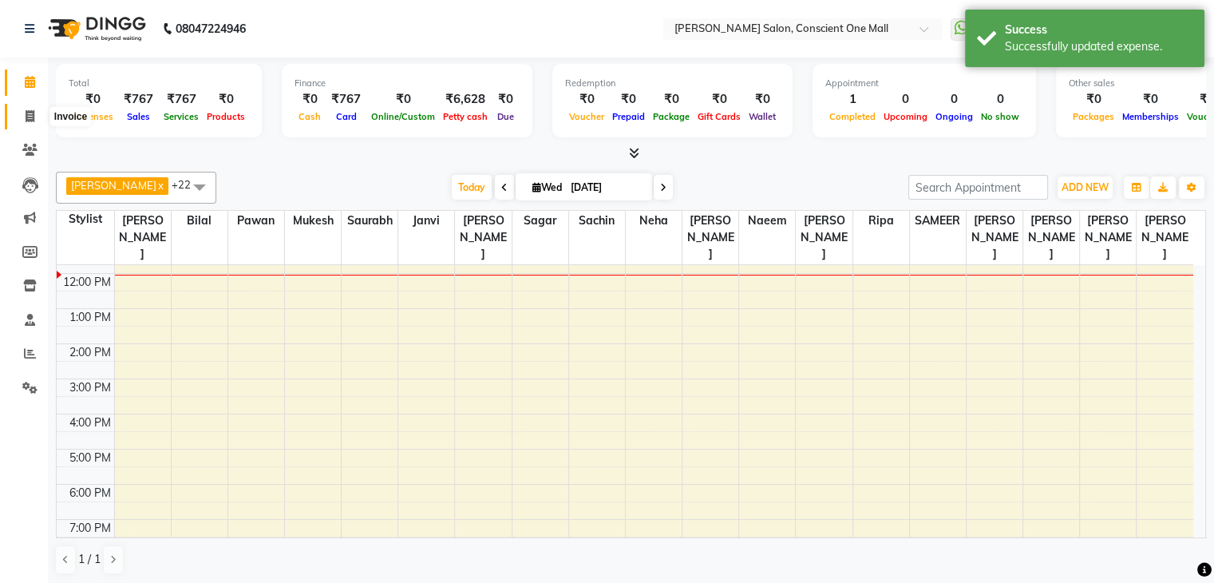
click at [29, 110] on icon at bounding box center [30, 116] width 9 height 12
select select "service"
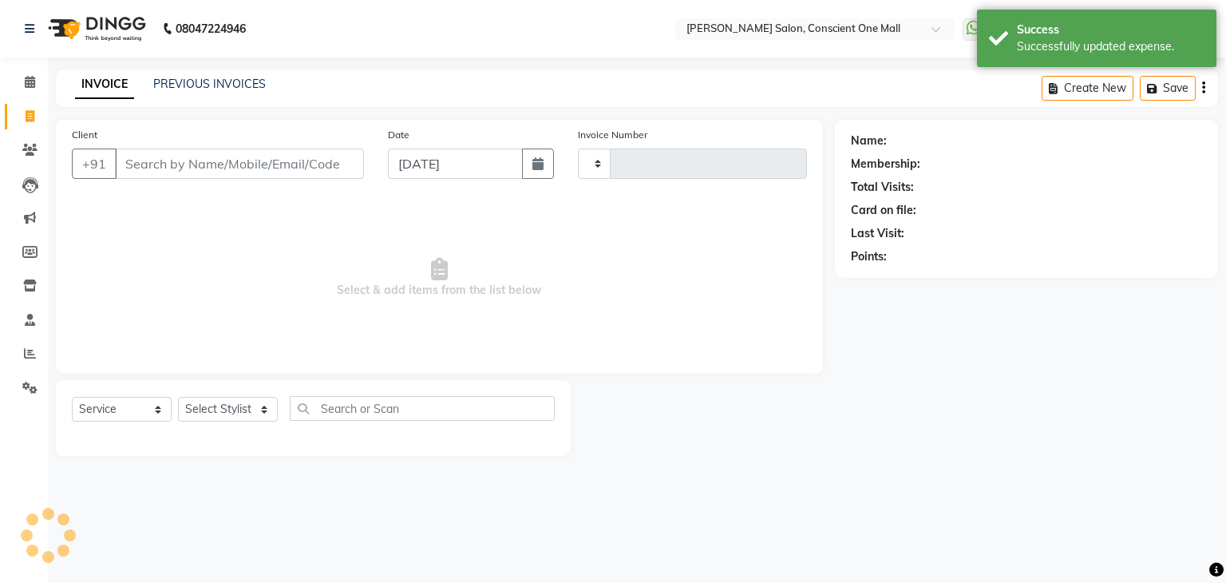
type input "2153"
select select "7575"
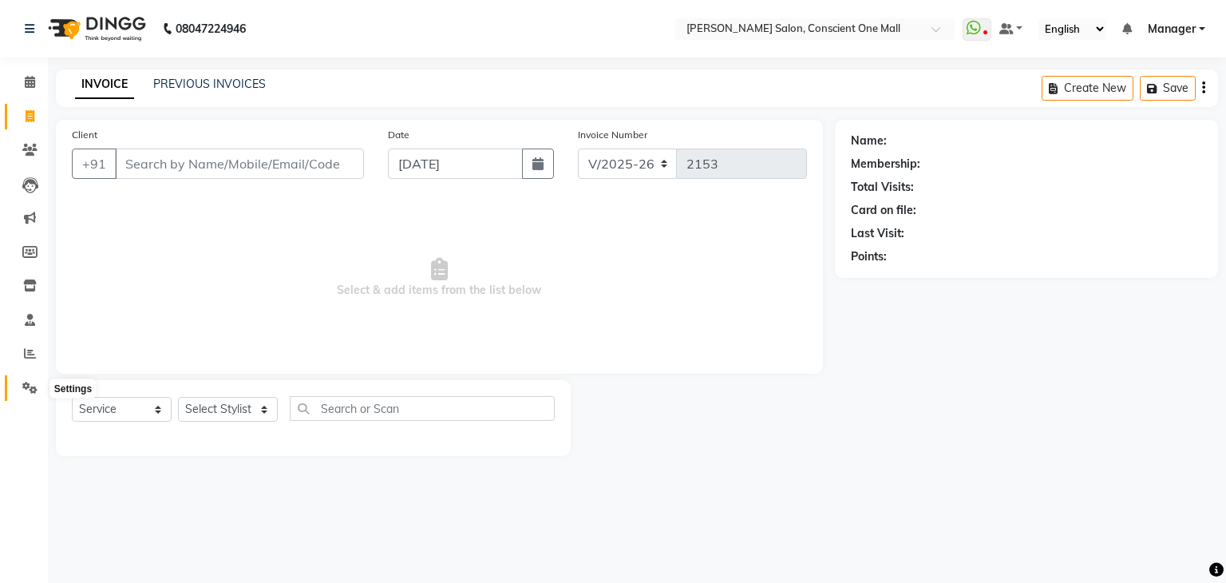
click at [25, 385] on icon at bounding box center [29, 388] width 15 height 12
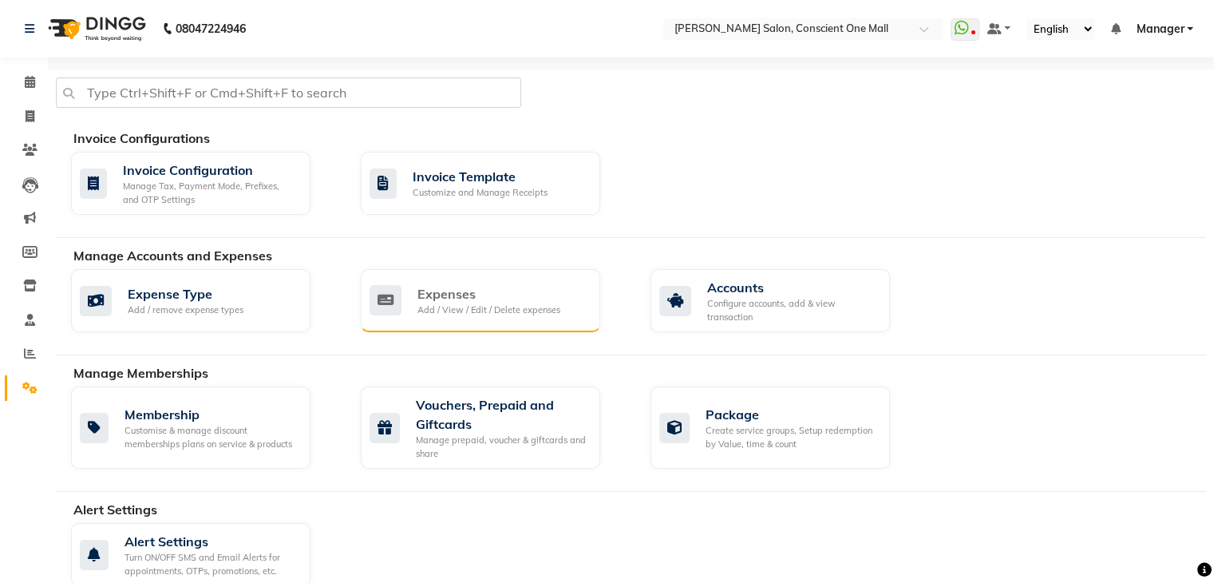
click at [479, 303] on div "Add / View / Edit / Delete expenses" at bounding box center [489, 310] width 143 height 14
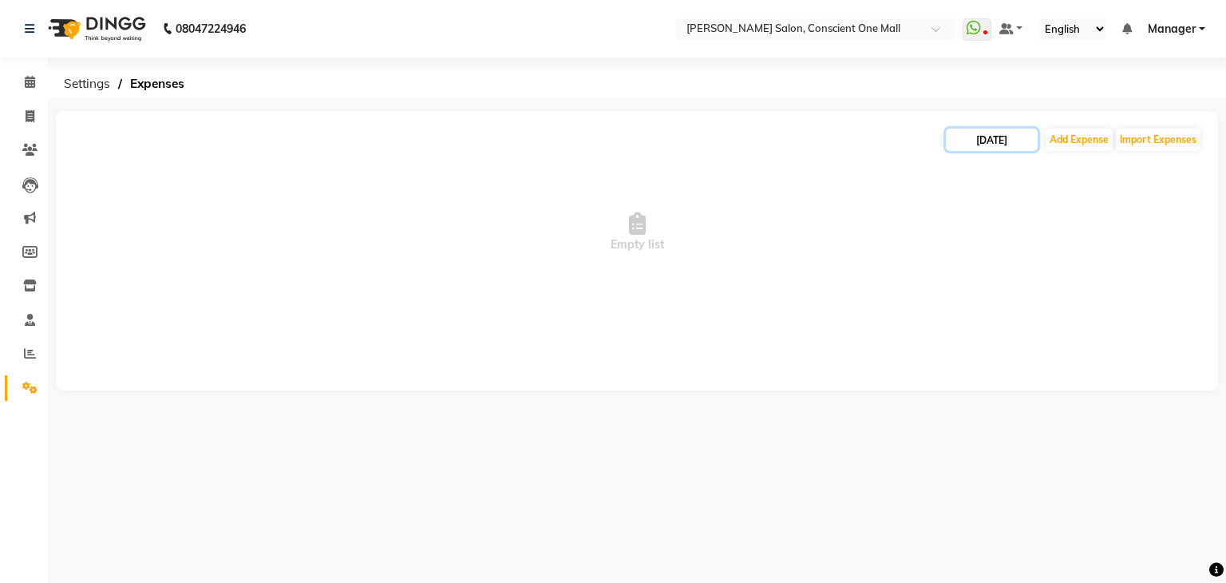
click at [989, 133] on input "[DATE]" at bounding box center [992, 140] width 92 height 22
select select "9"
select select "2025"
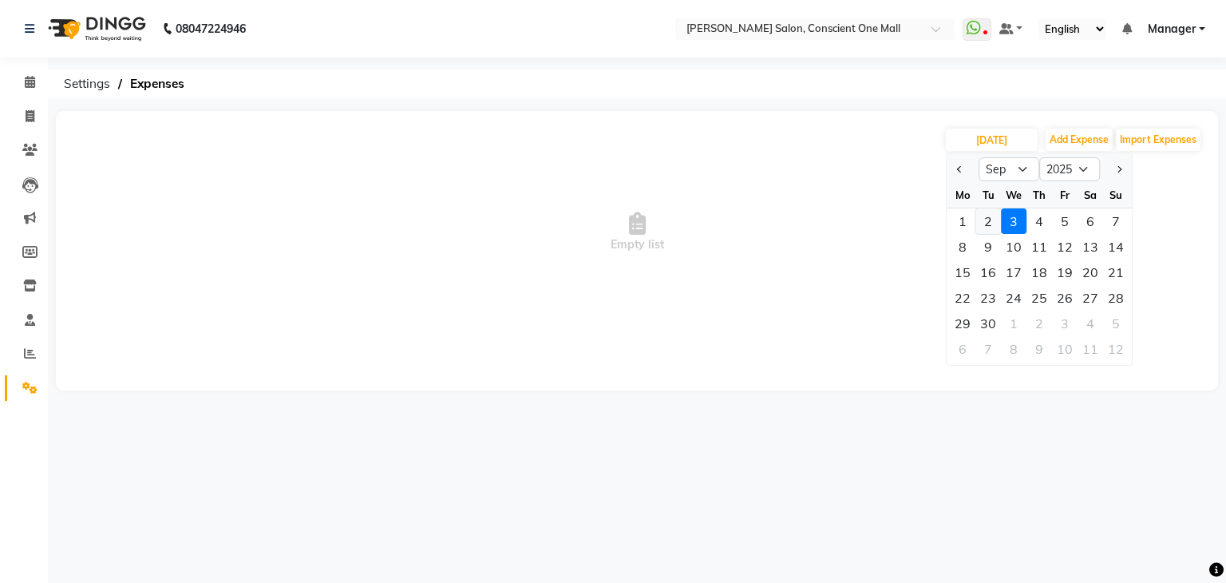
click at [988, 221] on div "2" at bounding box center [989, 221] width 26 height 26
type input "02-09-2025"
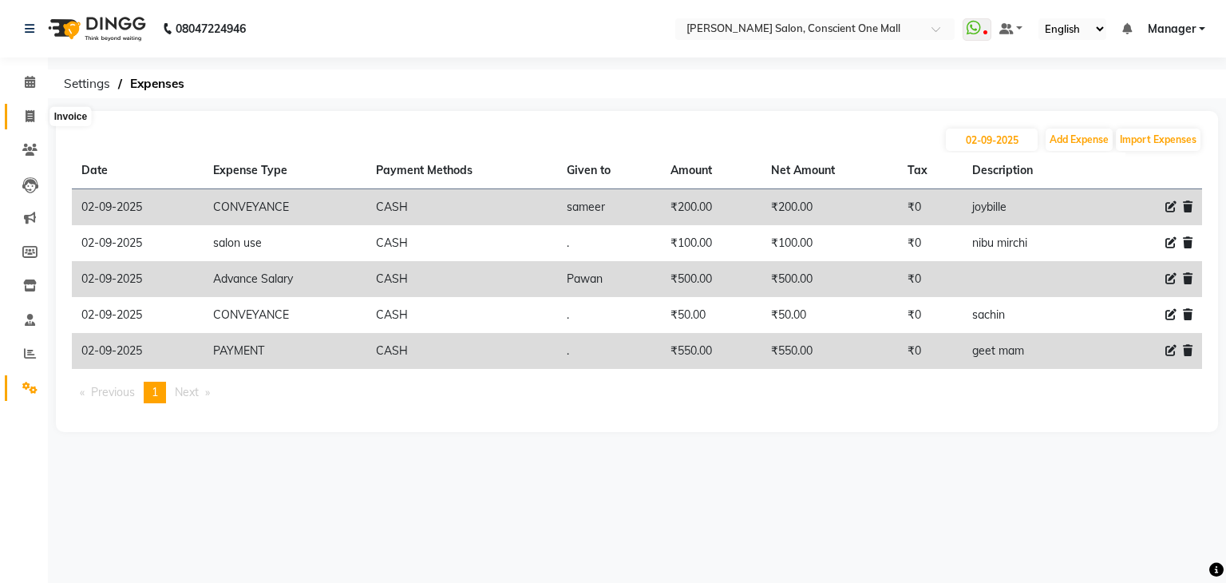
click at [29, 113] on icon at bounding box center [30, 116] width 9 height 12
select select "service"
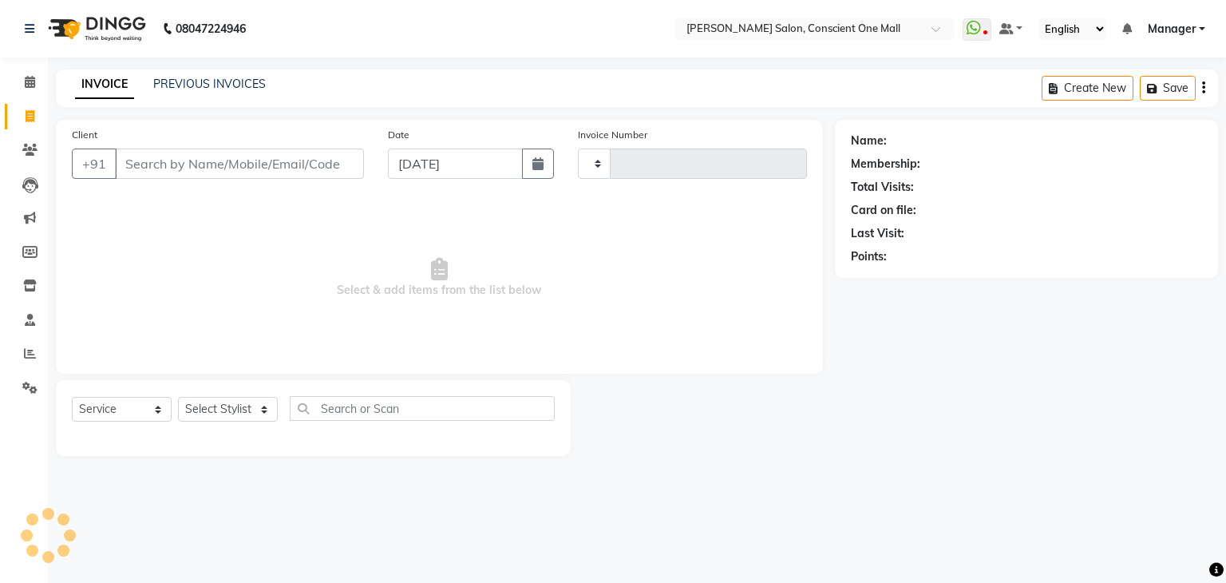
type input "2153"
select select "7575"
click at [172, 327] on span "Select & add items from the list below" at bounding box center [439, 278] width 735 height 160
click at [163, 167] on input "Client" at bounding box center [239, 164] width 249 height 30
click at [27, 354] on icon at bounding box center [30, 353] width 12 height 12
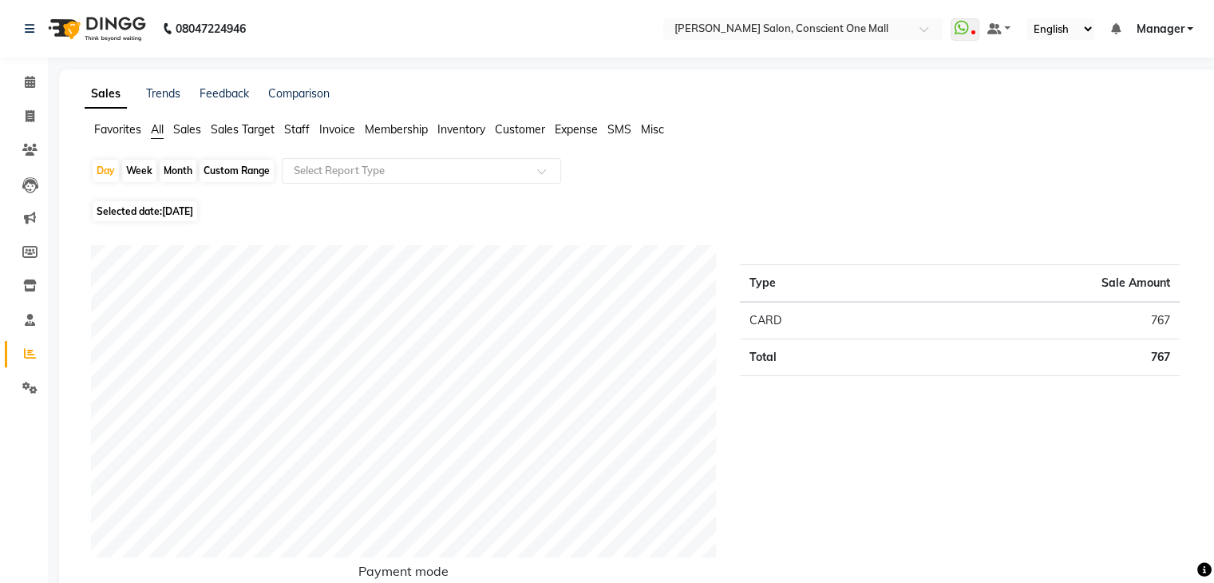
click at [190, 128] on span "Sales" at bounding box center [187, 129] width 28 height 14
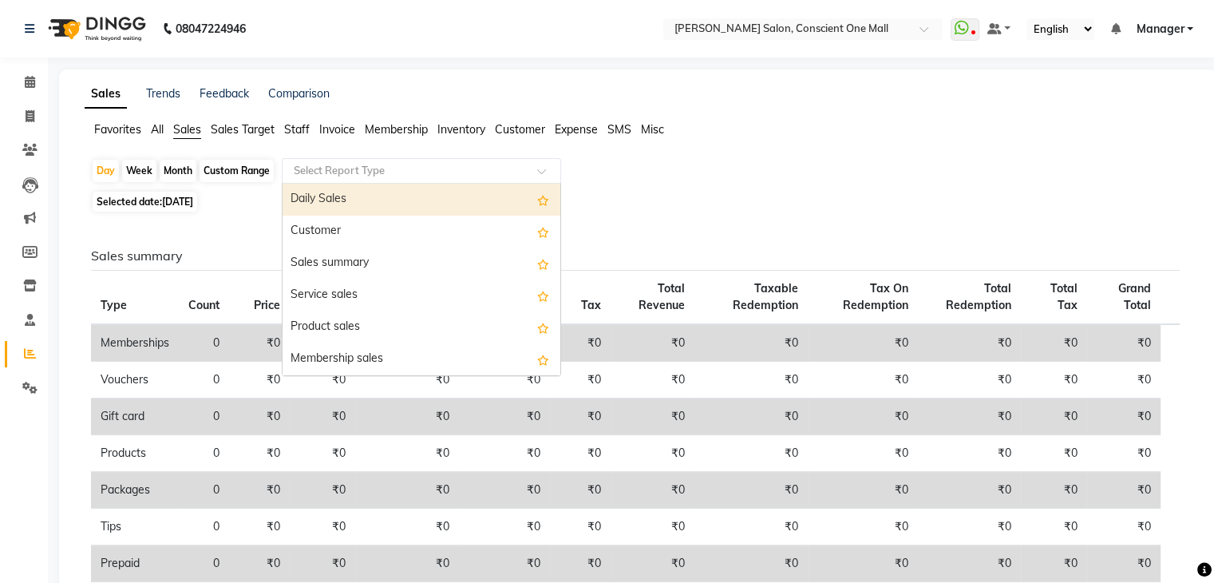
click at [315, 164] on input "text" at bounding box center [406, 171] width 230 height 16
click at [335, 196] on div "Daily Sales" at bounding box center [422, 200] width 278 height 32
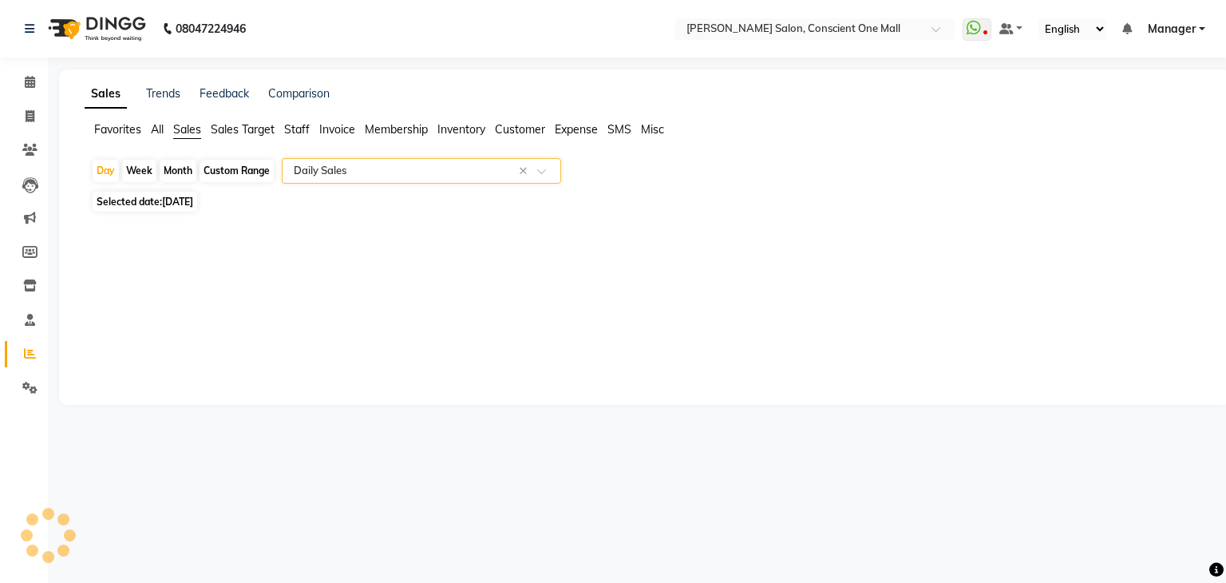
select select "csv"
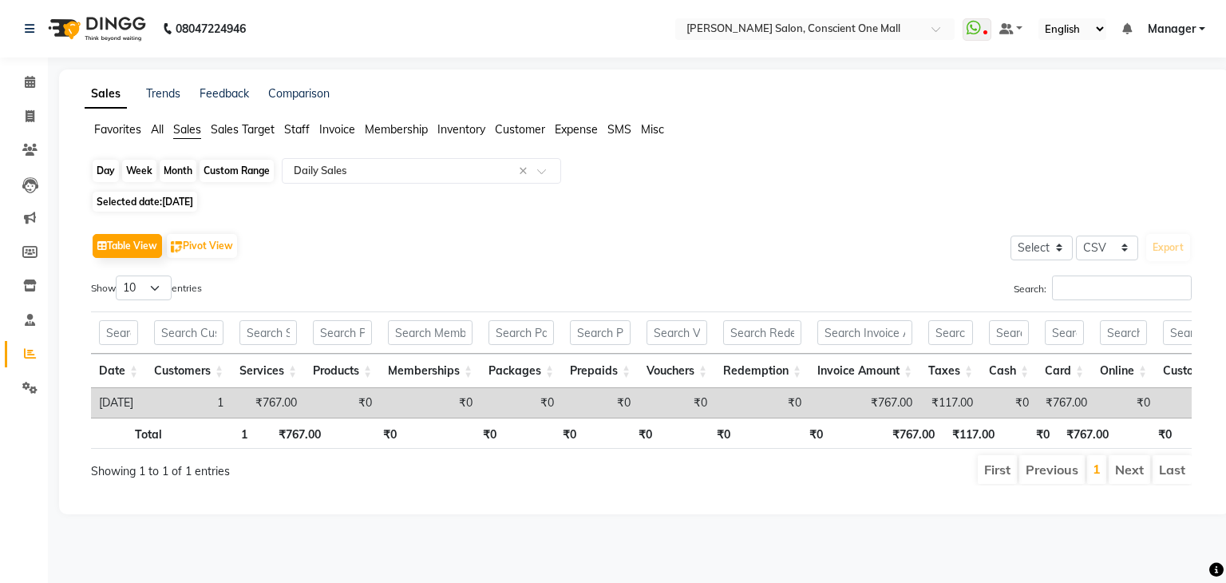
click at [105, 169] on div "Day" at bounding box center [106, 171] width 26 height 22
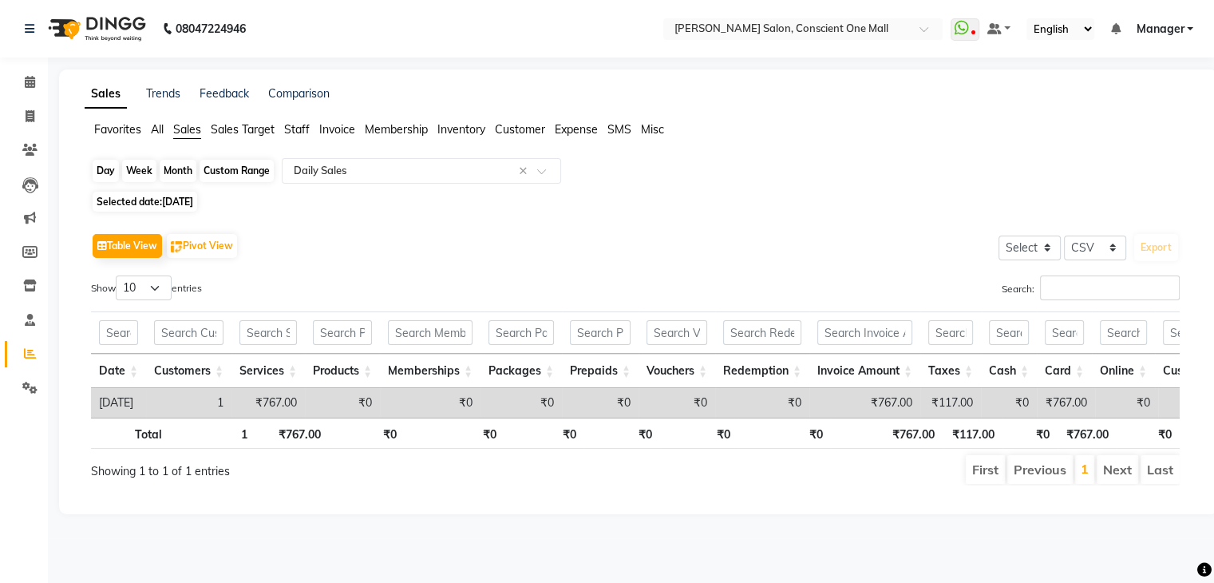
select select "9"
select select "2025"
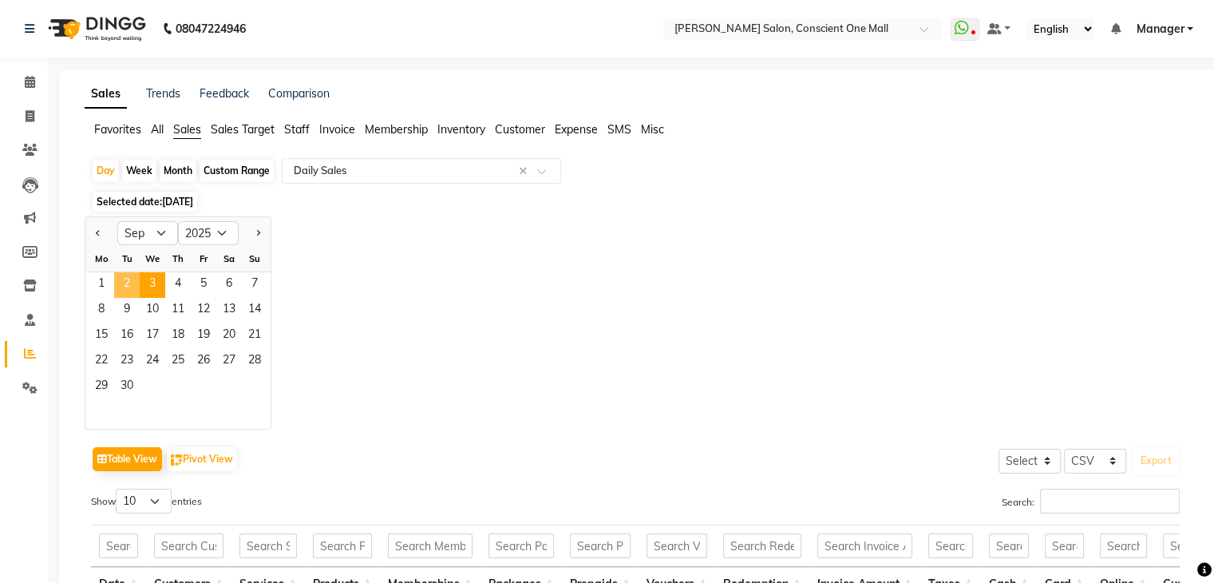
click at [127, 279] on span "2" at bounding box center [127, 285] width 26 height 26
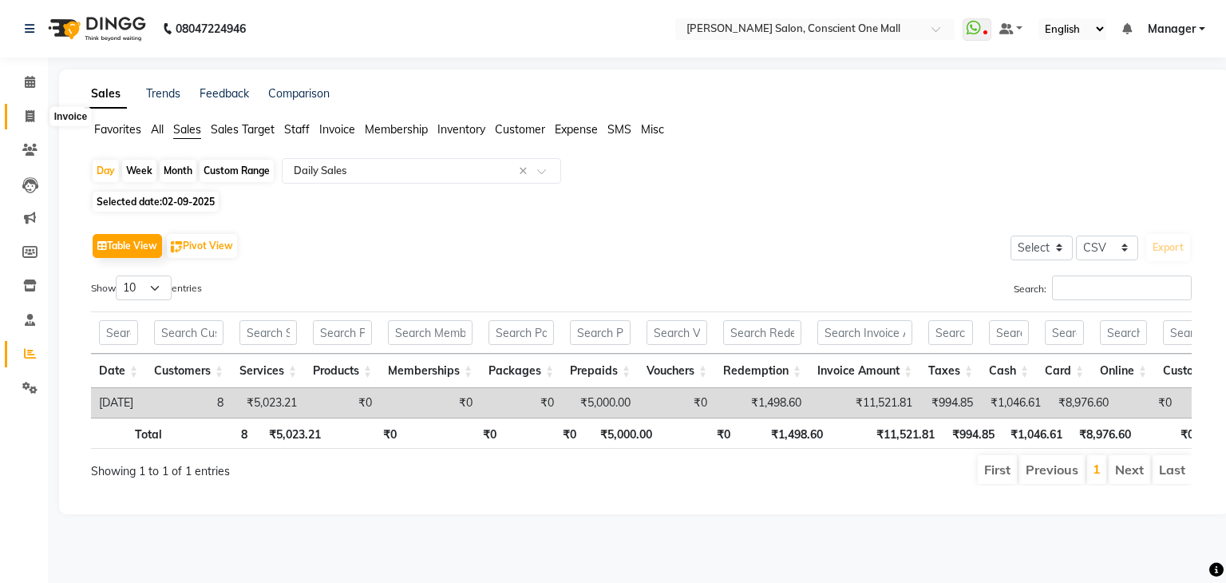
click at [29, 116] on icon at bounding box center [30, 116] width 9 height 12
select select "service"
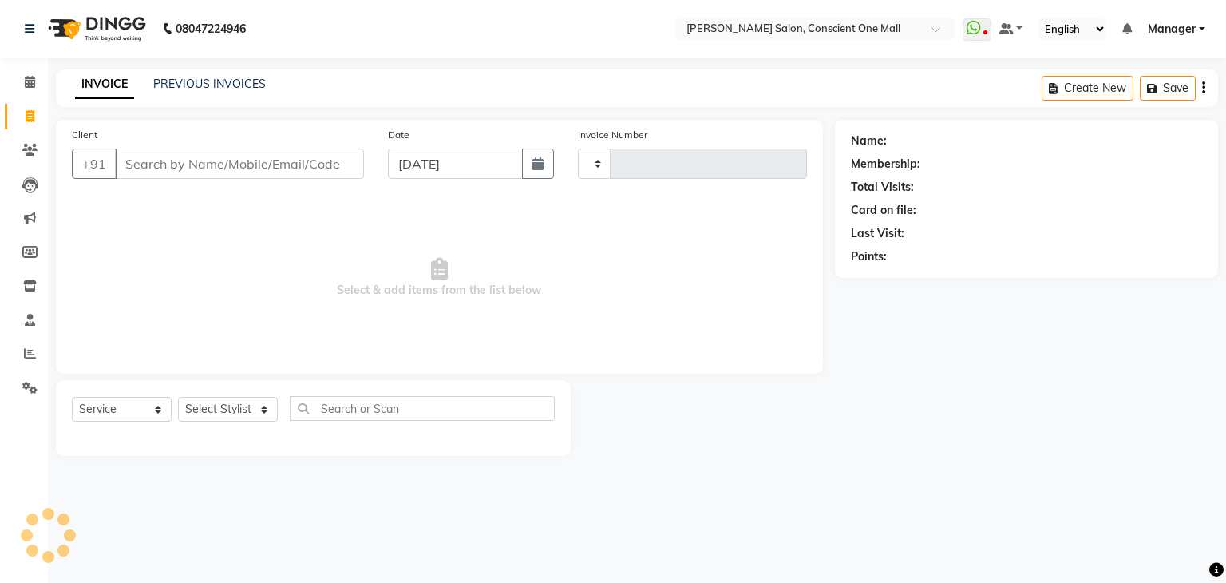
type input "2153"
select select "7575"
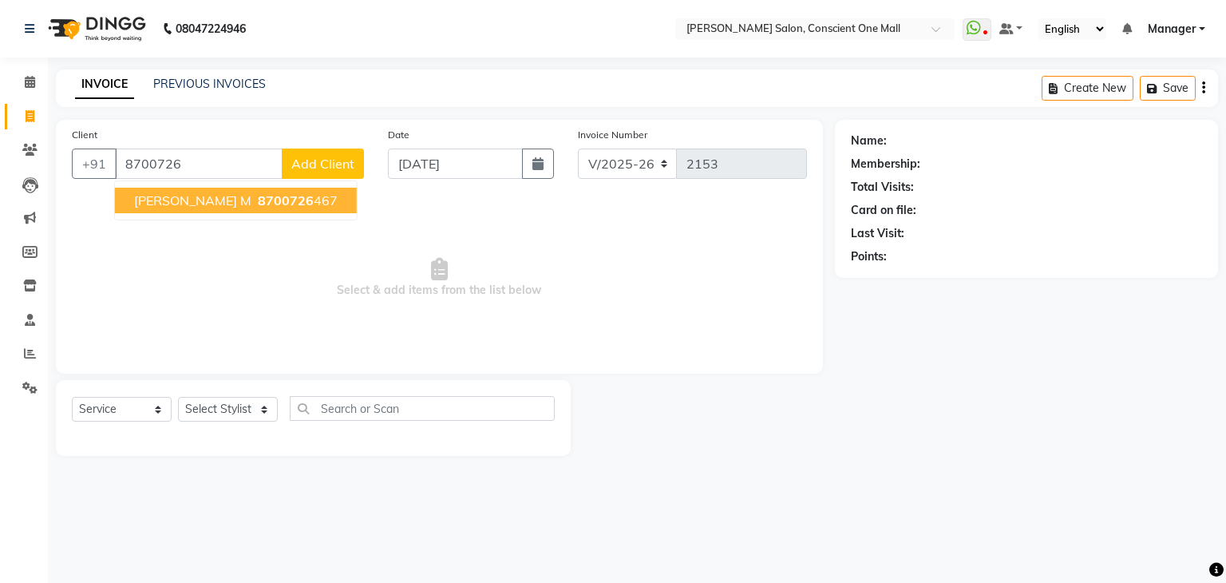
click at [195, 206] on span "[PERSON_NAME] M" at bounding box center [192, 200] width 117 height 16
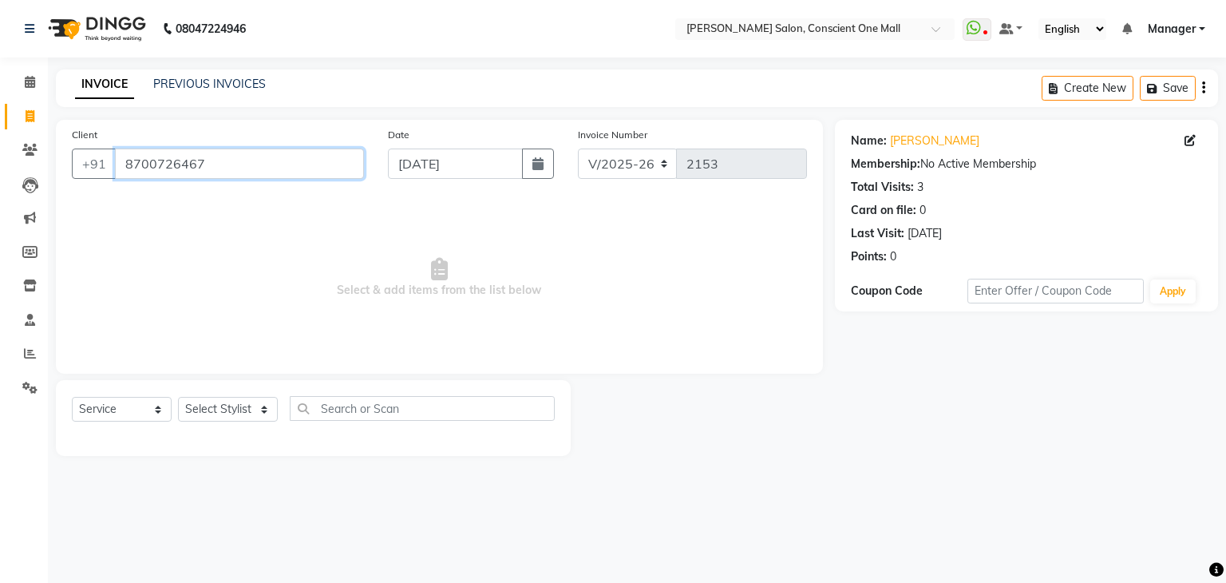
click at [268, 173] on input "8700726467" at bounding box center [239, 164] width 249 height 30
click at [782, 489] on div "08047224946 Select Location × [PERSON_NAME] Salon, Conscient One Mall WhatsApp …" at bounding box center [613, 291] width 1226 height 583
click at [224, 167] on input "8700726467" at bounding box center [239, 164] width 249 height 30
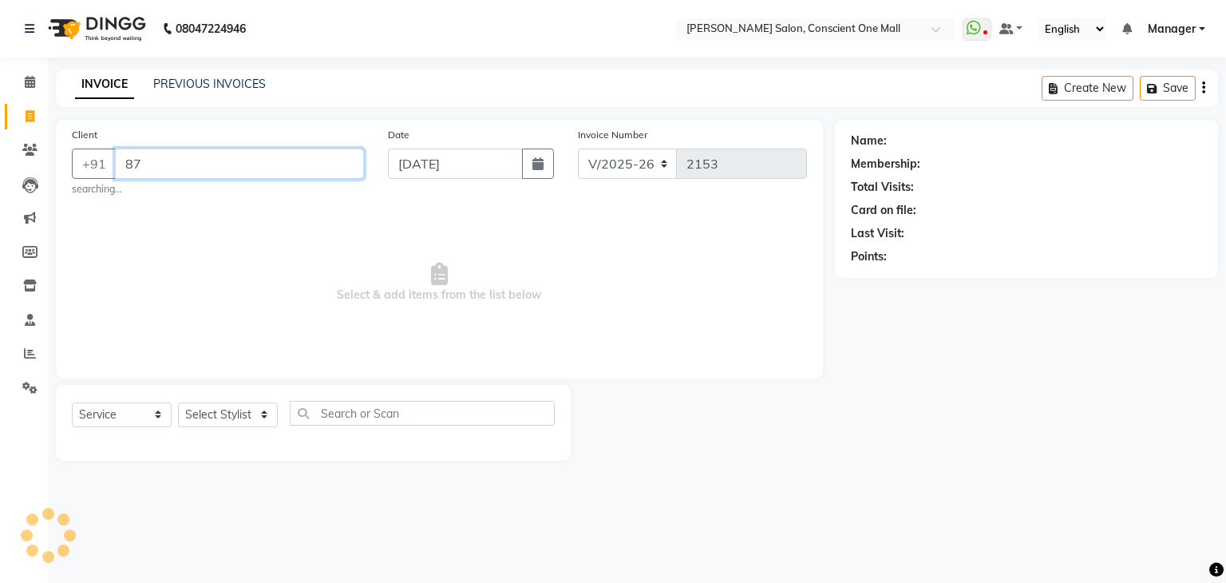
type input "8"
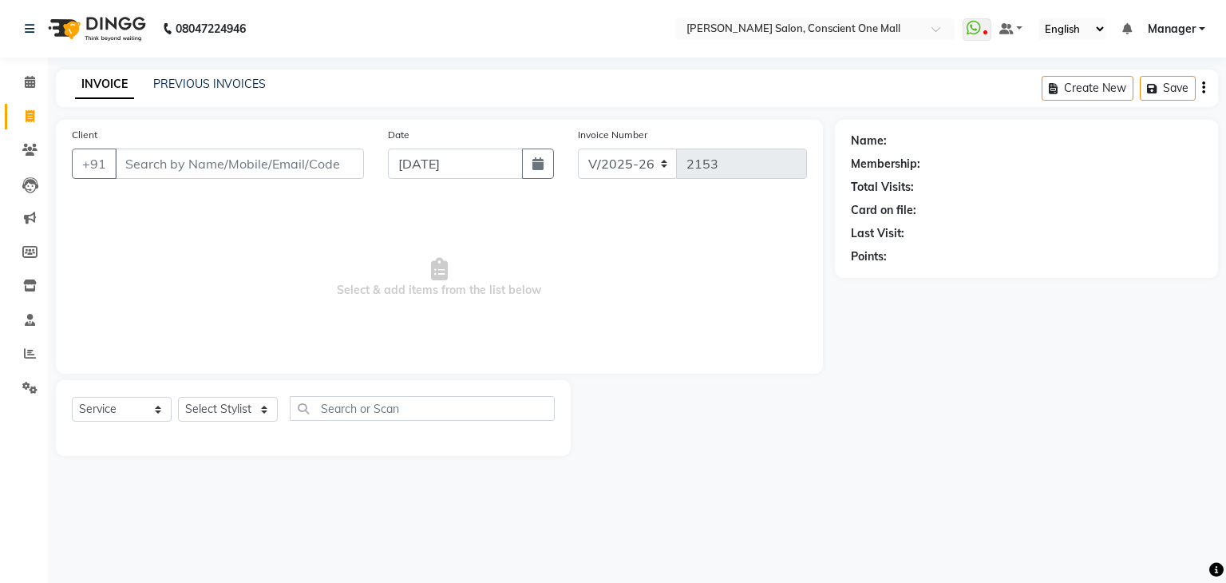
click at [271, 274] on span "Select & add items from the list below" at bounding box center [439, 278] width 735 height 160
click at [188, 171] on input "Client" at bounding box center [239, 164] width 249 height 30
click at [30, 81] on icon at bounding box center [30, 82] width 10 height 12
click at [26, 112] on icon at bounding box center [30, 116] width 9 height 12
click at [179, 164] on input "Client" at bounding box center [239, 164] width 249 height 30
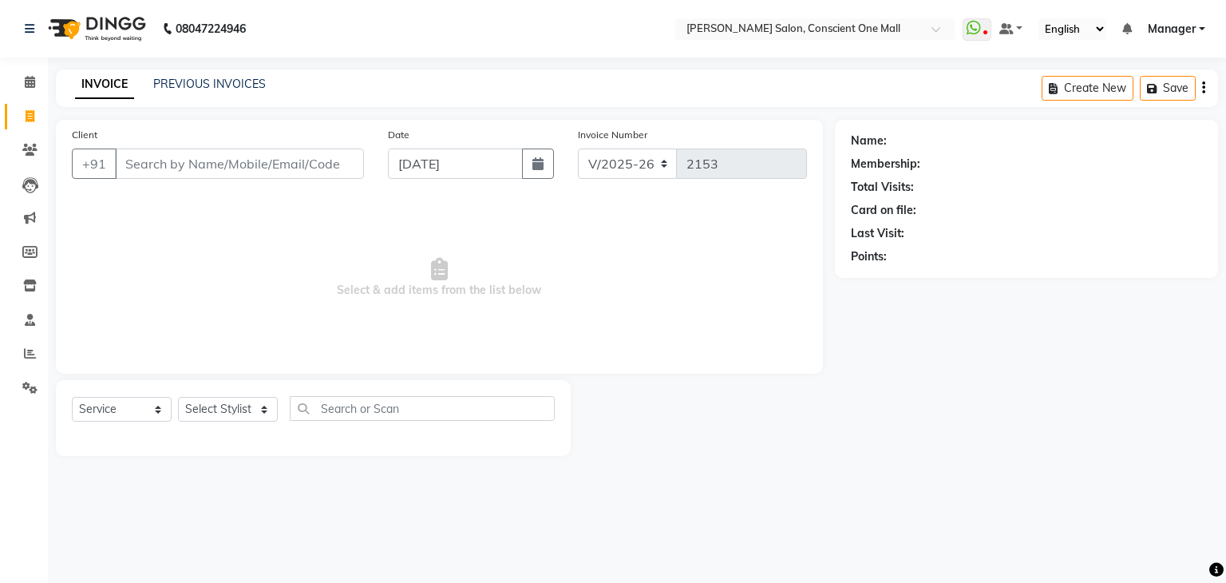
click at [244, 267] on span "Select & add items from the list below" at bounding box center [439, 278] width 735 height 160
click at [163, 170] on input "Client" at bounding box center [239, 164] width 249 height 30
click at [26, 213] on icon at bounding box center [30, 218] width 12 height 12
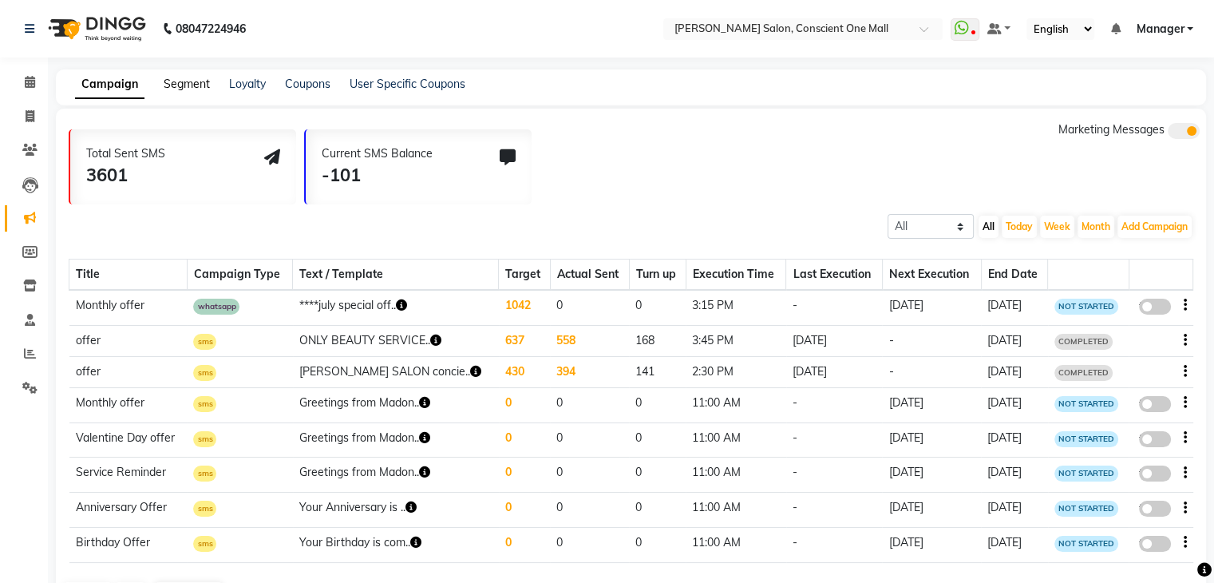
click at [176, 82] on link "Segment" at bounding box center [187, 84] width 46 height 14
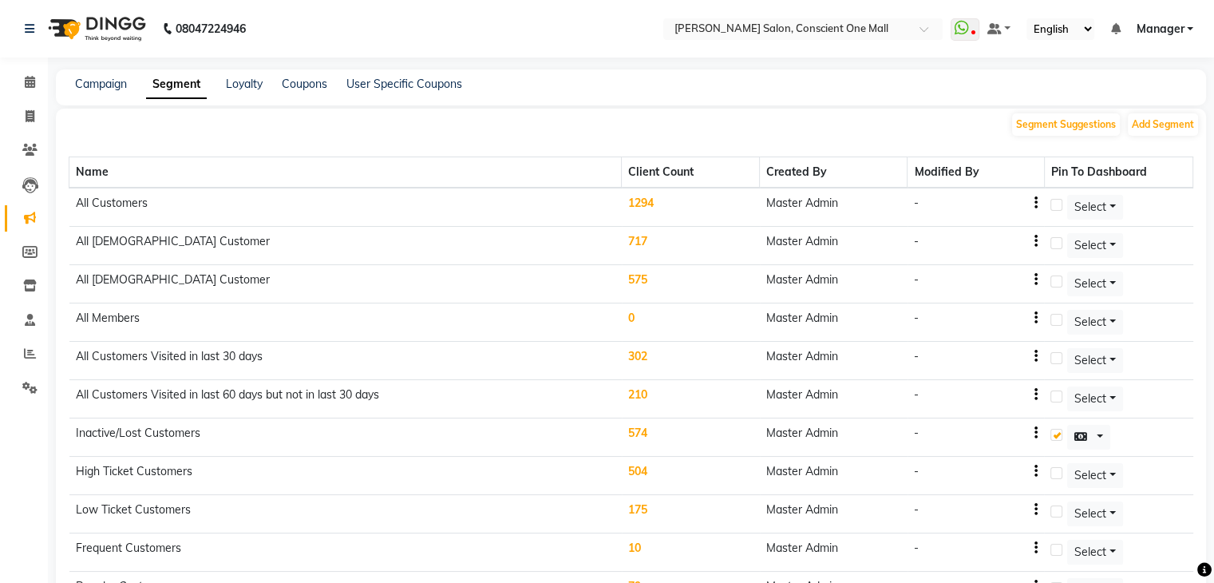
click at [640, 430] on td "574" at bounding box center [691, 437] width 138 height 38
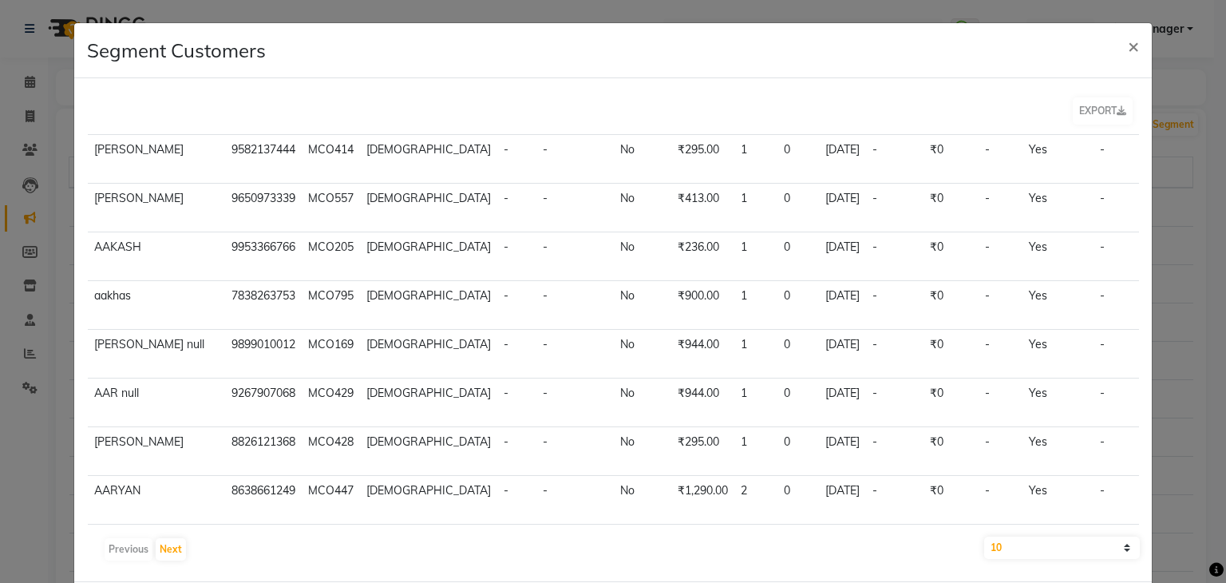
scroll to position [144, 0]
click at [1115, 546] on select "10 50 100" at bounding box center [1062, 548] width 156 height 22
select select "50"
click at [984, 537] on select "10 50 100" at bounding box center [1062, 548] width 156 height 22
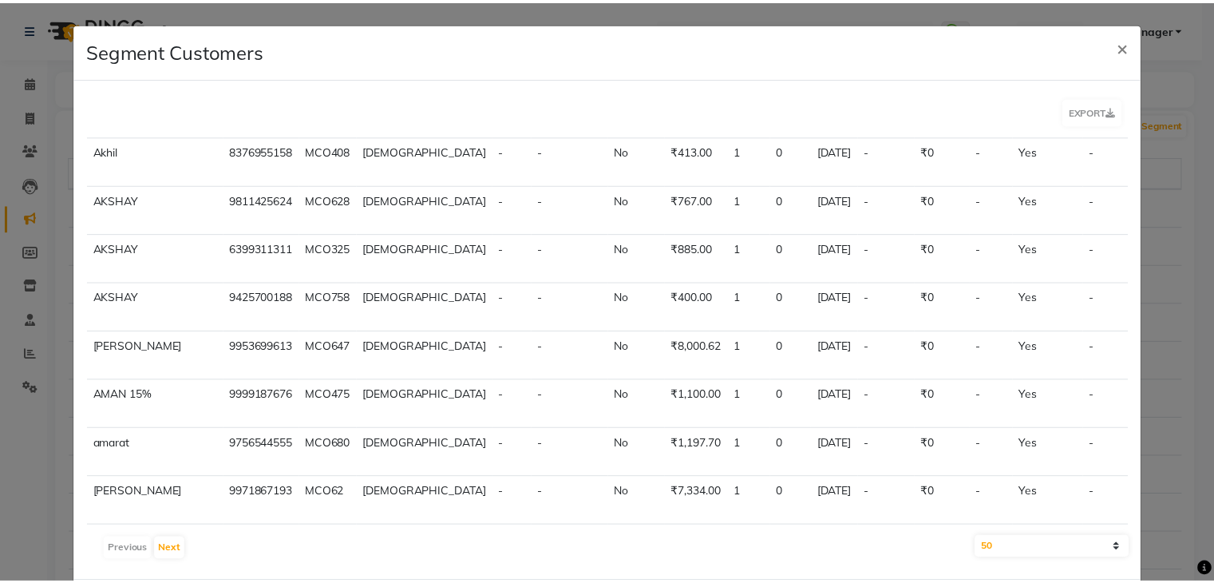
scroll to position [1709, 0]
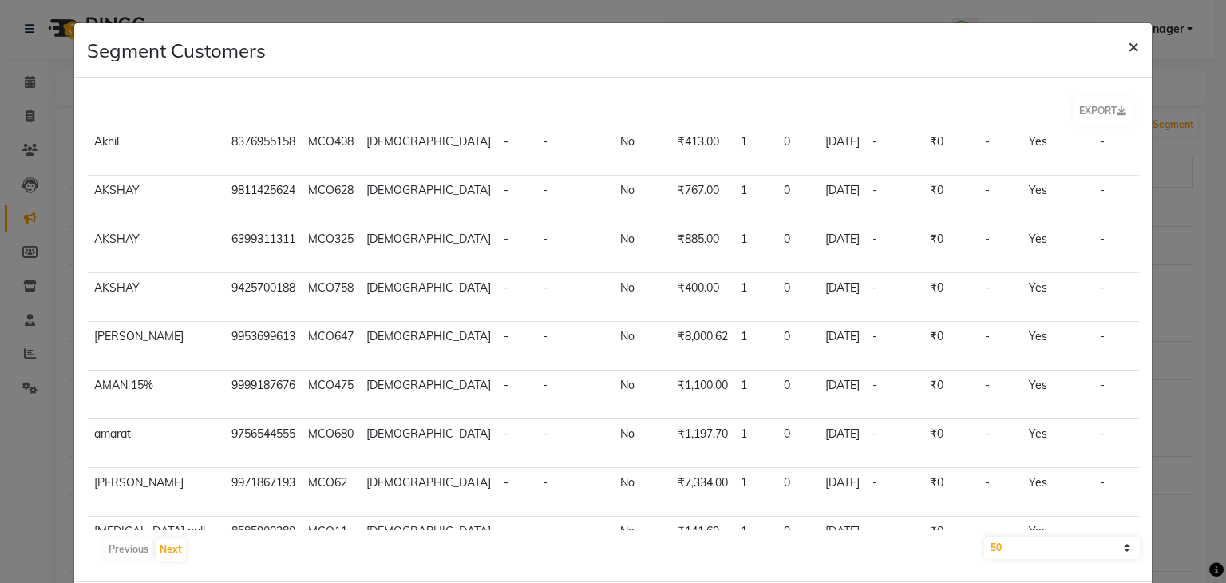
click at [1128, 45] on span "×" at bounding box center [1133, 46] width 11 height 24
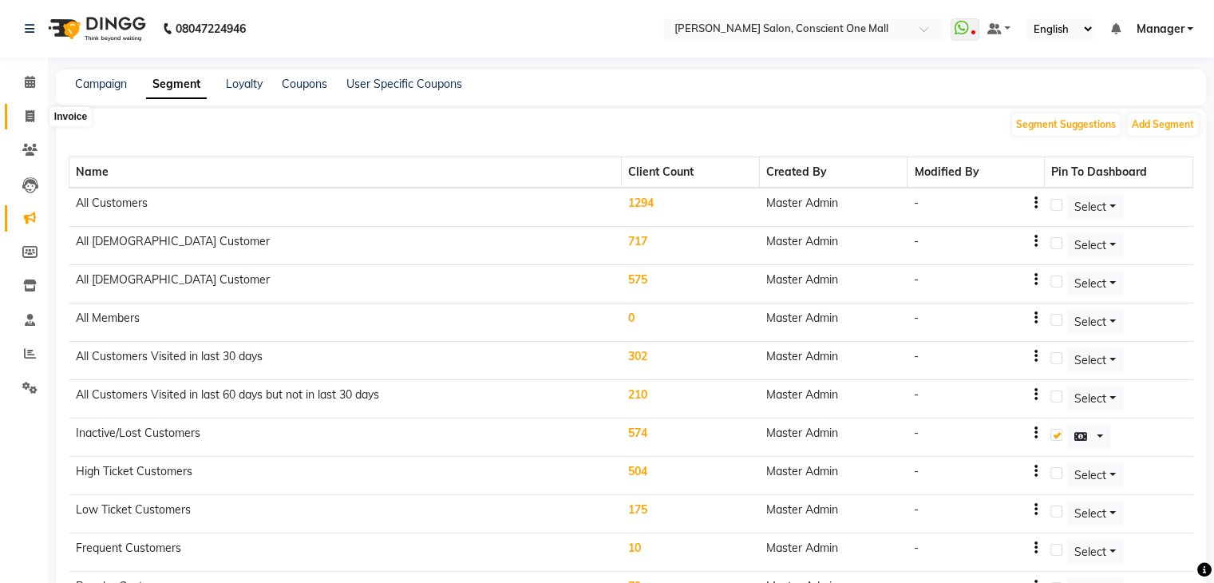
click at [30, 113] on icon at bounding box center [30, 116] width 9 height 12
select select "service"
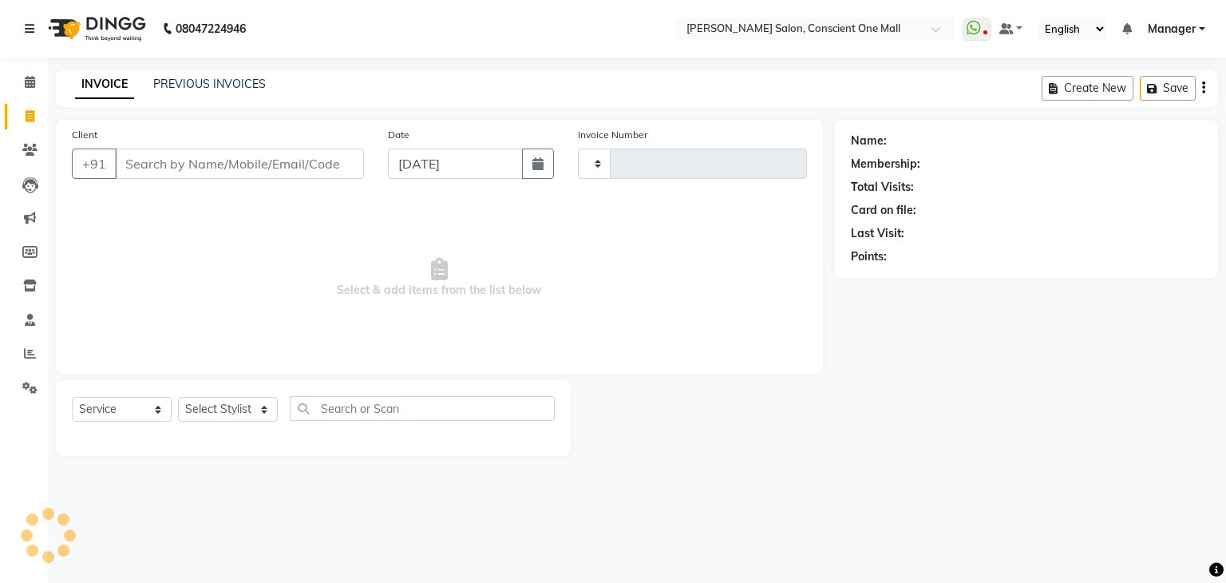
type input "2153"
select select "7575"
click at [205, 84] on link "PREVIOUS INVOICES" at bounding box center [209, 84] width 113 height 14
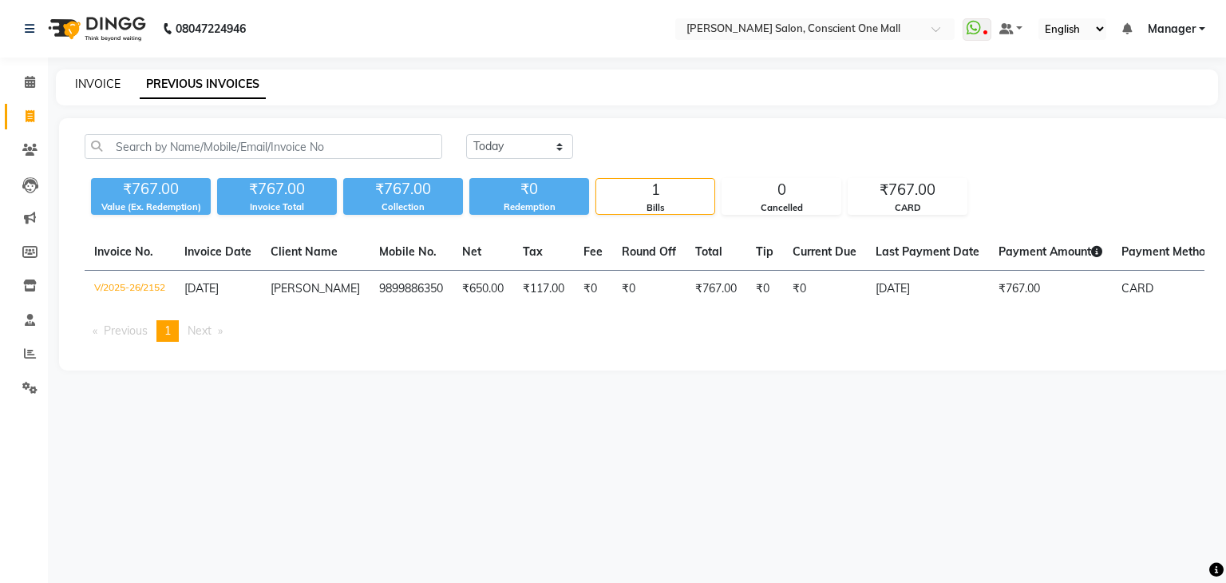
click at [97, 81] on link "INVOICE" at bounding box center [98, 84] width 46 height 14
select select "service"
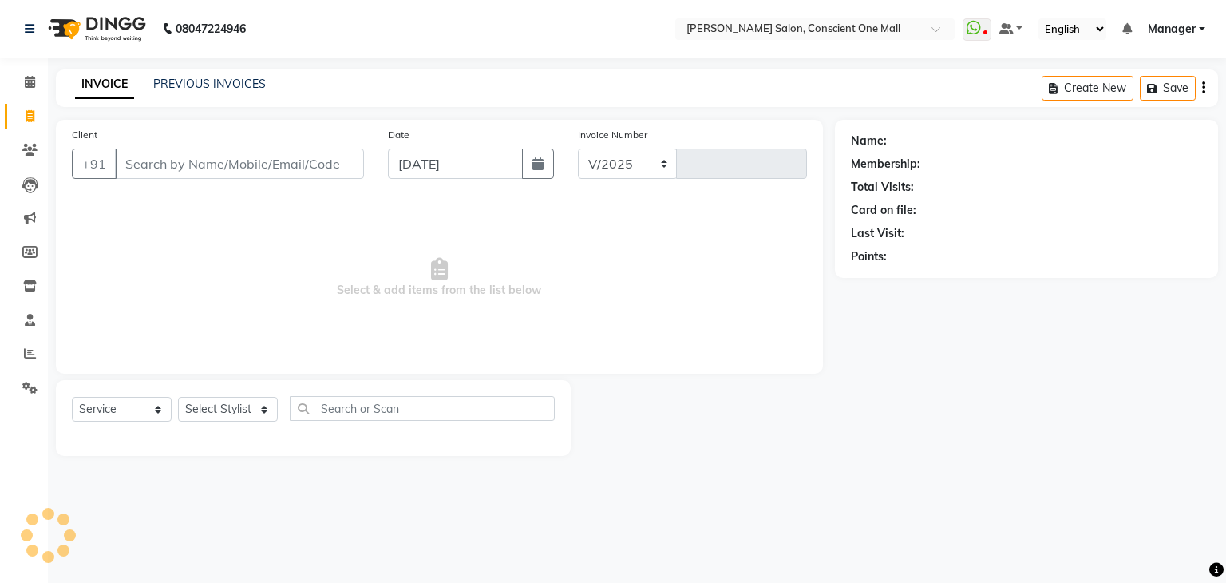
select select "7575"
type input "2153"
click at [20, 85] on span at bounding box center [30, 82] width 28 height 18
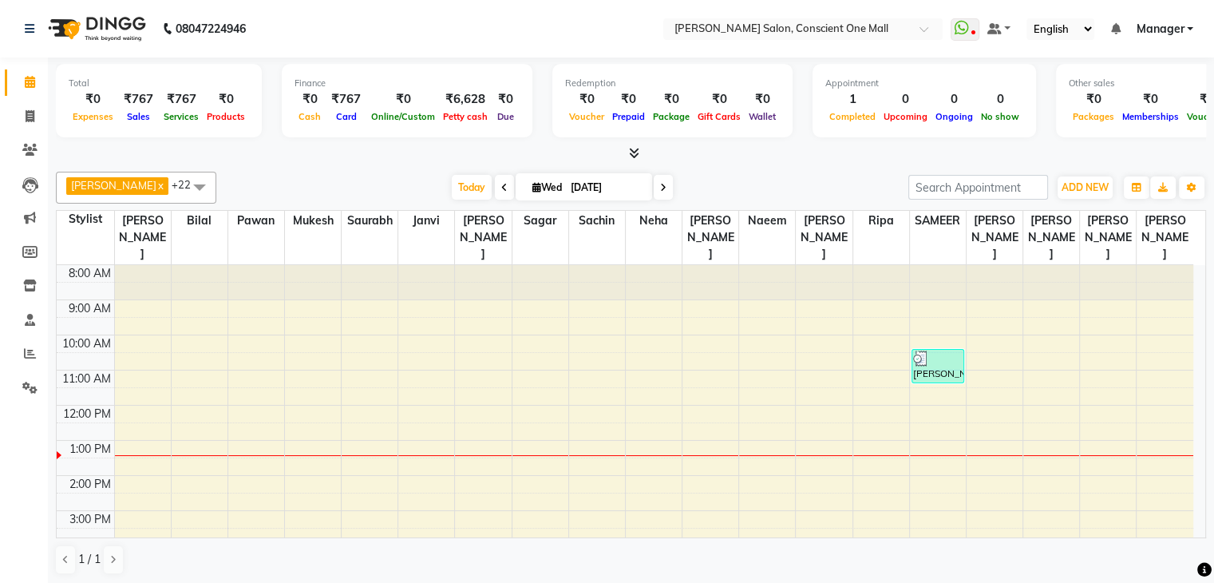
click at [632, 149] on icon at bounding box center [634, 153] width 10 height 12
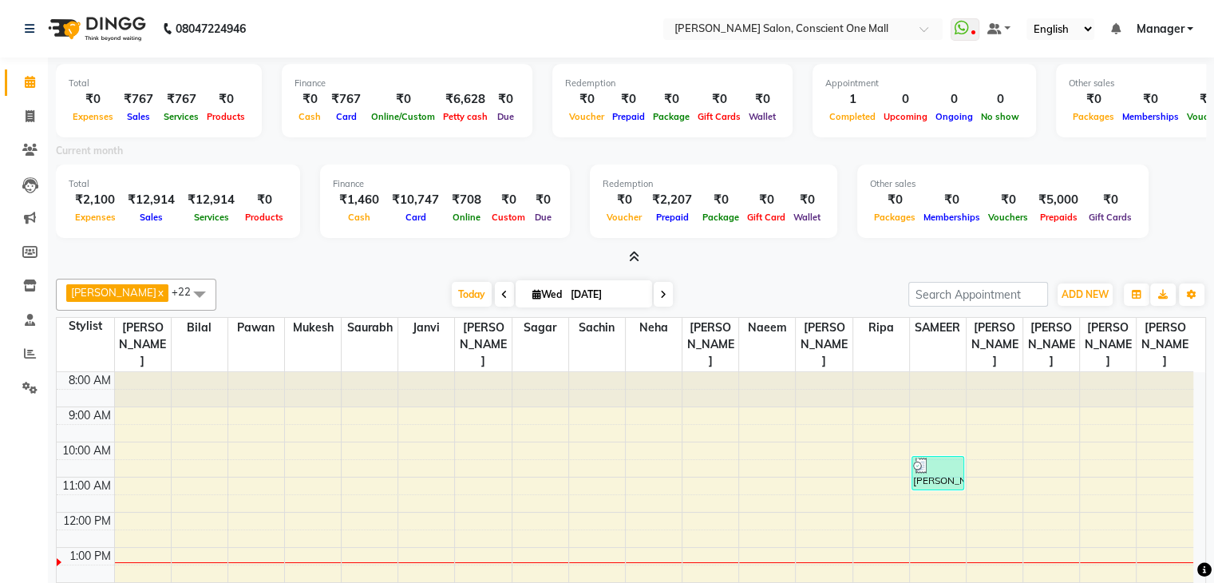
click at [632, 253] on icon at bounding box center [634, 257] width 10 height 12
